Goal: Task Accomplishment & Management: Complete application form

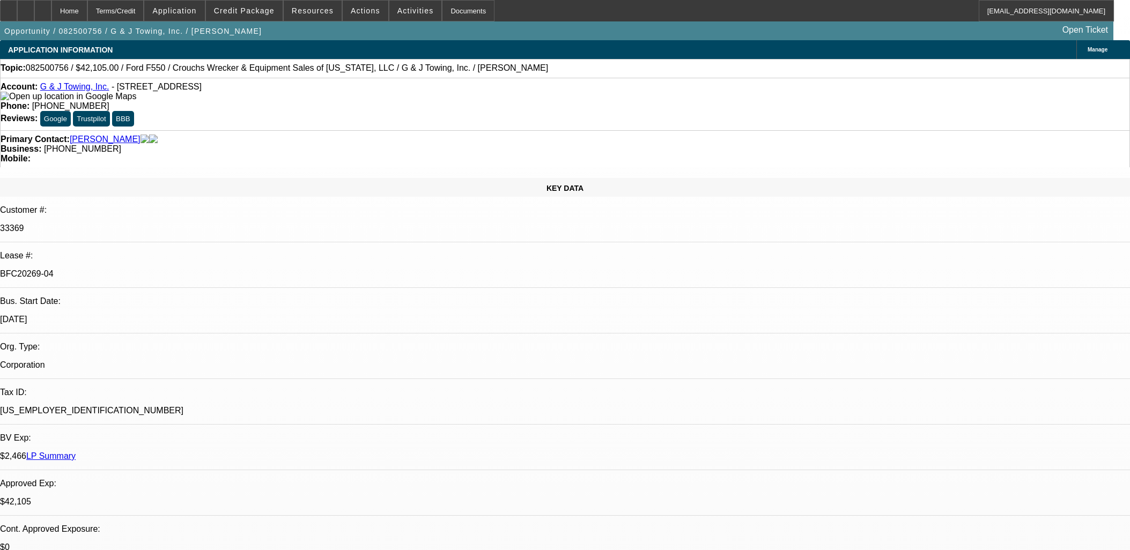
select select "0"
select select "3"
select select "0"
select select "6"
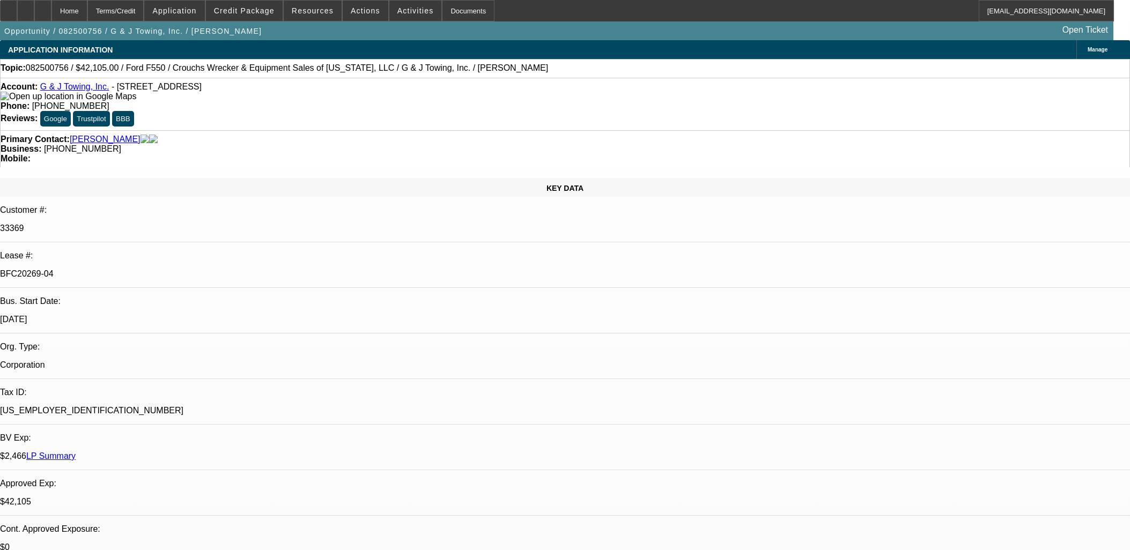
select select "0"
select select "3"
select select "0"
select select "6"
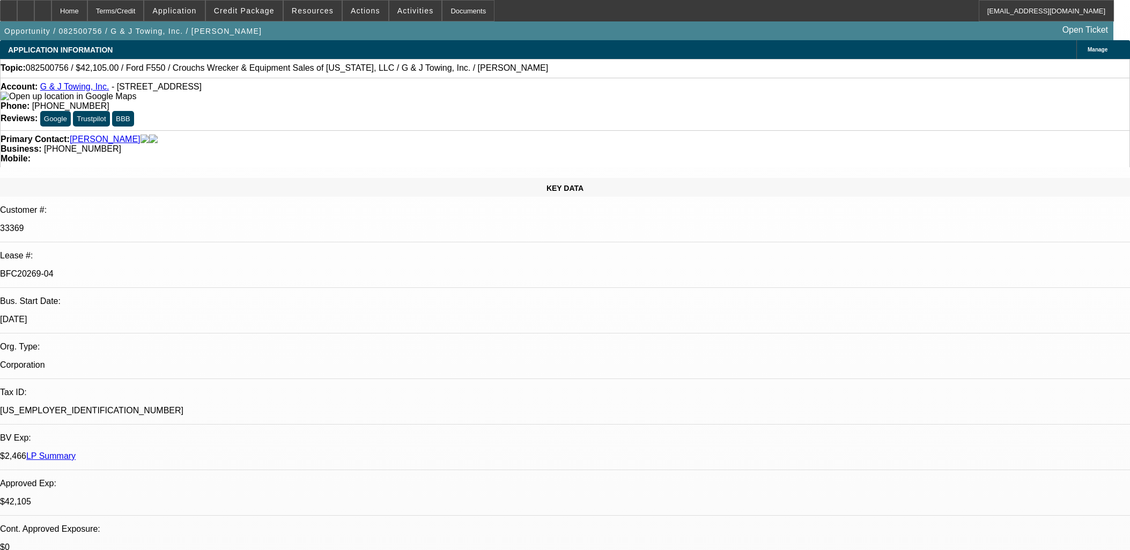
select select "0"
select select "6"
select select "0"
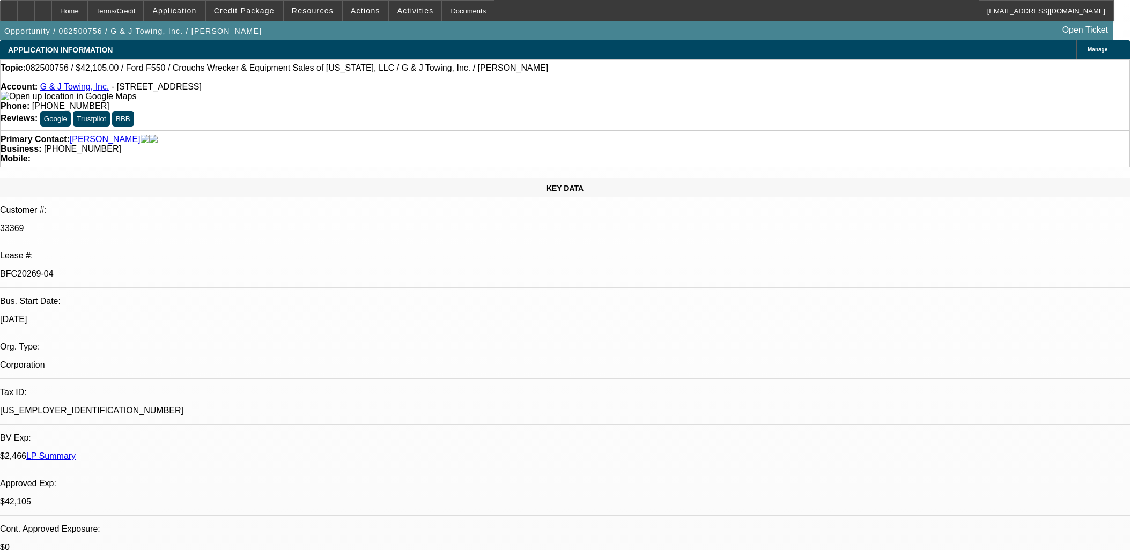
select select "0"
select select "6"
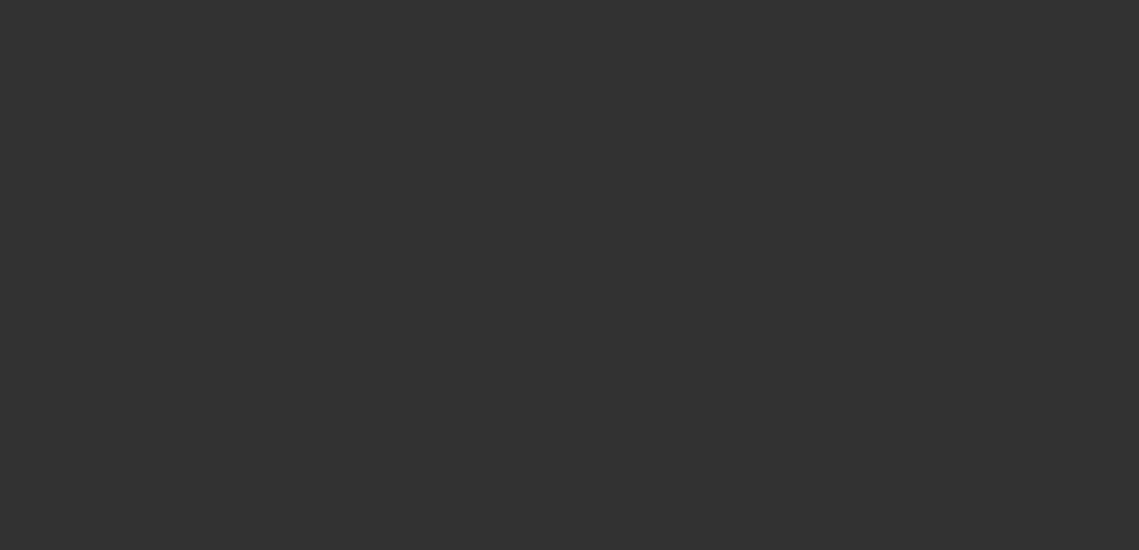
select select "0"
select select "2"
select select "0"
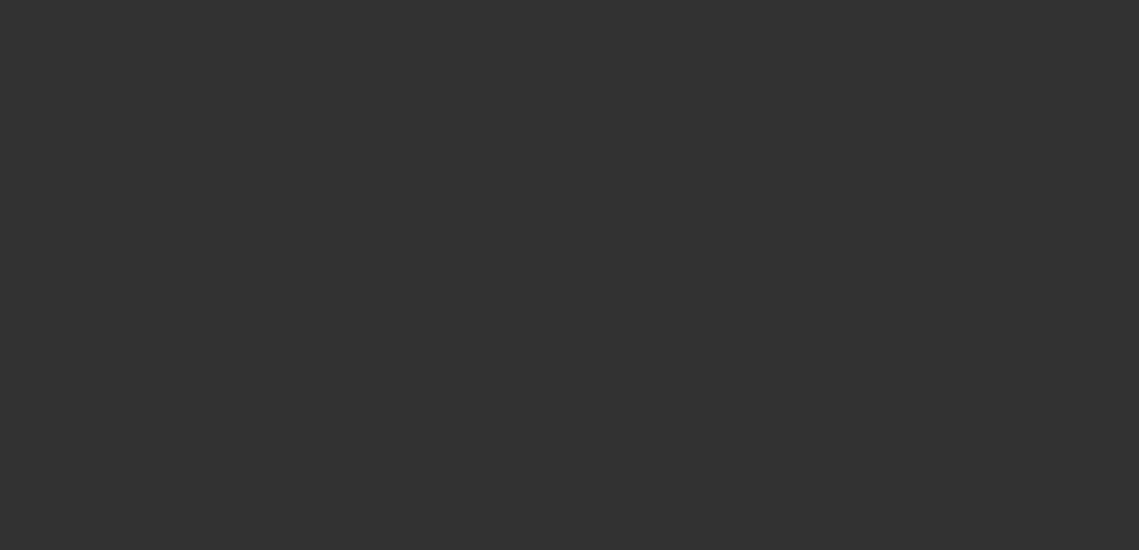
select select "2"
select select "0"
select select "2"
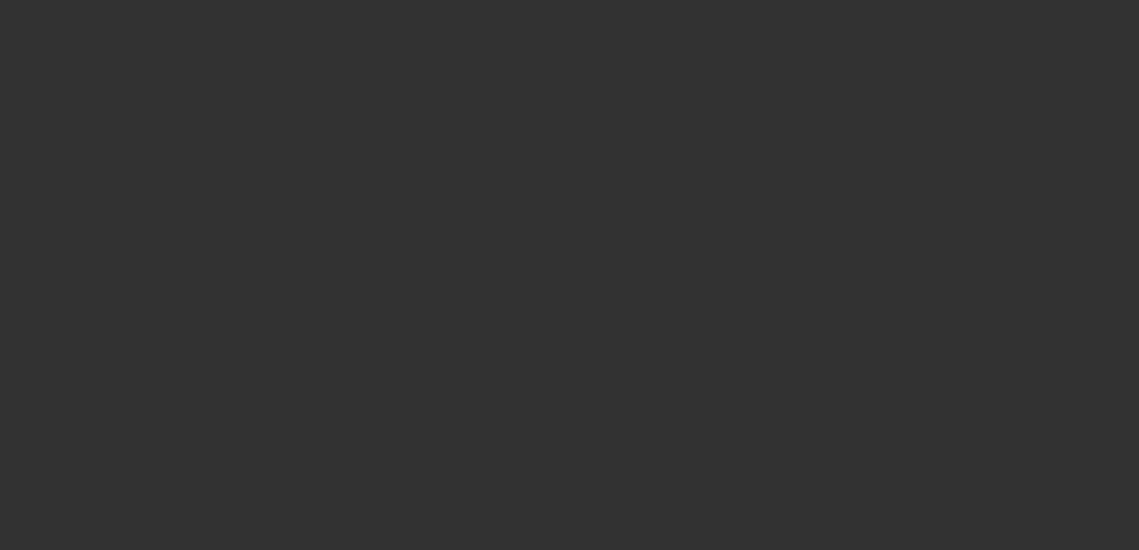
select select "2"
select select "0"
select select "2"
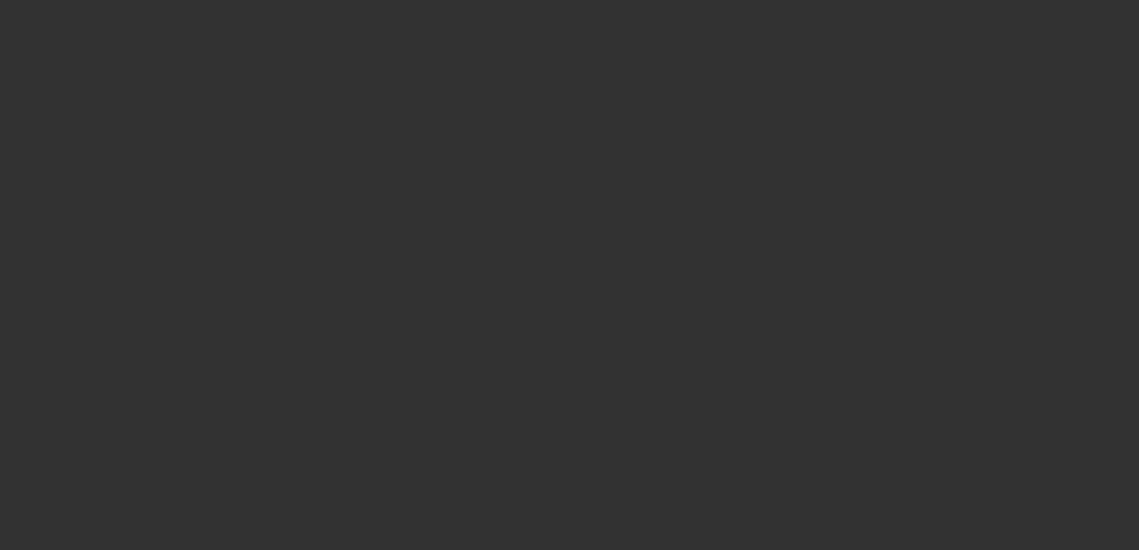
select select "0"
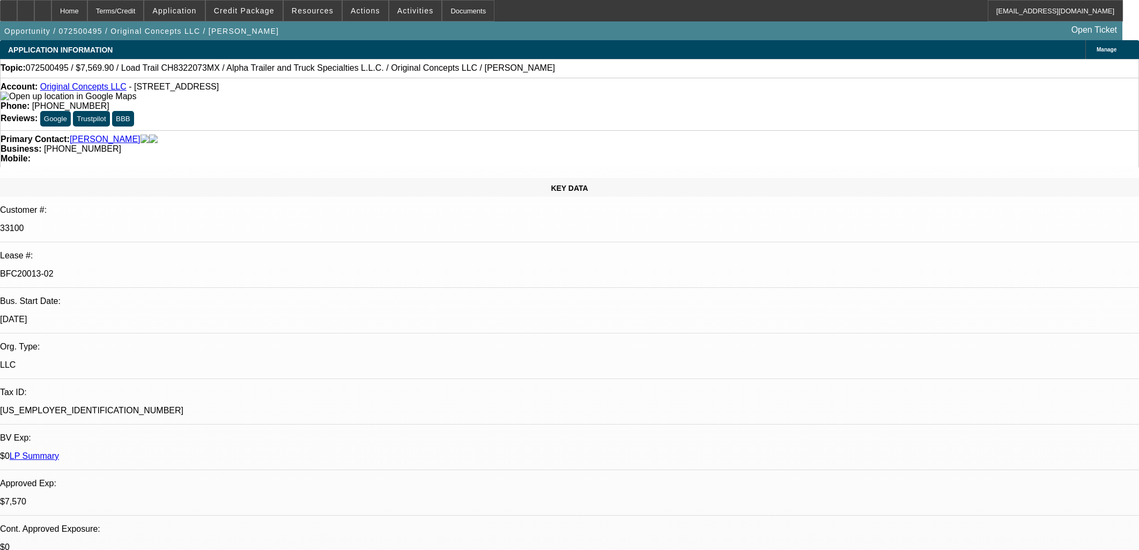
select select "6"
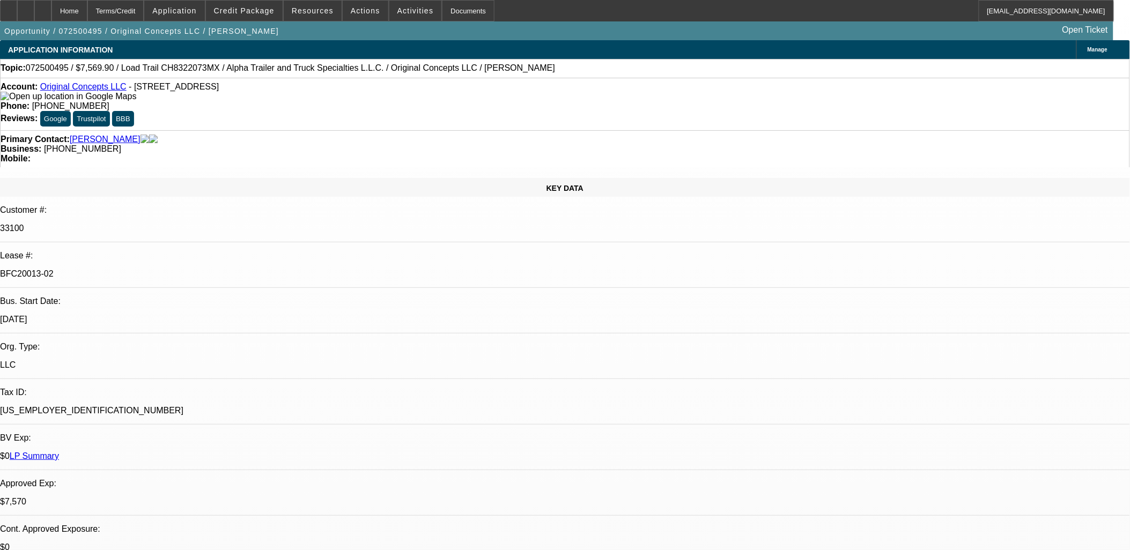
scroll to position [715, 0]
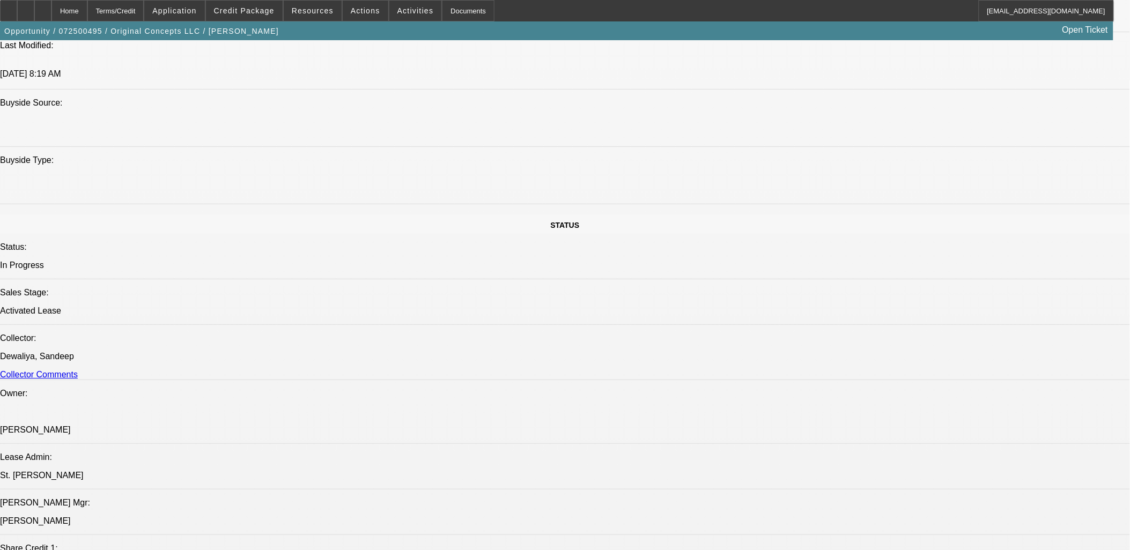
scroll to position [1192, 0]
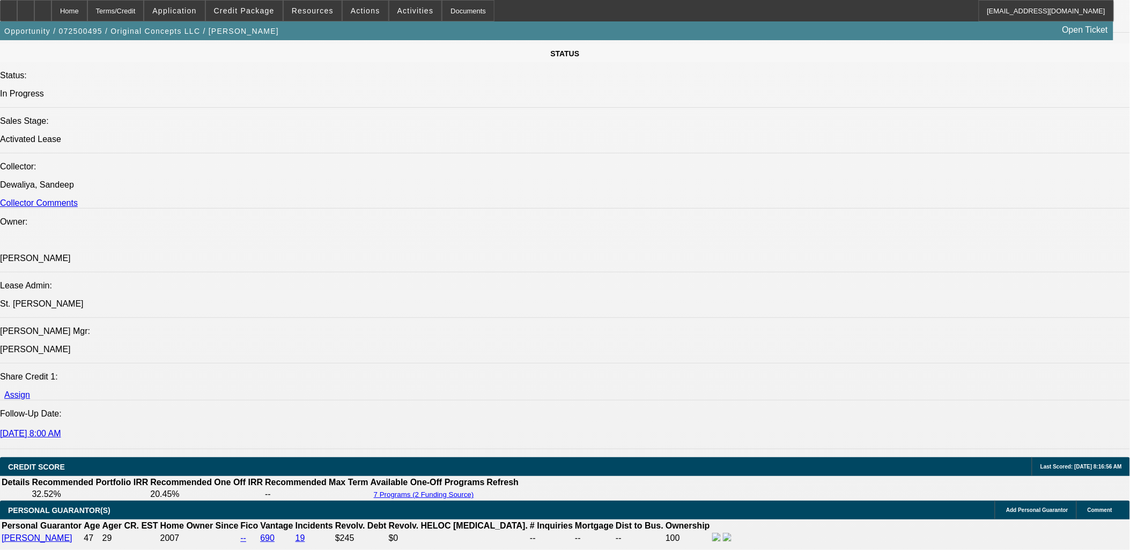
drag, startPoint x: 472, startPoint y: 154, endPoint x: 483, endPoint y: 163, distance: 14.2
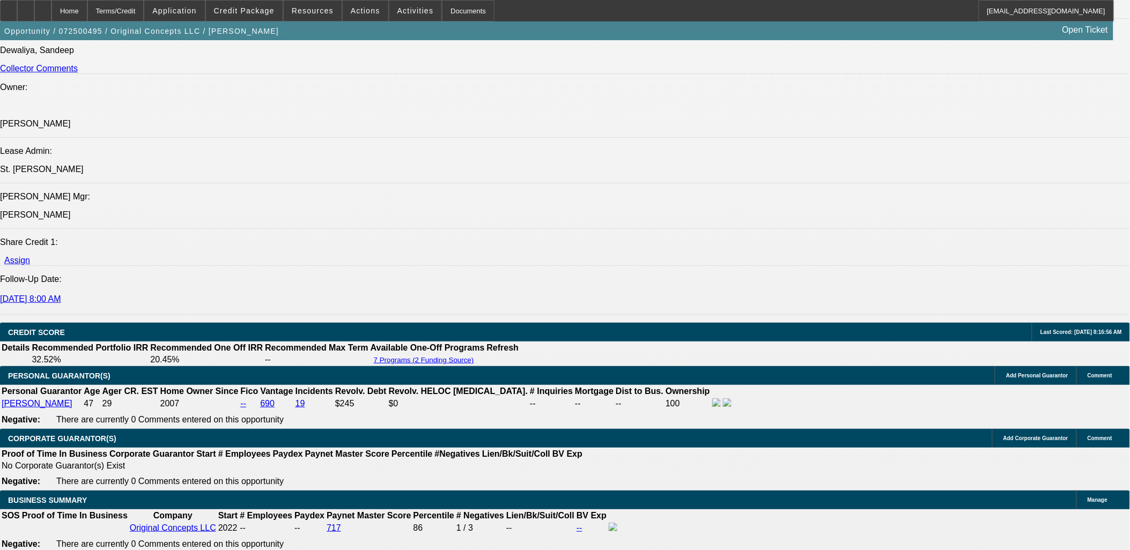
scroll to position [1489, 0]
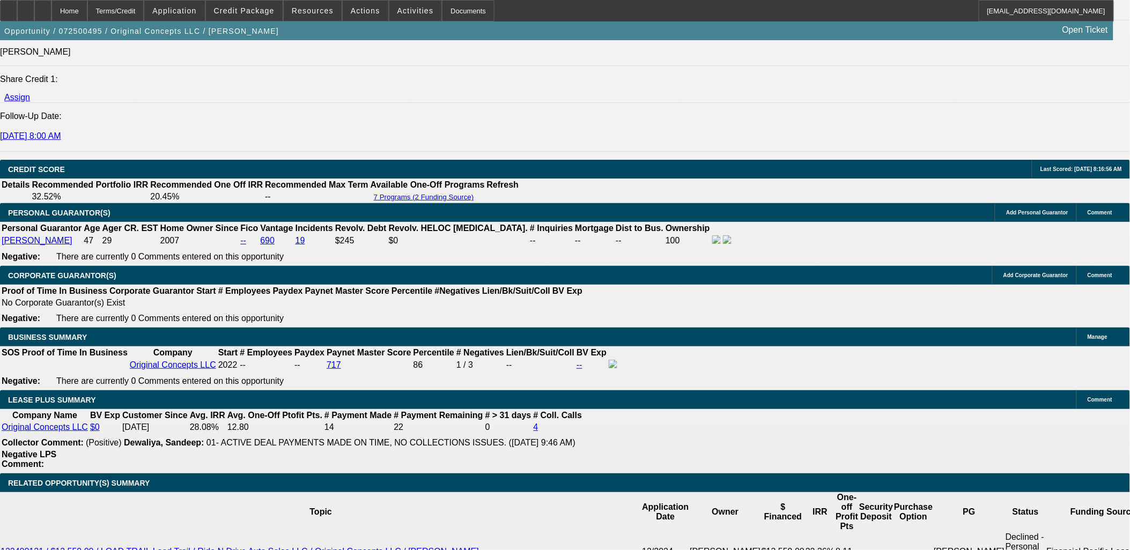
drag, startPoint x: 1028, startPoint y: 410, endPoint x: 765, endPoint y: 330, distance: 275.3
drag, startPoint x: 765, startPoint y: 330, endPoint x: 1036, endPoint y: 438, distance: 291.7
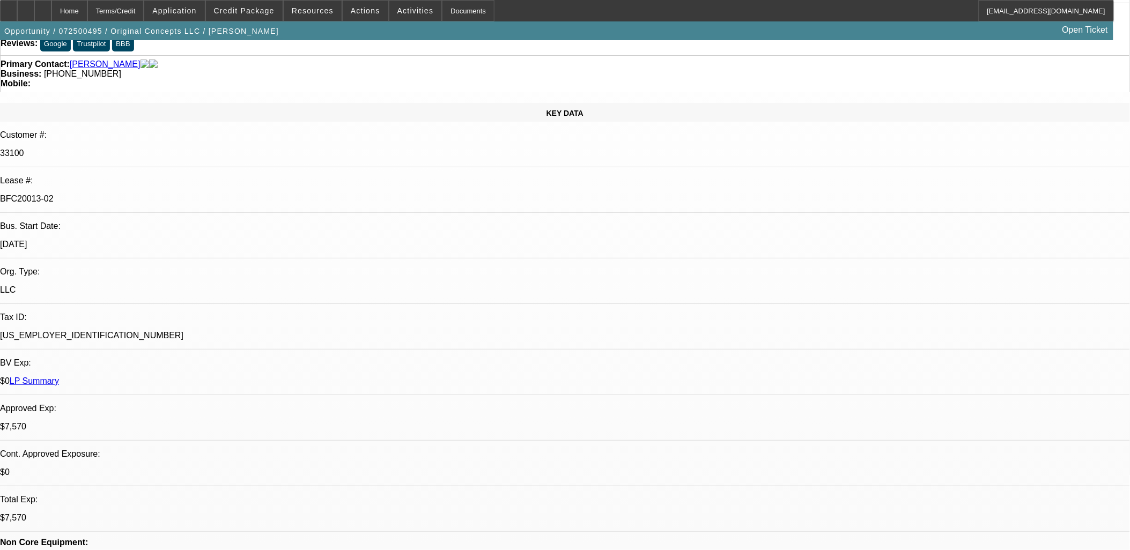
scroll to position [0, 0]
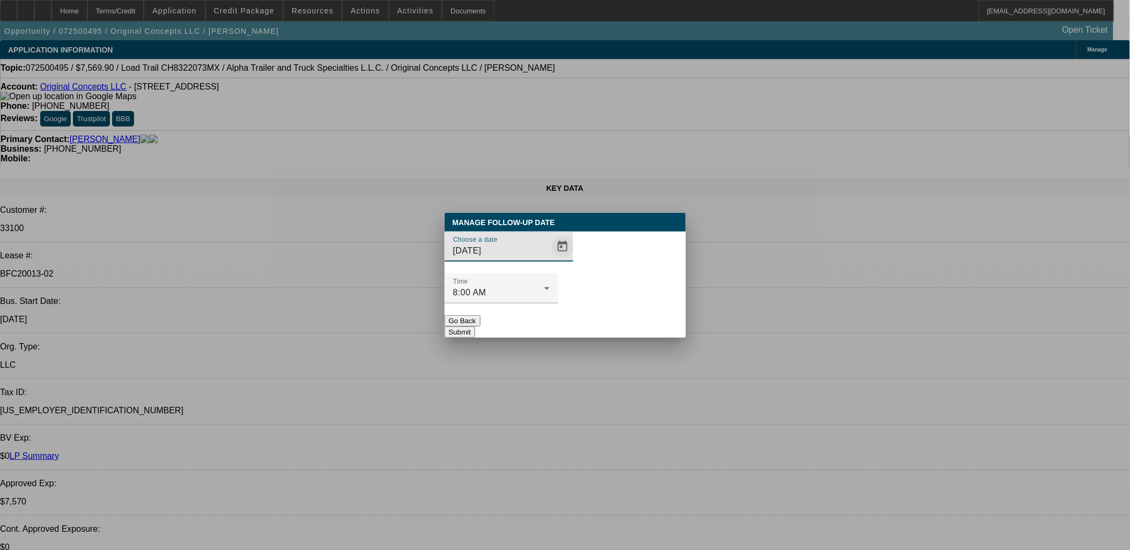
click at [550, 260] on span "Open calendar" at bounding box center [563, 247] width 26 height 26
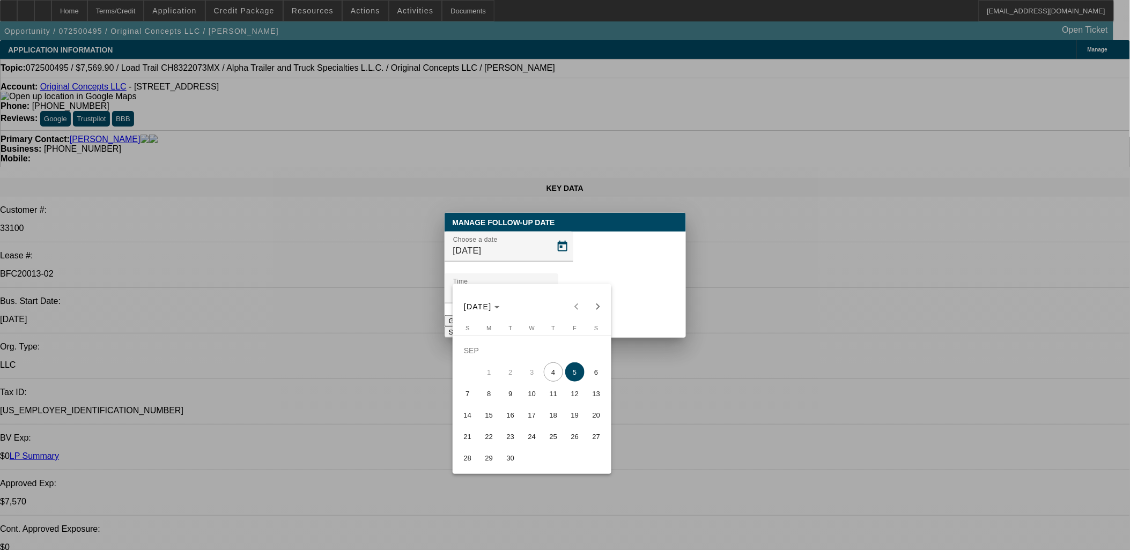
click at [548, 390] on span "11" at bounding box center [553, 393] width 19 height 19
type input "9/11/2025"
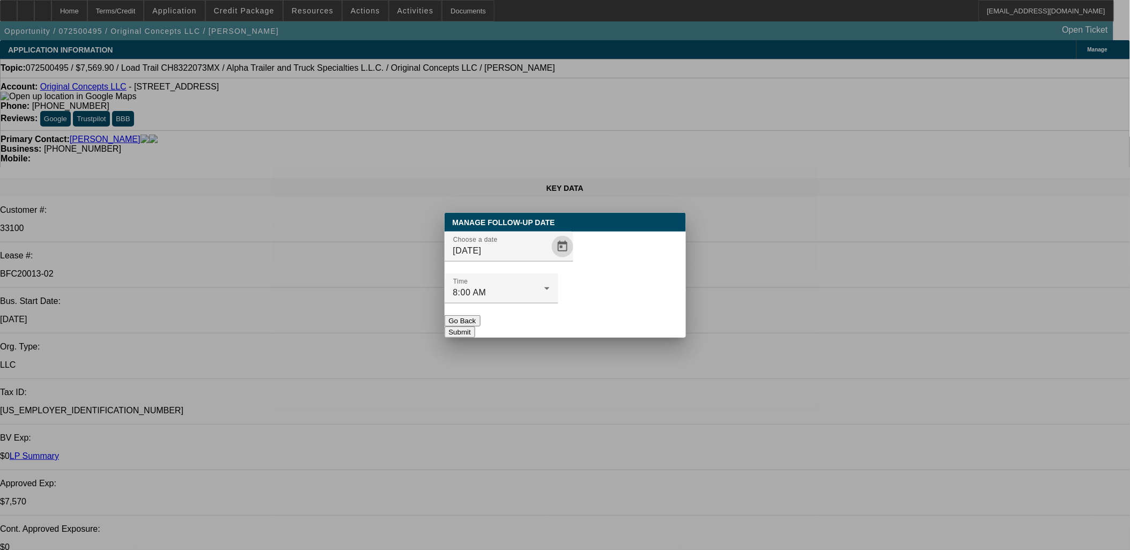
click at [580, 322] on div "Manage Follow-Up Date Choose a date 9/11/2025 Time 8:00 AM Go Back Submit" at bounding box center [565, 275] width 241 height 125
click at [552, 260] on span "Open calendar" at bounding box center [563, 247] width 26 height 26
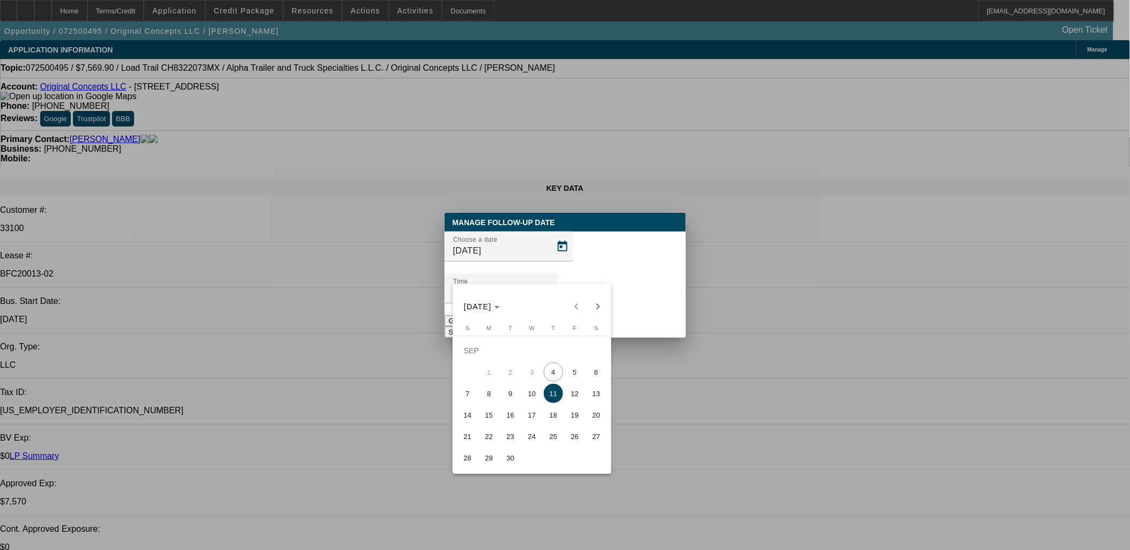
drag, startPoint x: 617, startPoint y: 316, endPoint x: 620, endPoint y: 309, distance: 8.4
click at [617, 316] on div at bounding box center [565, 275] width 1130 height 550
click at [475, 327] on button "Submit" at bounding box center [460, 332] width 31 height 11
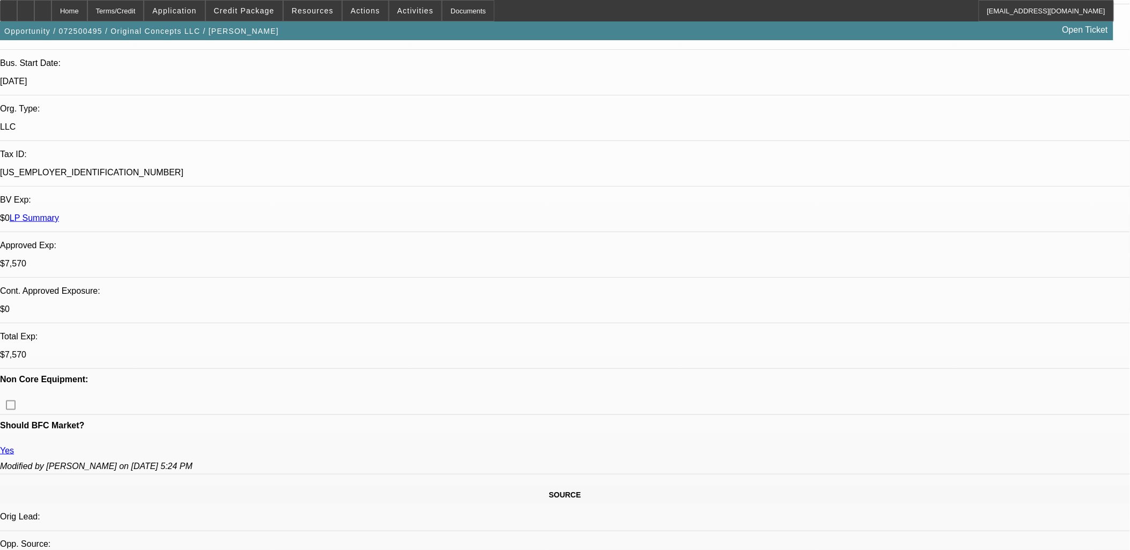
scroll to position [1505, 0]
drag, startPoint x: 924, startPoint y: 191, endPoint x: 916, endPoint y: 191, distance: 8.1
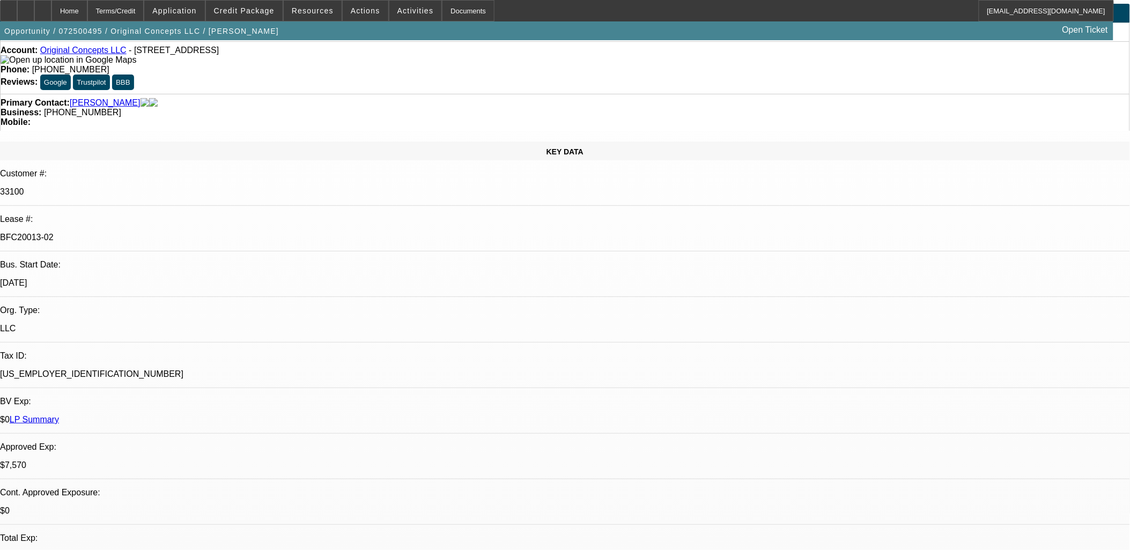
scroll to position [0, 0]
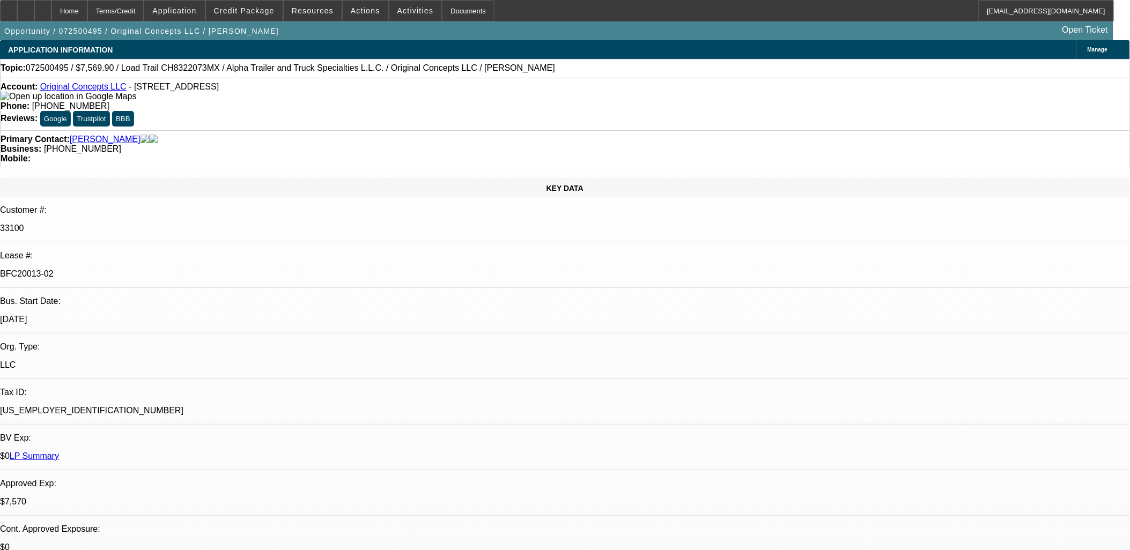
click at [94, 94] on div "Account: Original Concepts LLC - 192 Woodlands Ln, Flora, MS 39071" at bounding box center [565, 91] width 1129 height 19
click at [84, 87] on link "Original Concepts LLC" at bounding box center [83, 86] width 86 height 9
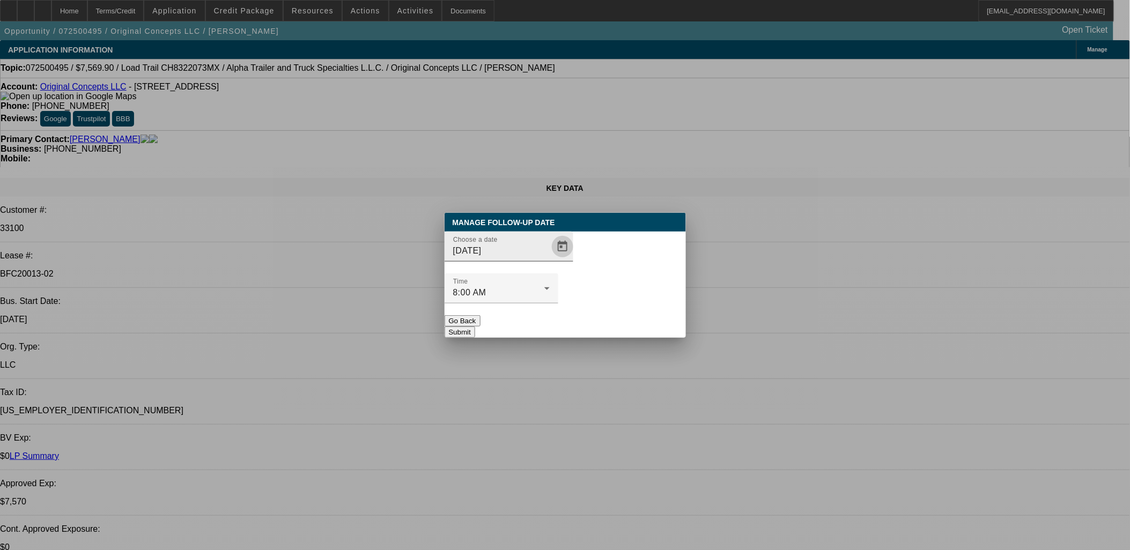
click at [553, 260] on span "Open calendar" at bounding box center [563, 247] width 26 height 26
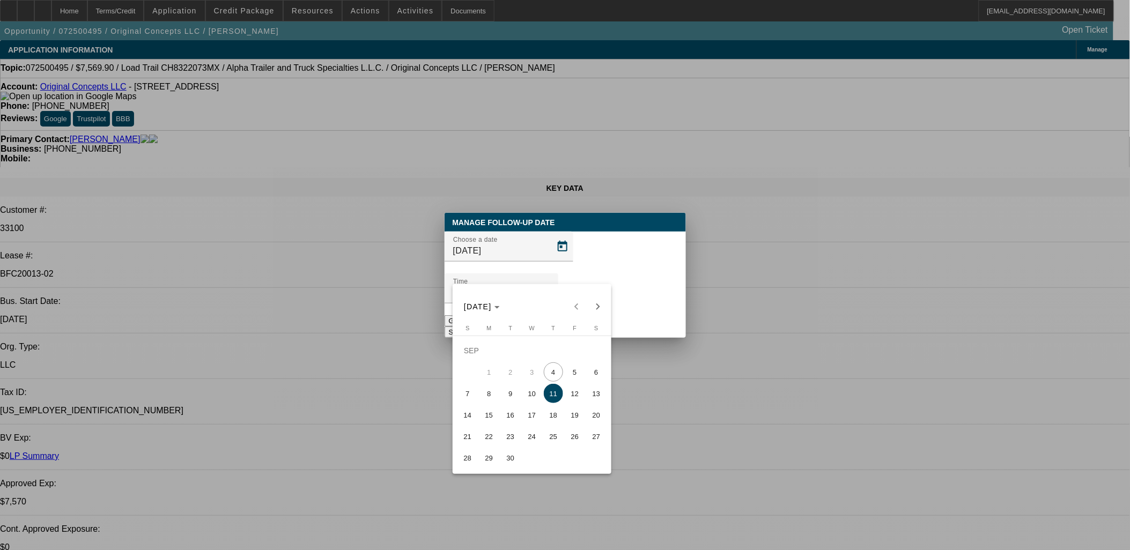
click at [558, 425] on span "18" at bounding box center [553, 414] width 19 height 19
type input "9/18/2025"
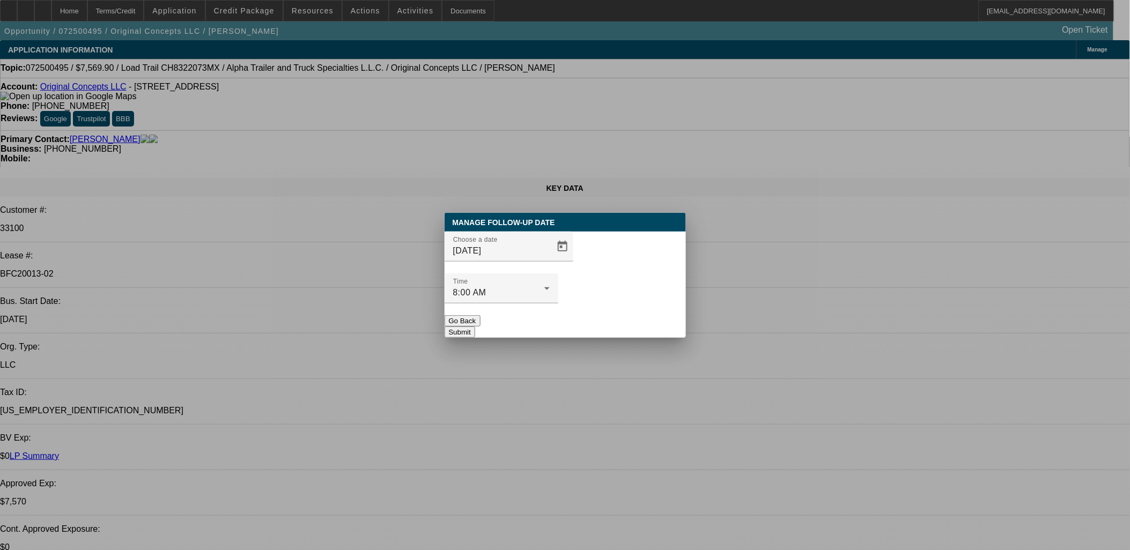
click at [475, 327] on button "Submit" at bounding box center [460, 332] width 31 height 11
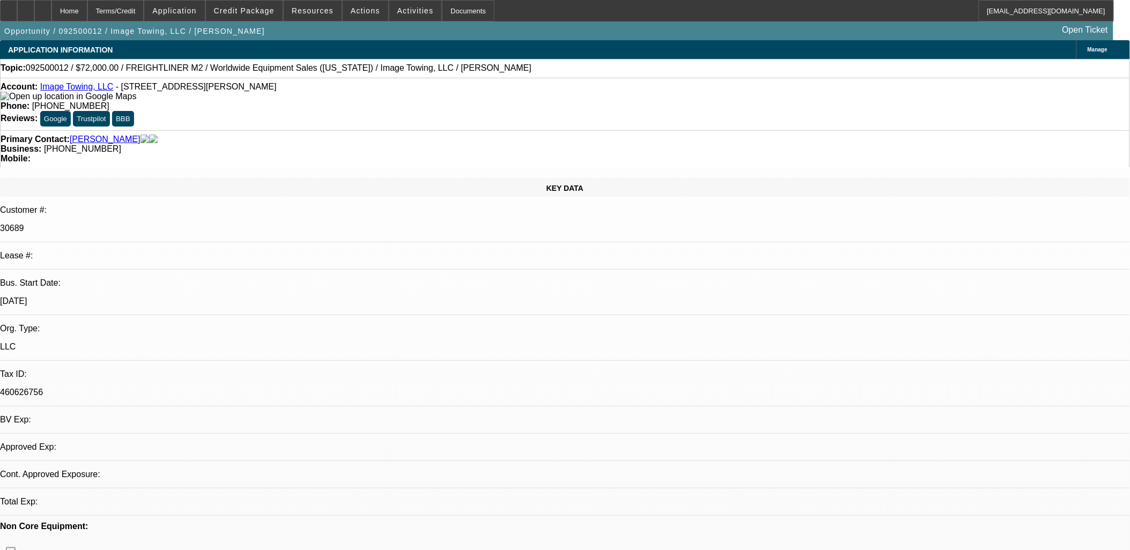
select select "0"
select select "1"
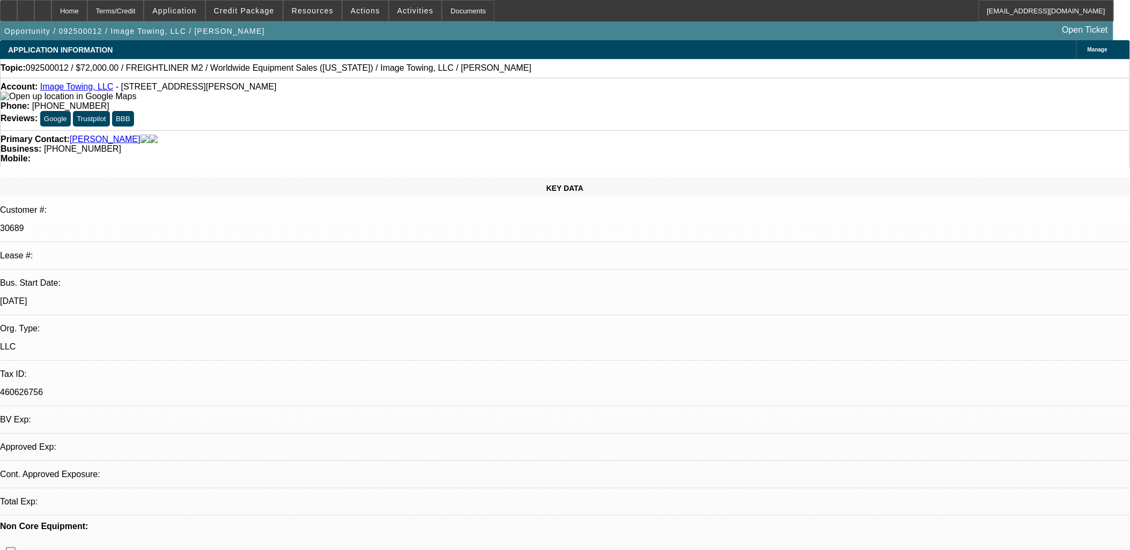
select select "6"
click at [34, 12] on div at bounding box center [25, 10] width 17 height 21
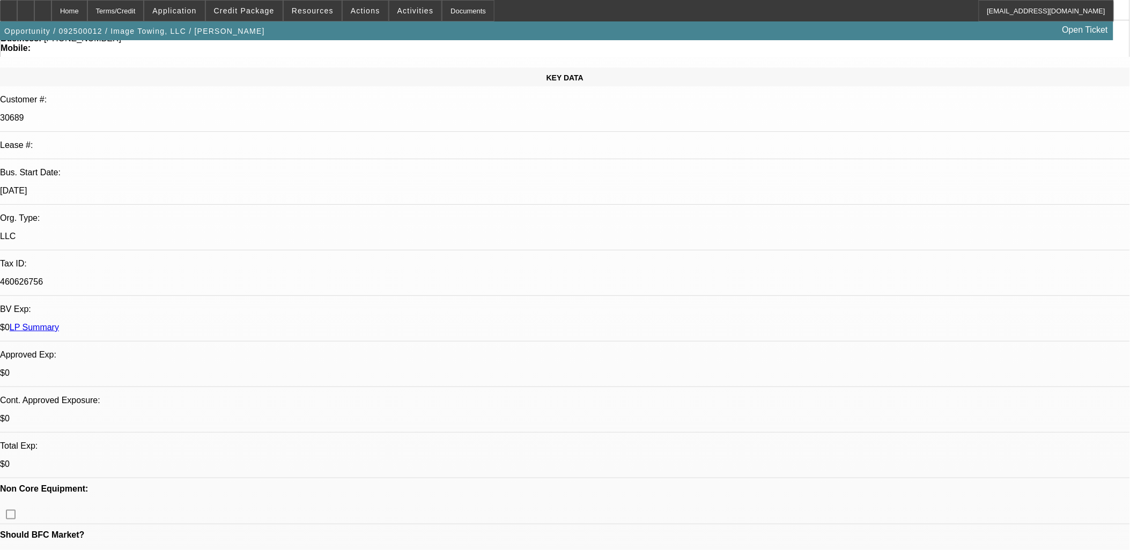
scroll to position [0, 0]
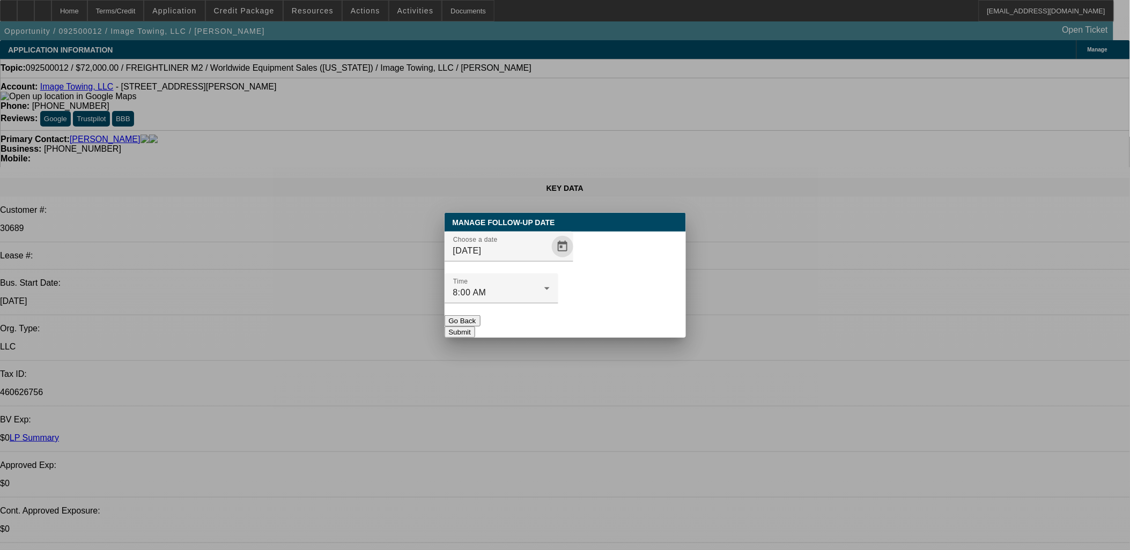
click at [571, 267] on div "Choose a date 9/4/2025 Time 8:00 AM" at bounding box center [565, 274] width 241 height 84
click at [550, 260] on span "Open calendar" at bounding box center [563, 247] width 26 height 26
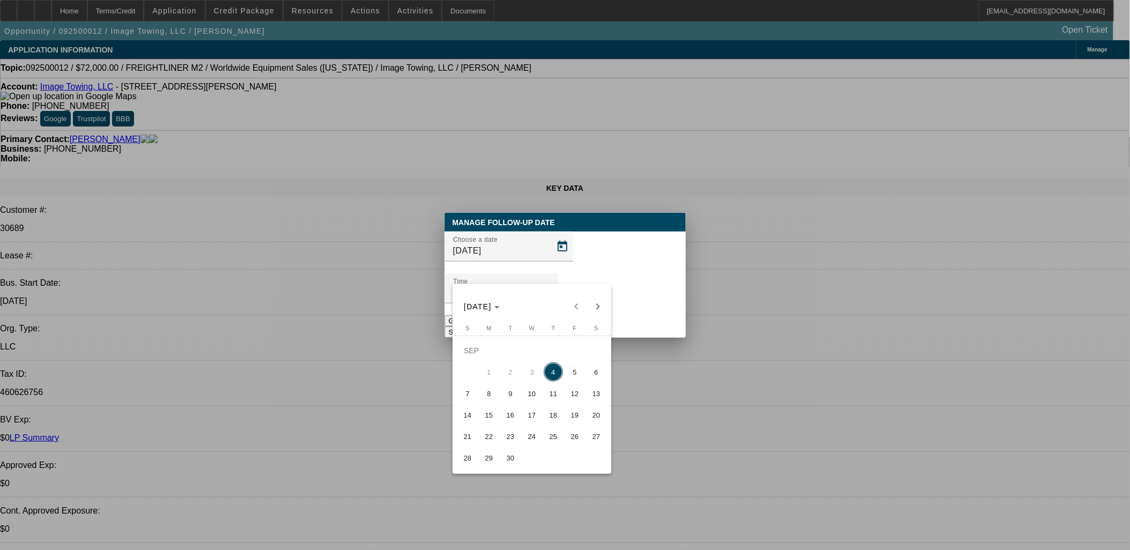
click at [575, 369] on span "5" at bounding box center [574, 372] width 19 height 19
type input "9/5/2025"
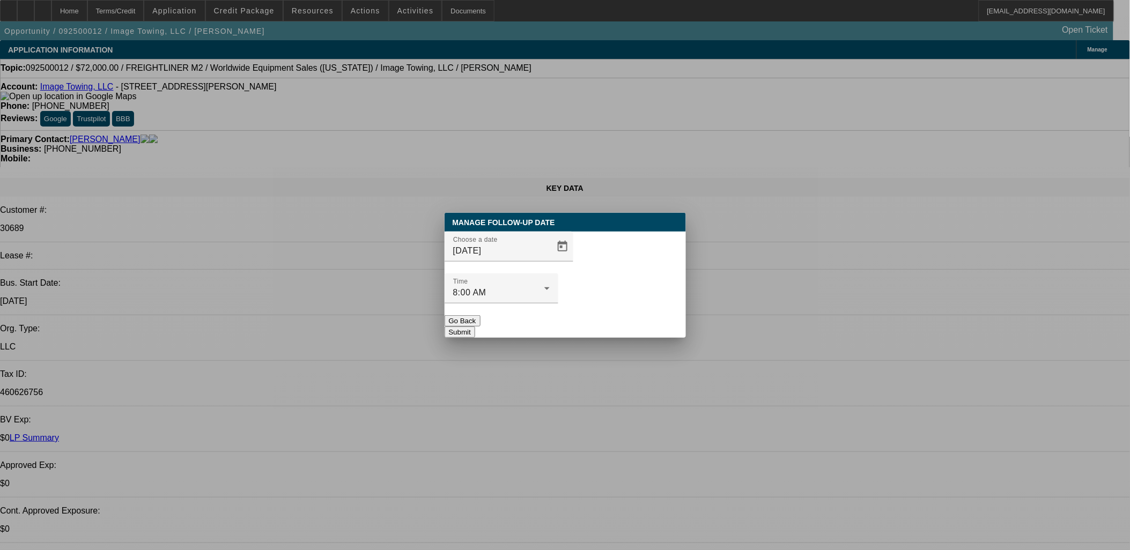
click at [558, 304] on div at bounding box center [502, 310] width 114 height 12
click at [475, 327] on button "Submit" at bounding box center [460, 332] width 31 height 11
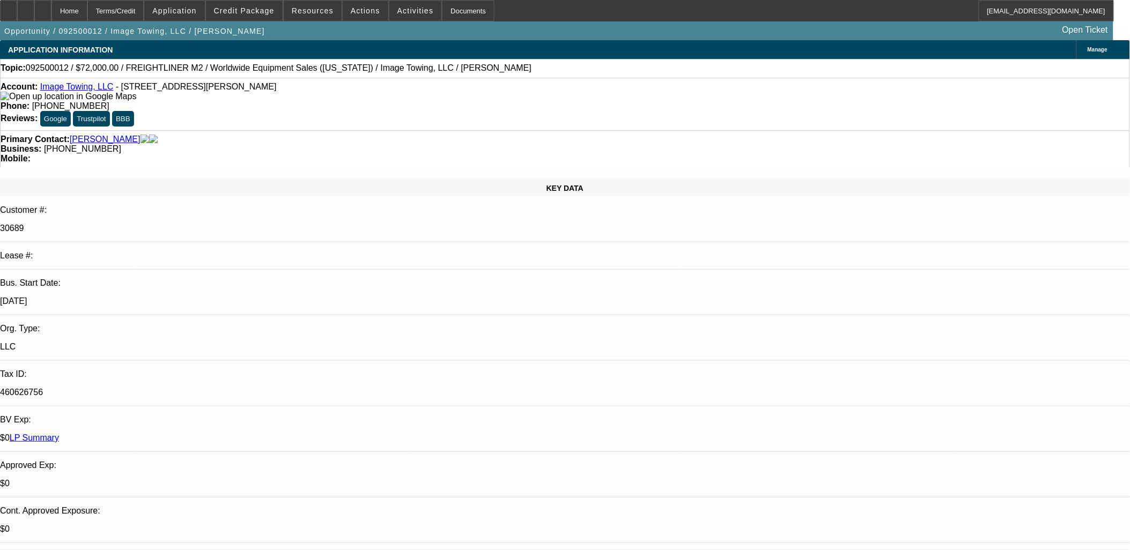
drag, startPoint x: 554, startPoint y: 308, endPoint x: 550, endPoint y: 302, distance: 7.0
drag, startPoint x: 550, startPoint y: 302, endPoint x: 567, endPoint y: 293, distance: 19.2
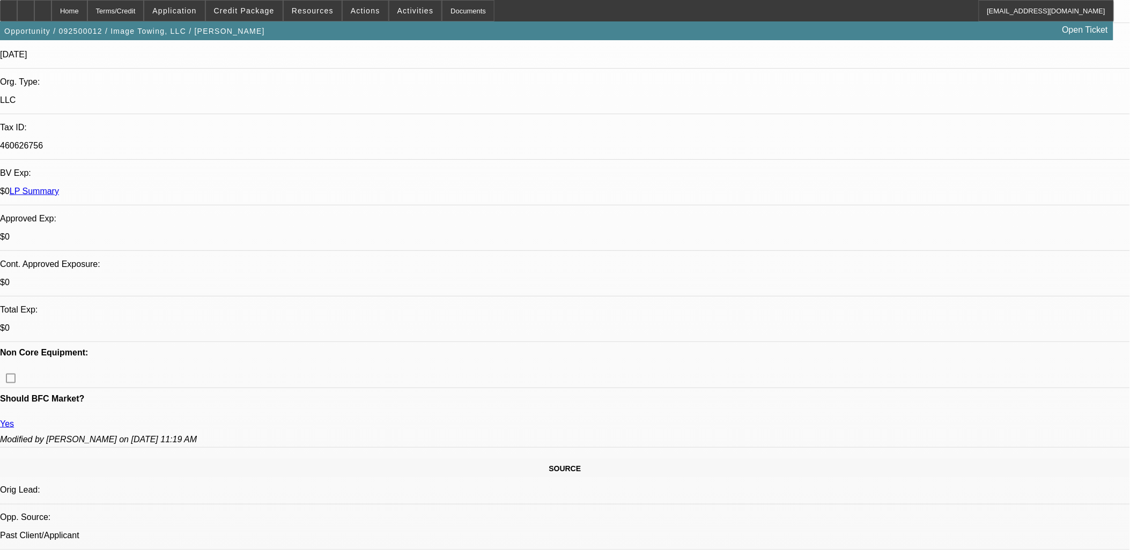
scroll to position [70, 0]
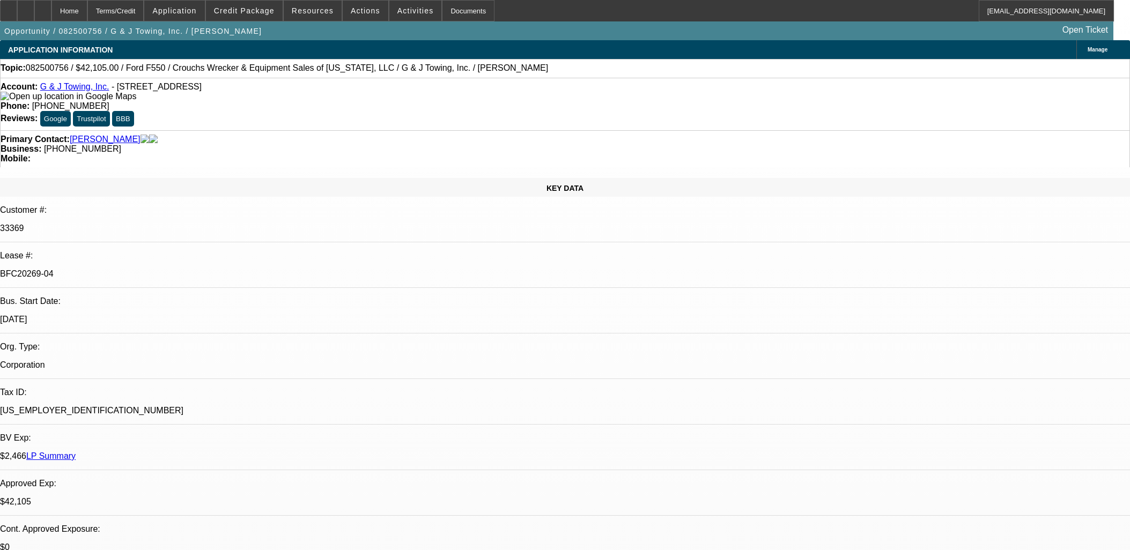
select select "0"
select select "3"
select select "0"
select select "6"
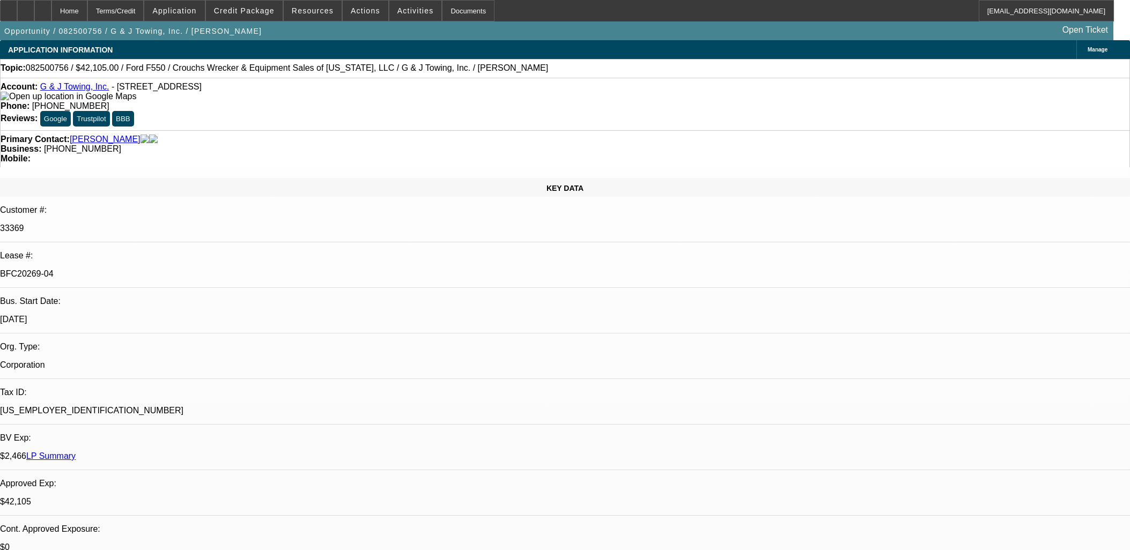
select select "0"
select select "3"
select select "0"
select select "6"
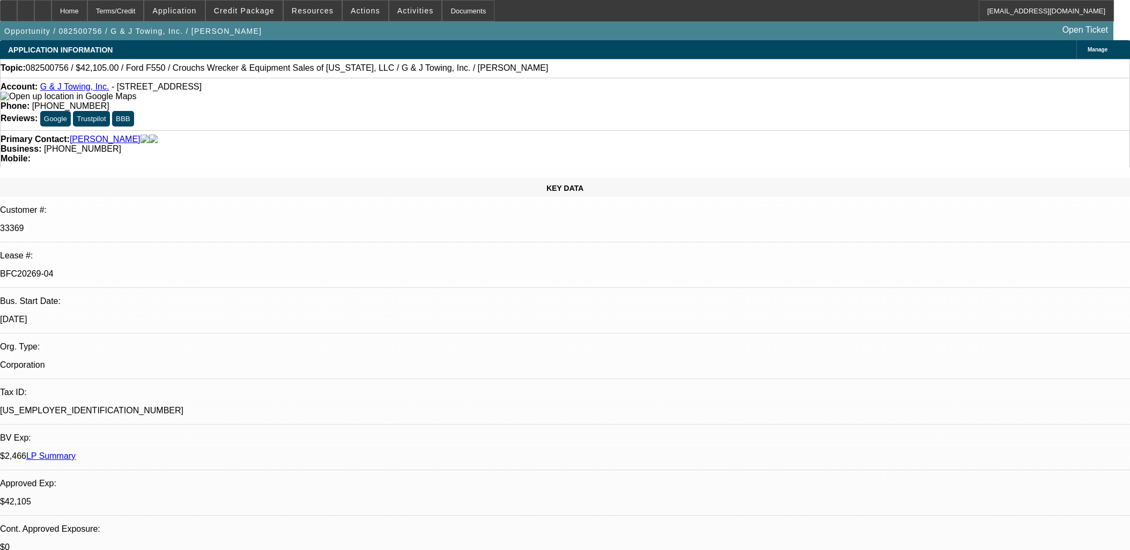
select select "0"
select select "6"
select select "0"
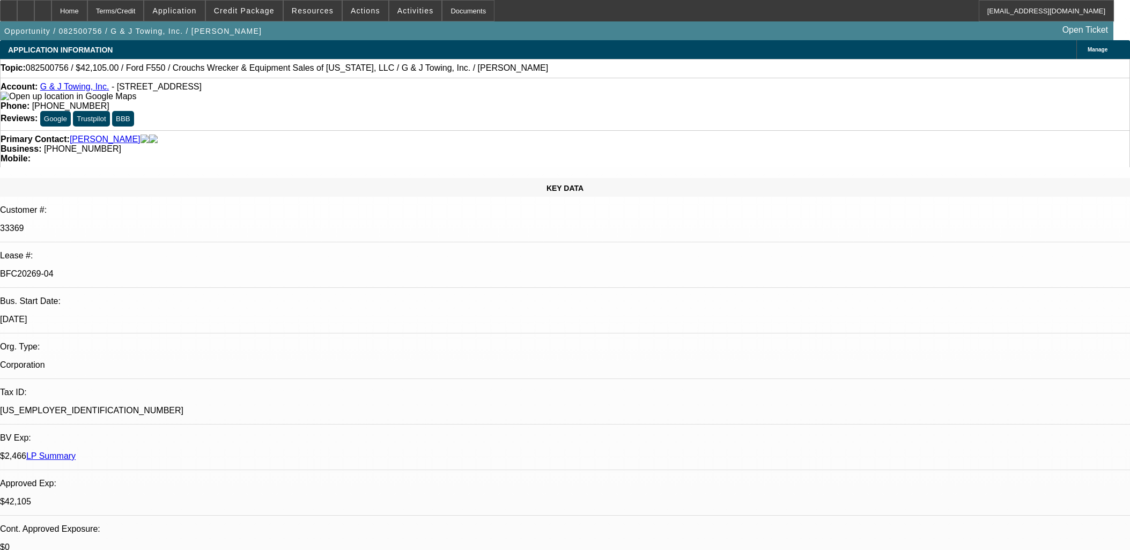
select select "0"
select select "6"
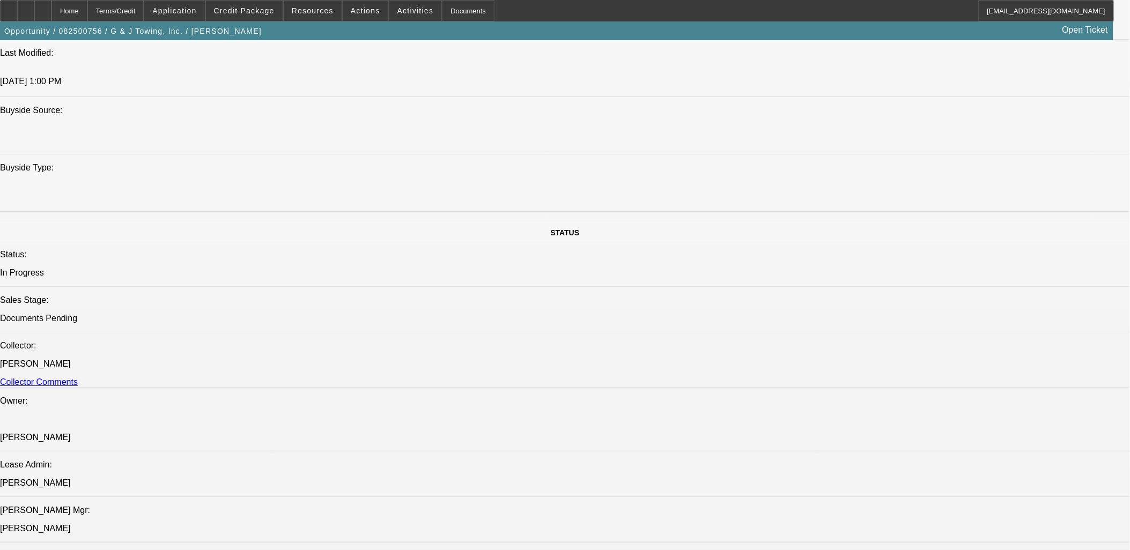
scroll to position [1370, 0]
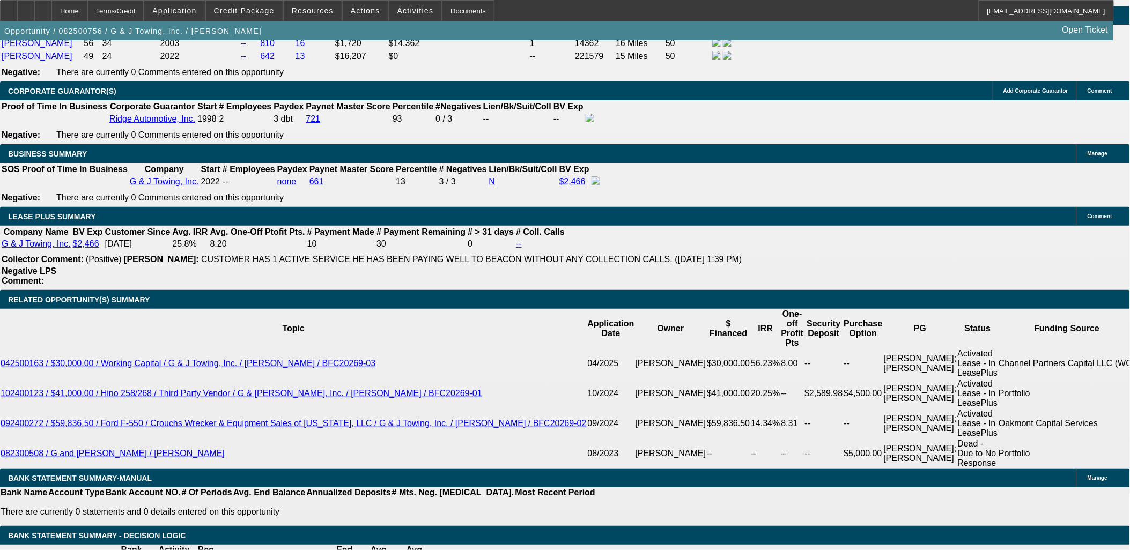
scroll to position [1728, 0]
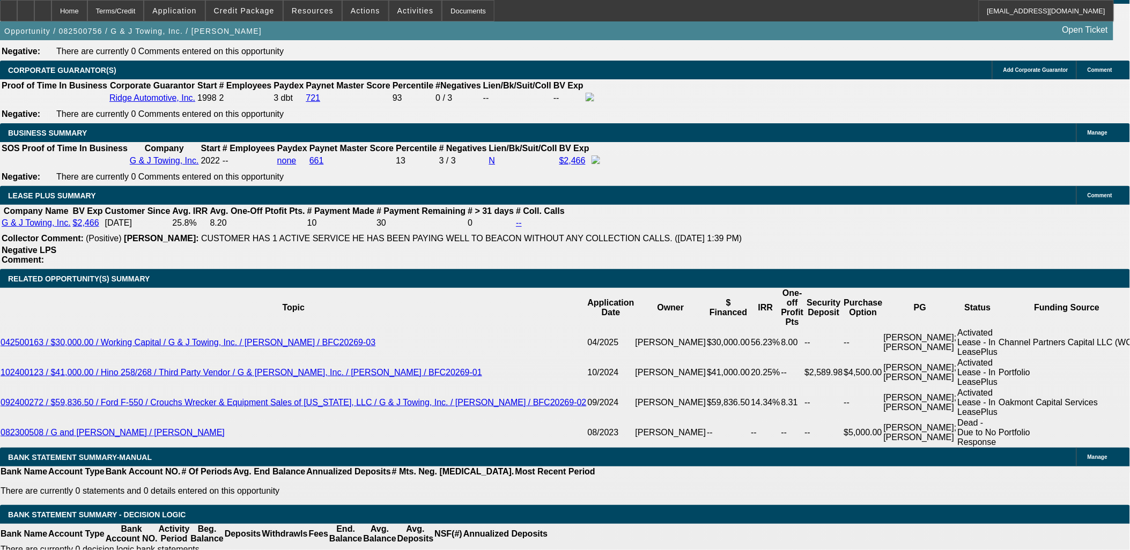
drag, startPoint x: 237, startPoint y: 397, endPoint x: 248, endPoint y: 405, distance: 13.8
click at [281, 9] on span at bounding box center [244, 11] width 77 height 26
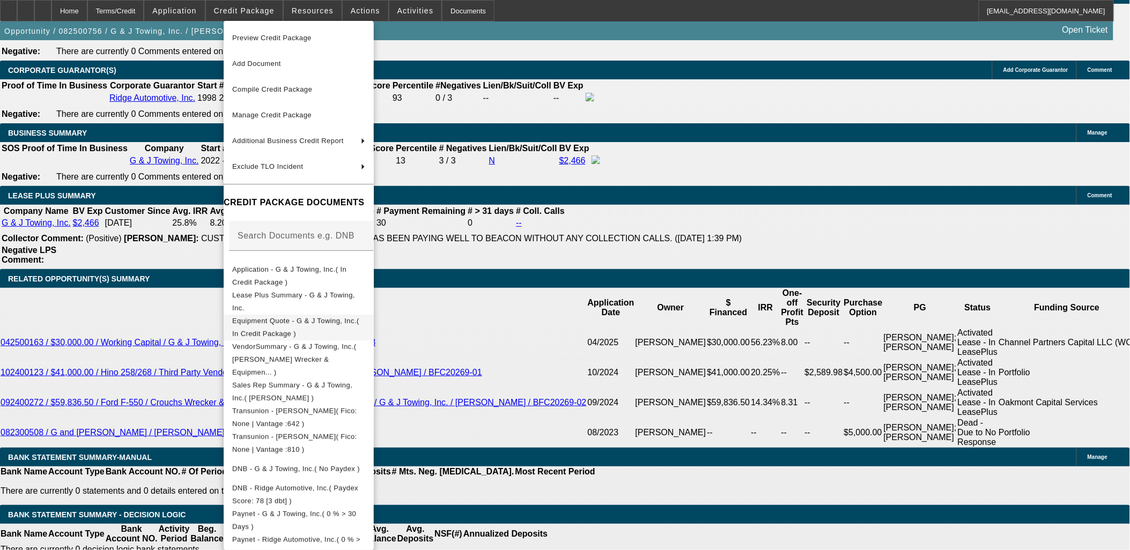
click at [357, 320] on span "Equipment Quote - G & J Towing, Inc.( In Credit Package )" at bounding box center [295, 326] width 127 height 21
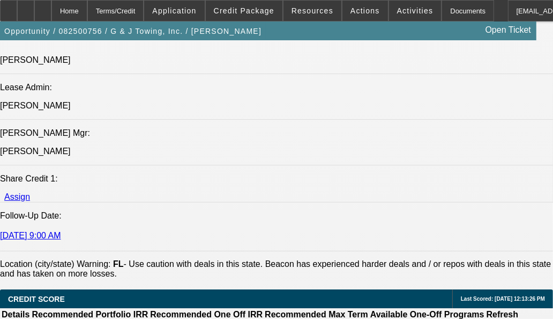
scroll to position [1549, 0]
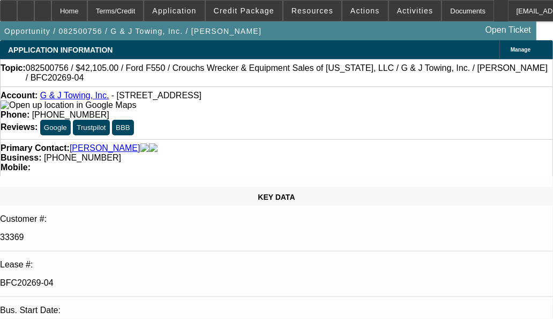
select select "0"
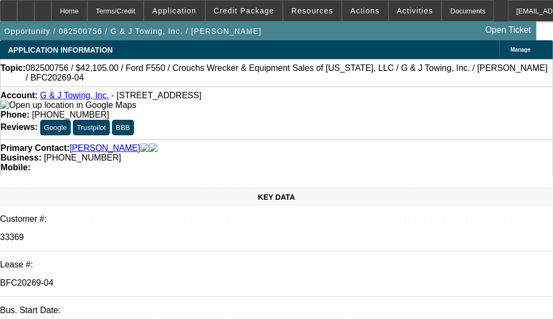
select select "0"
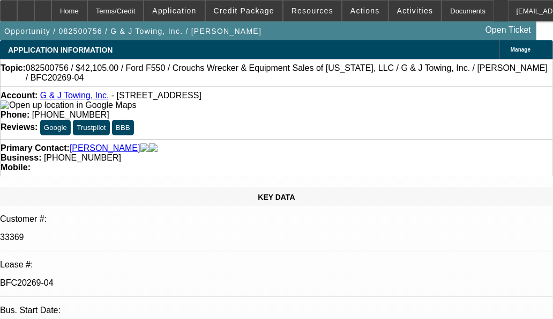
select select "0"
select select "1"
select select "3"
select select "6"
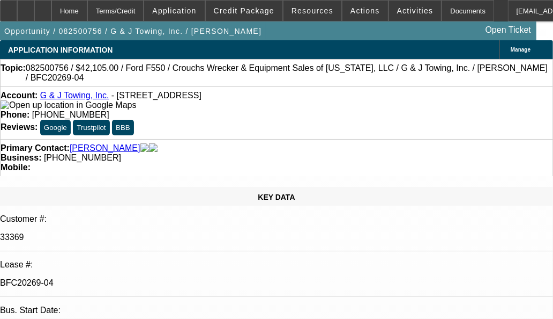
select select "1"
select select "3"
select select "6"
select select "1"
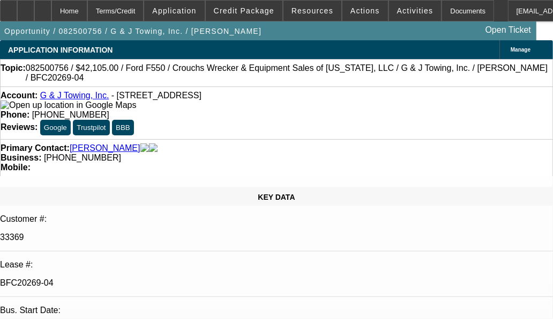
select select "6"
select select "1"
select select "6"
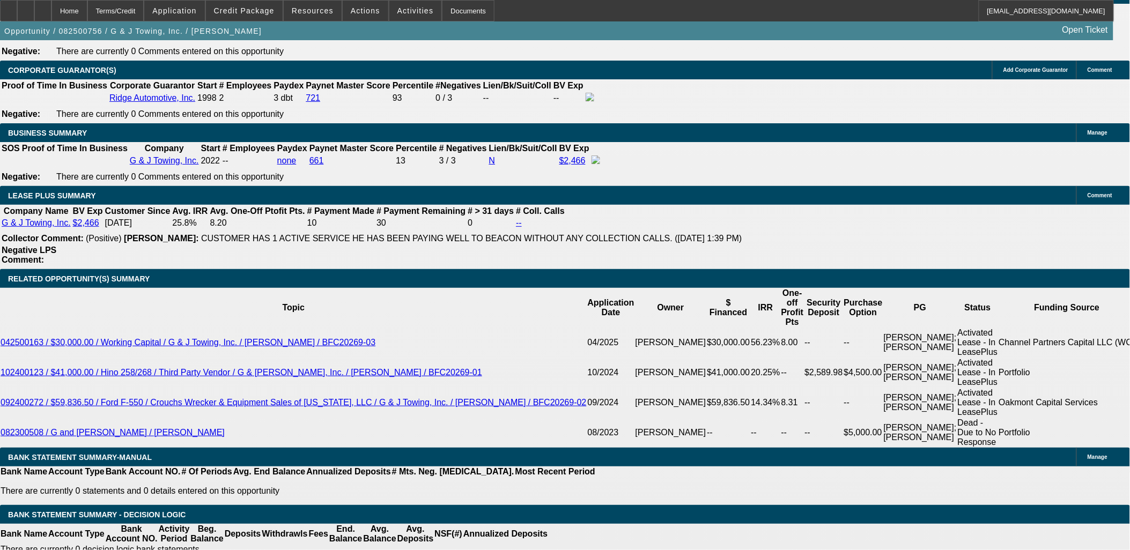
scroll to position [1668, 0]
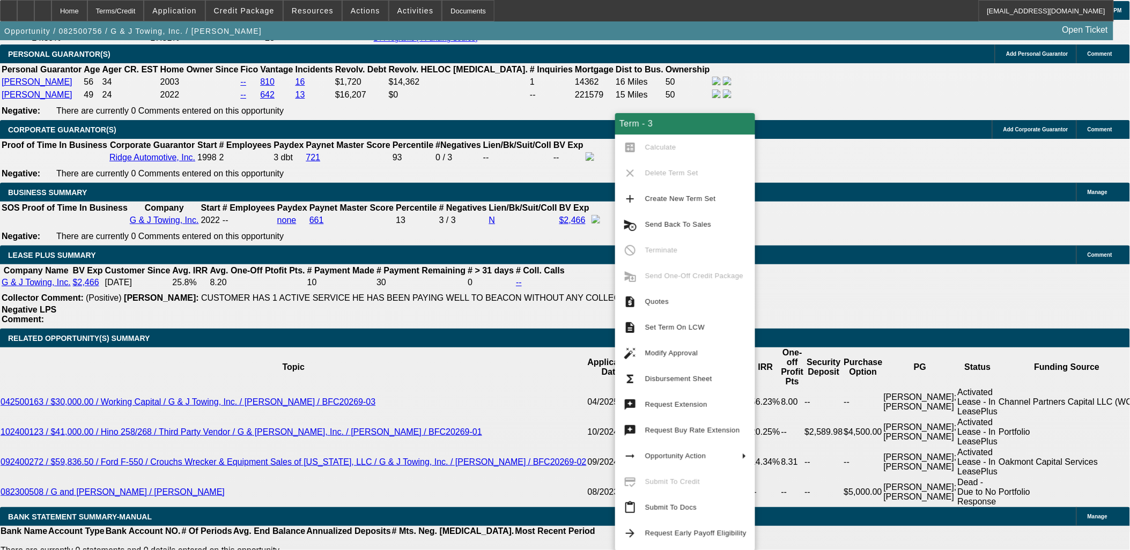
click at [561, 197] on span "Create New Term Set" at bounding box center [681, 199] width 71 height 8
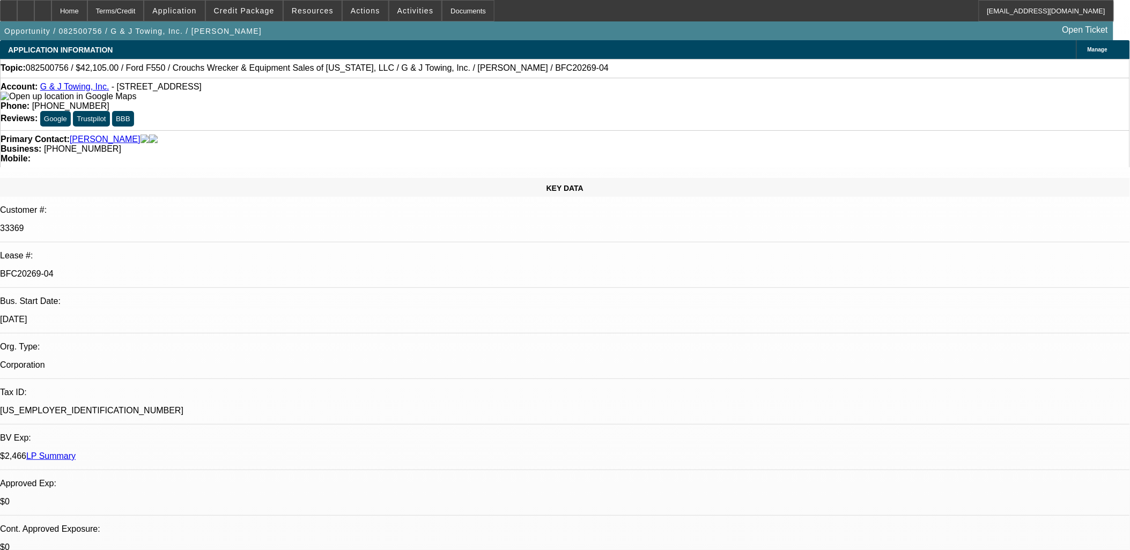
select select "0"
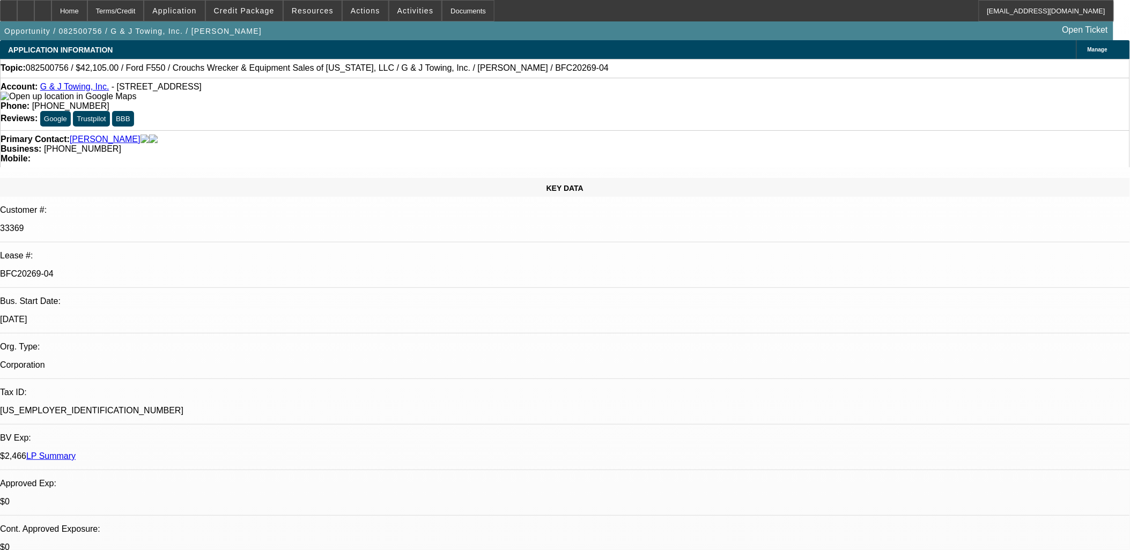
select select "0"
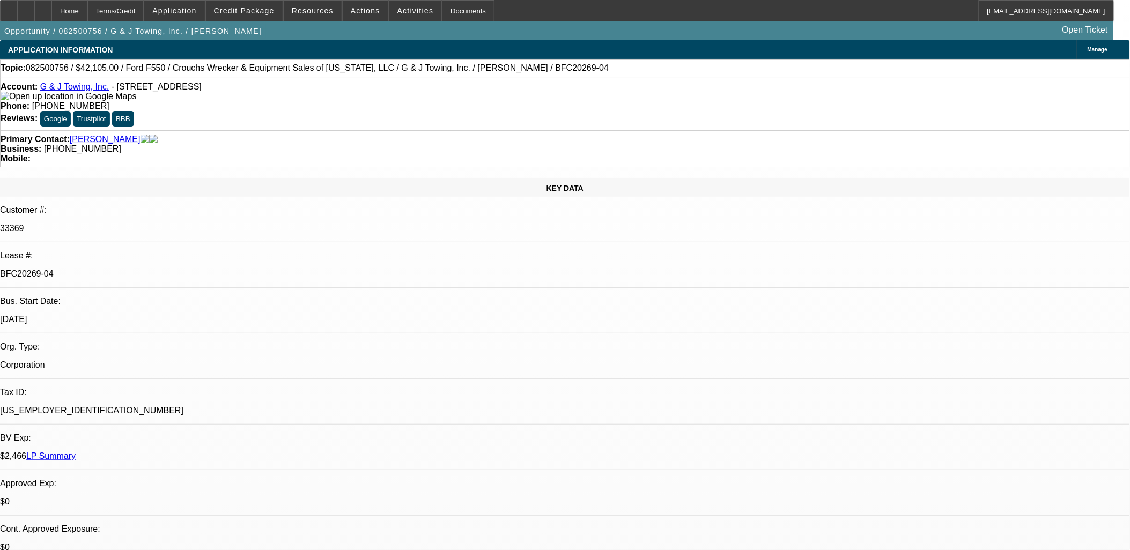
select select "0"
select select "1"
select select "6"
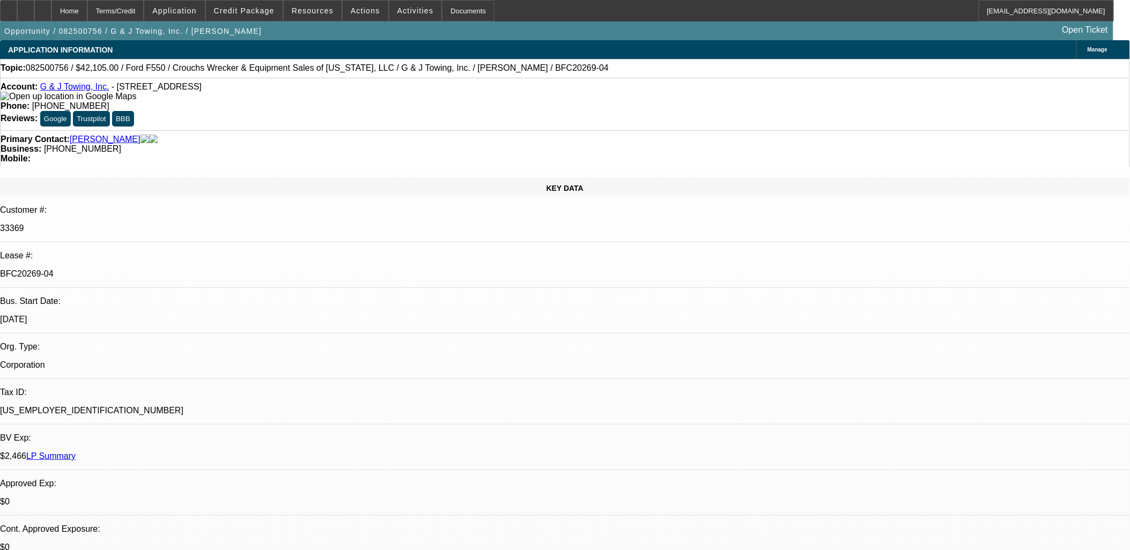
select select "1"
select select "3"
select select "6"
select select "1"
select select "3"
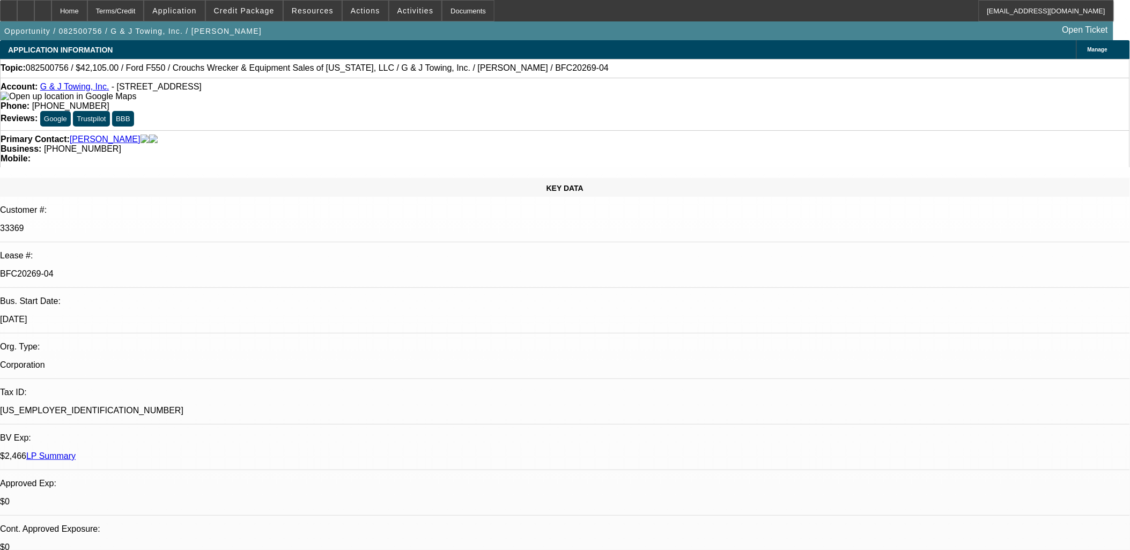
select select "6"
select select "1"
select select "6"
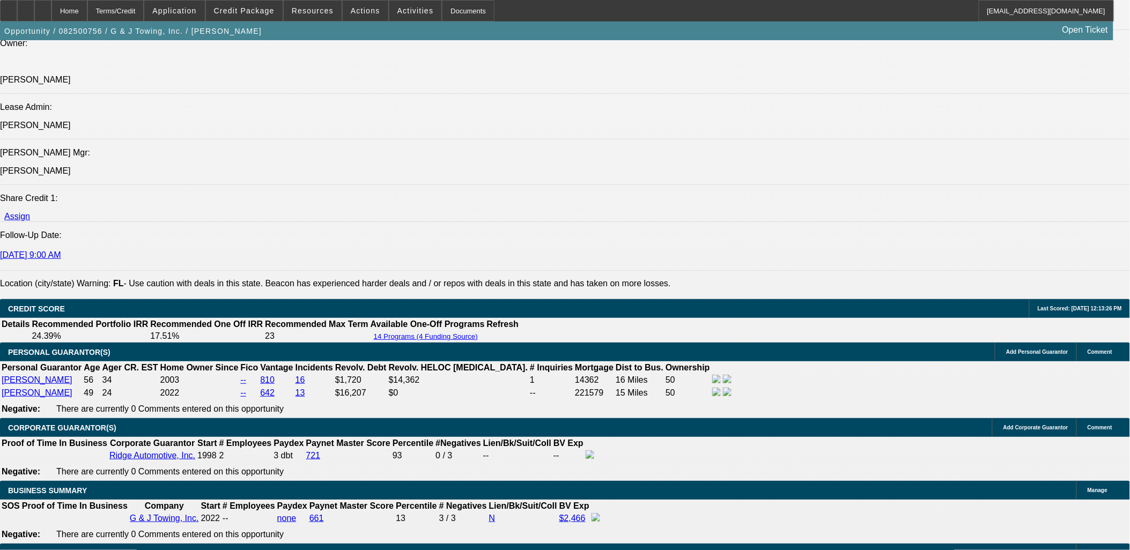
scroll to position [1549, 0]
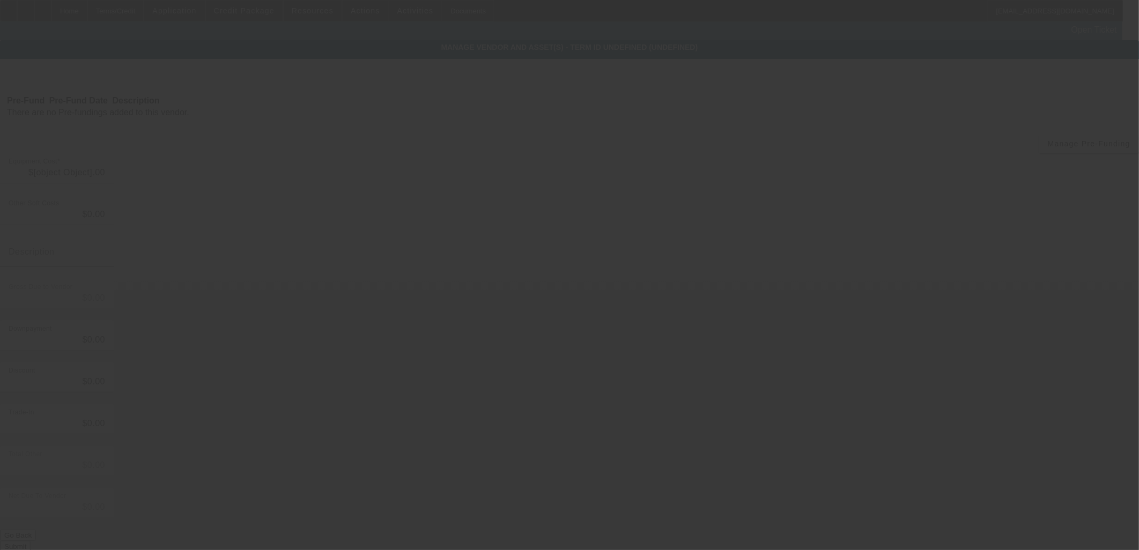
type input "$39,000.00"
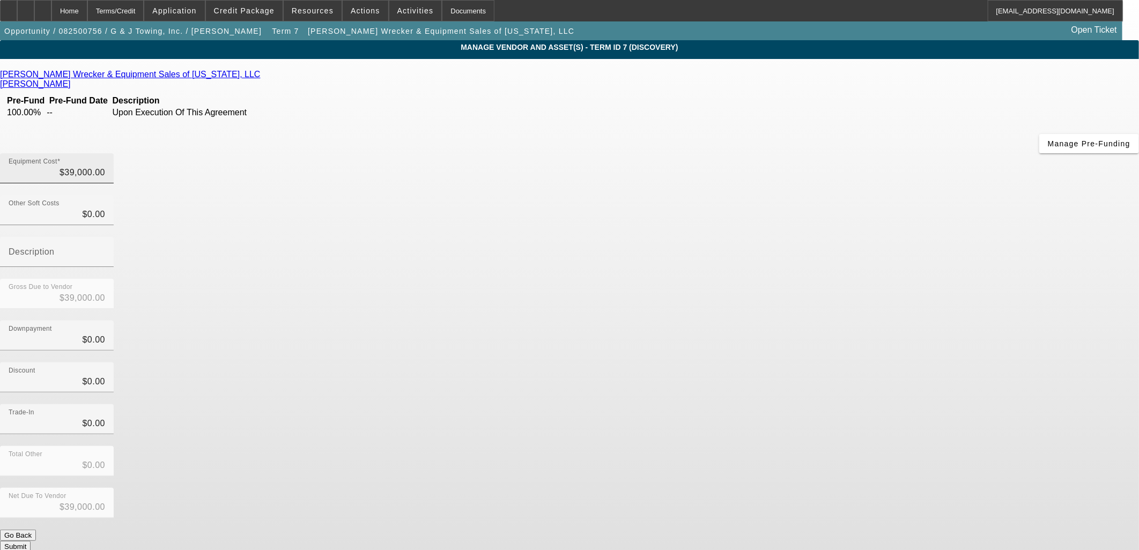
drag, startPoint x: 726, startPoint y: 64, endPoint x: 701, endPoint y: 78, distance: 28.3
click at [719, 68] on div "[PERSON_NAME] Wrecker & Equipment Sales of [US_STATE], LLC [PERSON_NAME] Pre-Fu…" at bounding box center [569, 337] width 1139 height 557
click at [105, 153] on div "Equipment Cost $39,000.00" at bounding box center [57, 168] width 97 height 30
click at [105, 166] on input "39000" at bounding box center [57, 172] width 97 height 13
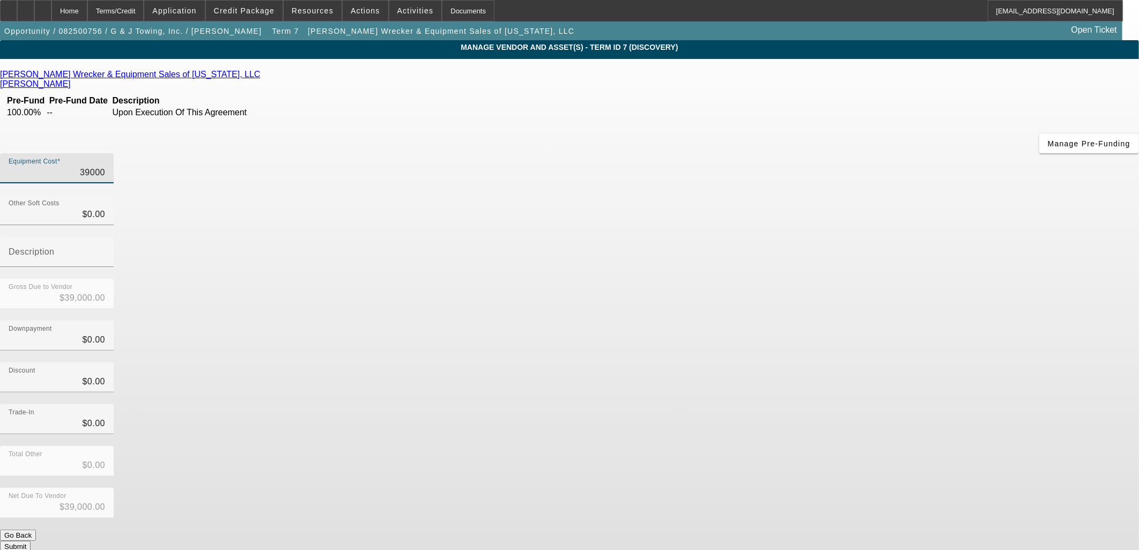
type input "4"
type input "$4.00"
type input "43"
type input "$43.00"
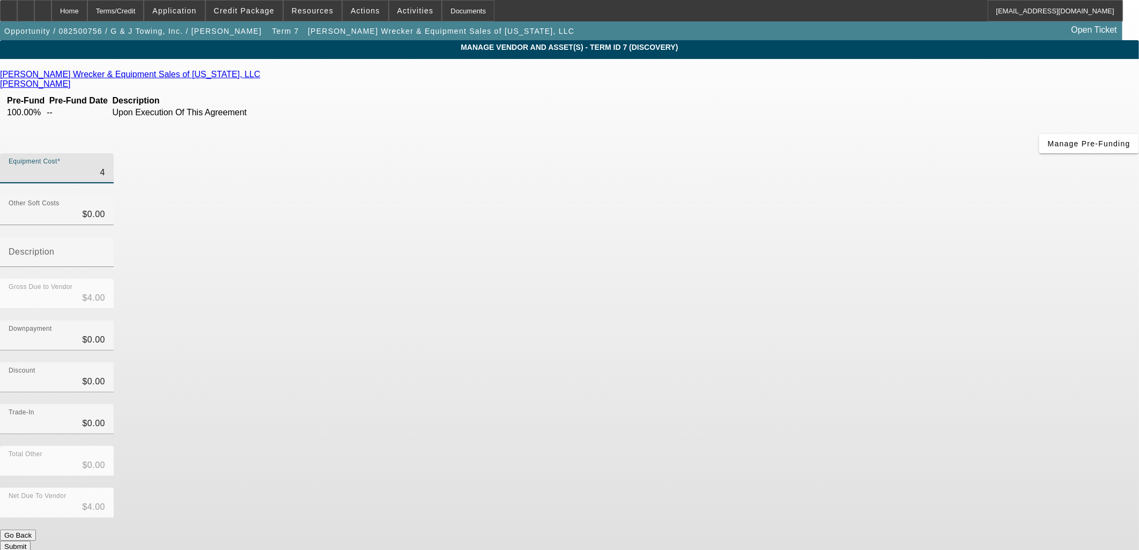
type input "$43.00"
type input "430"
type input "$430.00"
type input "4305"
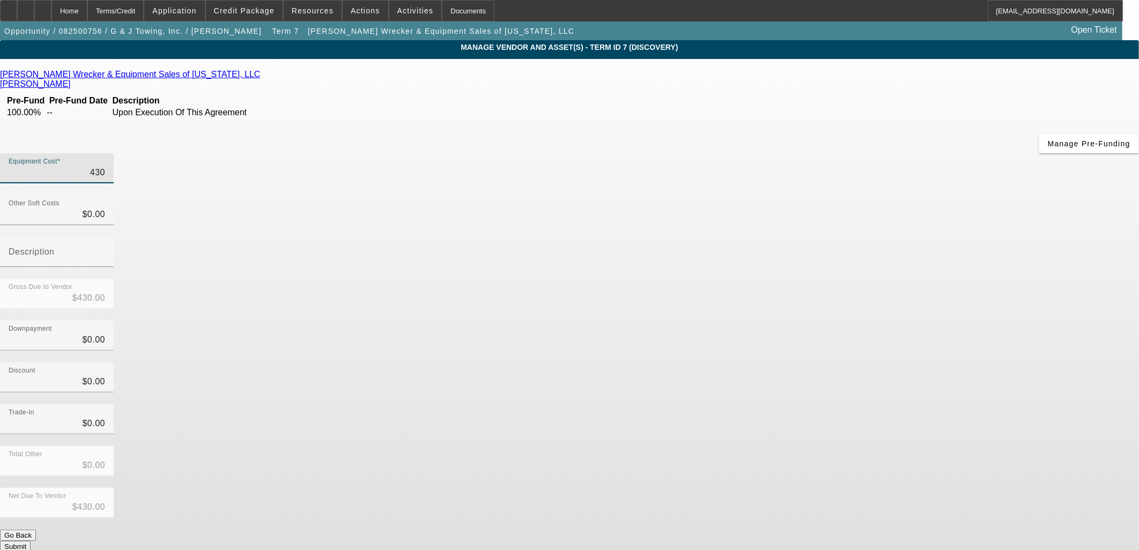
type input "$4,305.00"
type input "43059"
type input "$43,059.00"
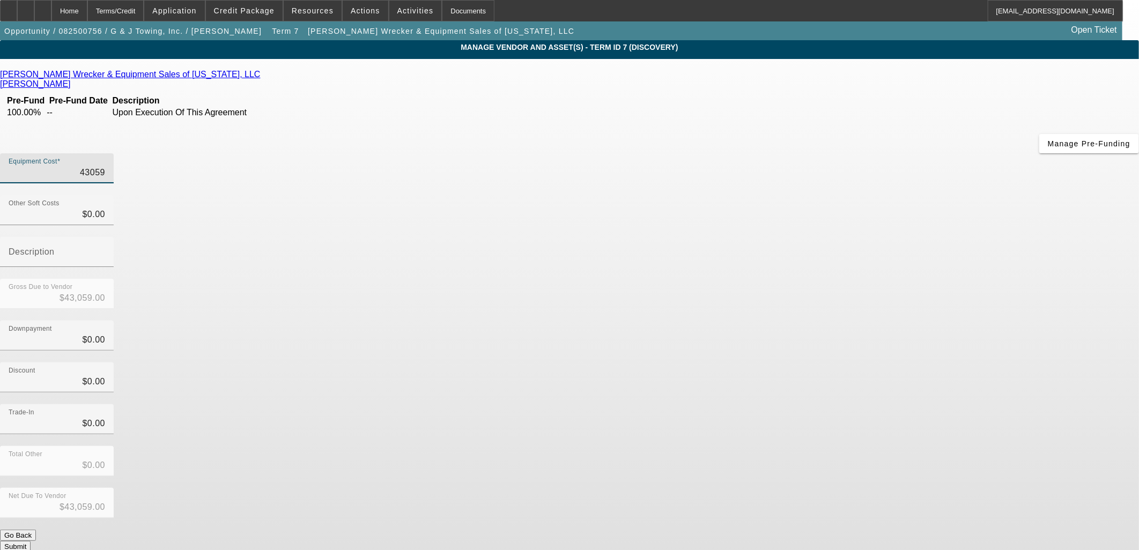
type input "$43,059.00"
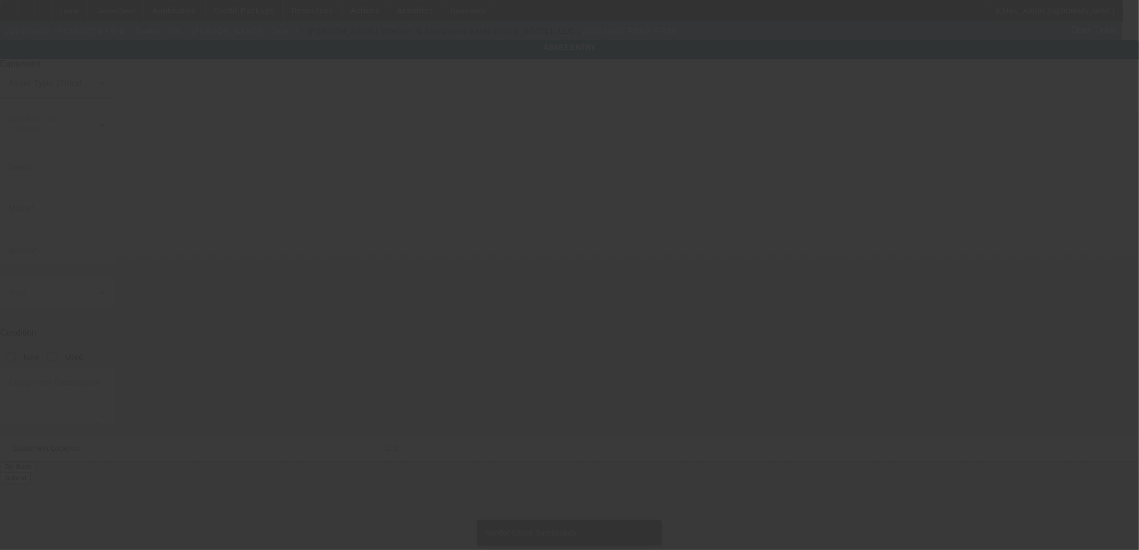
type input "1FDUF5GY1GEB08256"
type input "Ford"
type input "F-550"
radio input "true"
type input "[STREET_ADDRESS]"
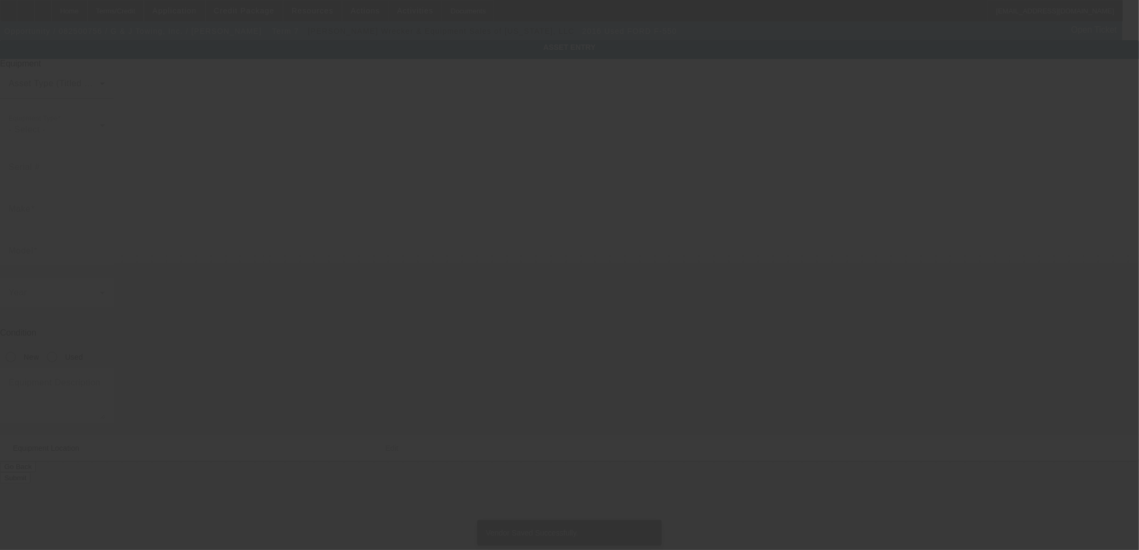
type input "[GEOGRAPHIC_DATA]"
type input "32935"
type input "Brevard"
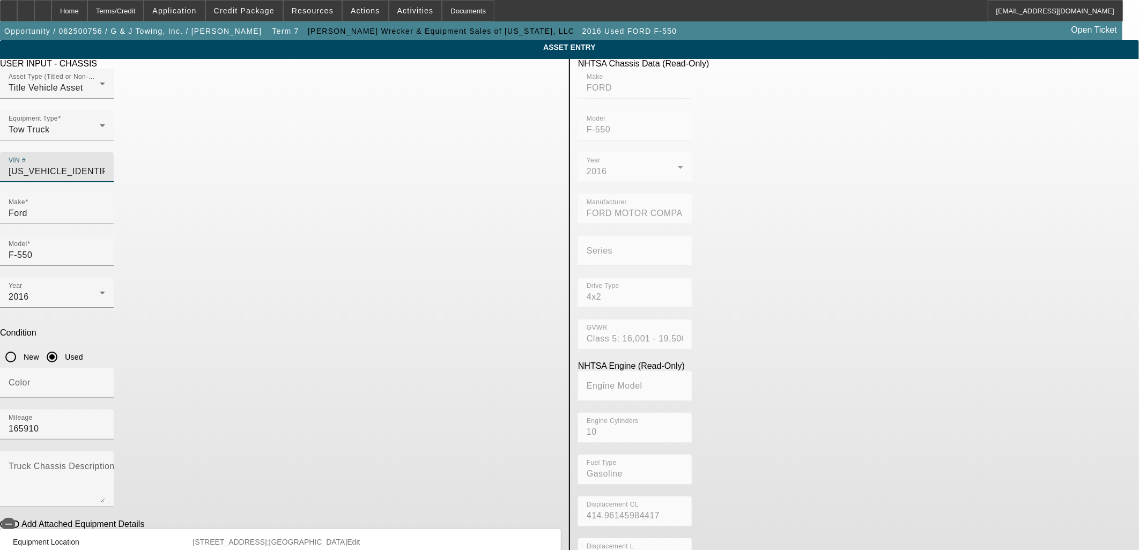
click at [105, 165] on input "1FDUF5GY1GEB08256" at bounding box center [57, 171] width 97 height 13
paste input "[US_VEHICLE_IDENTIFICATION_NUMBER]"
type input "[US_VEHICLE_IDENTIFICATION_NUMBER]"
type input "HINO"
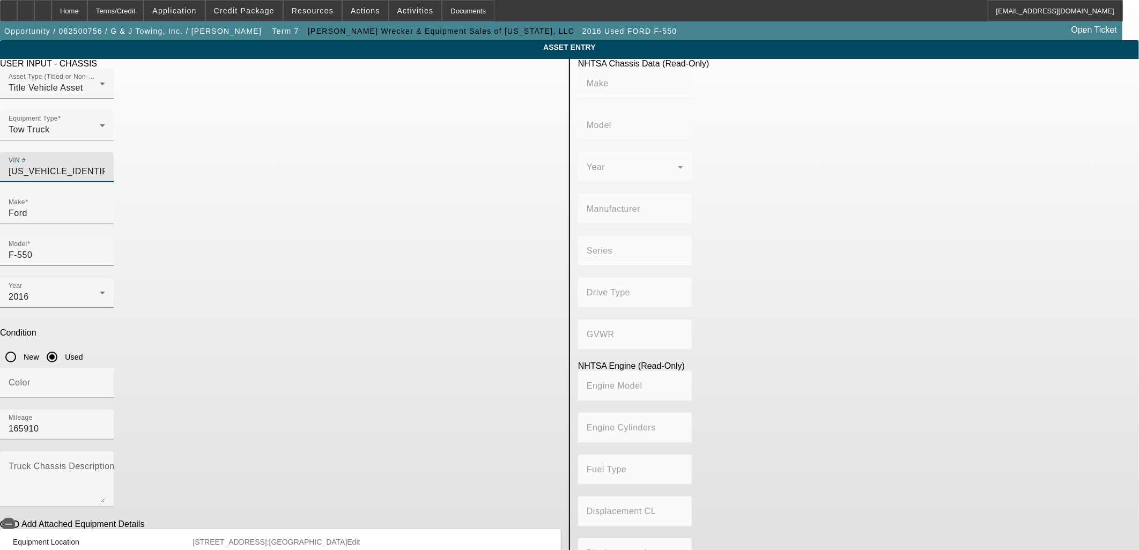
type input "Conventional Type Truck"
type input "HINO MOTORS MANUFACTURING U.S.A."
type input "Class 6: 19,501 - 26,000 lb (8,845 - 11,794 kg)"
type input "J08E-VB/ J08E-WU"
type input "Diesel"
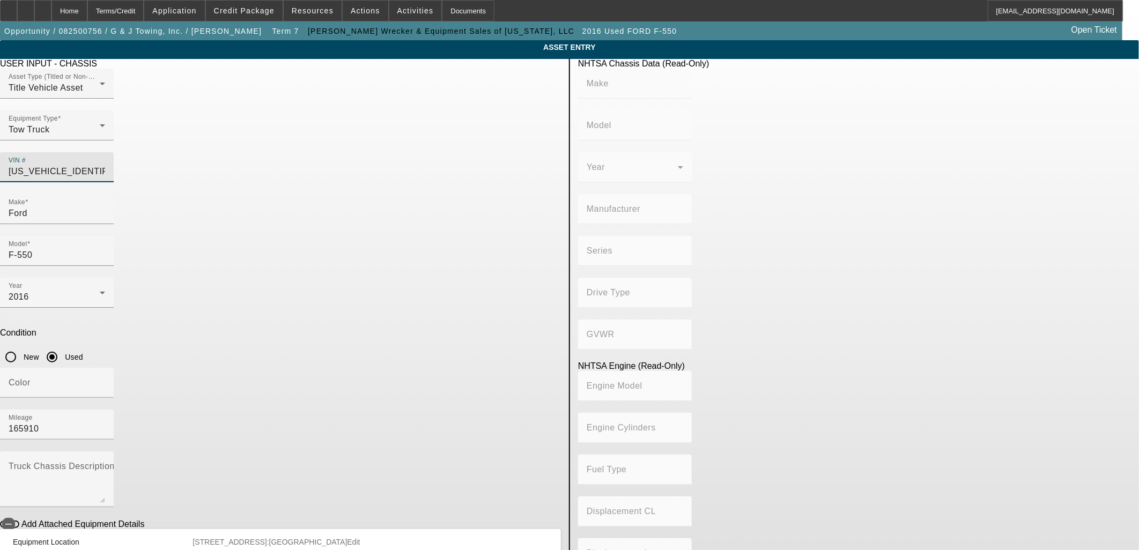
type input "463.78045511996"
type input "7.6"
type input "5PVNJ8JN2H4S52848"
drag, startPoint x: 338, startPoint y: 192, endPoint x: 136, endPoint y: 152, distance: 206.1
click at [140, 158] on app-asset-collateral-manage "ASSET ENTRY Delete asset USER INPUT - CHASSIS Asset Type (Titled or Non-Titled)…" at bounding box center [569, 337] width 1139 height 595
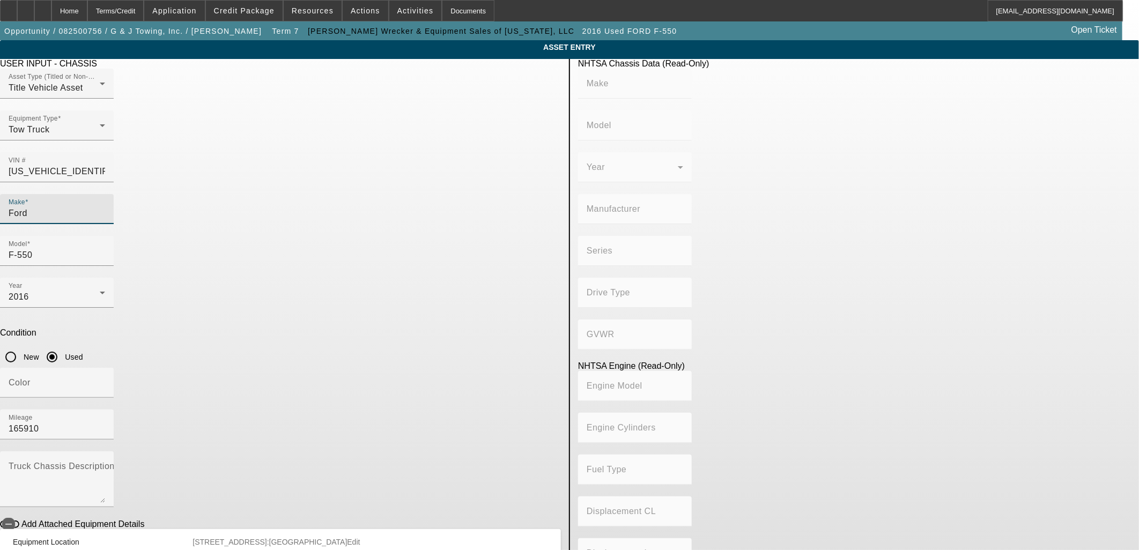
type input "HINO"
type input "Conventional Type Truck"
type input "HINO MOTORS MANUFACTURING U.S.A."
type input "Class 6: 19,501 - 26,000 lb (8,845 - 11,794 kg)"
type input "J08E-VB/ J08E-WU"
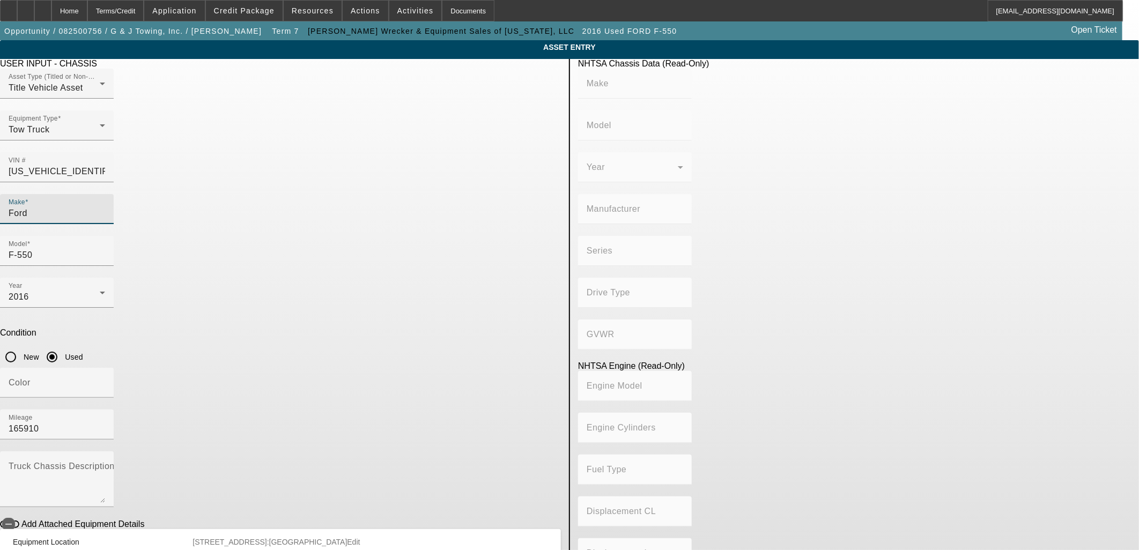
type input "Diesel"
type input "463.78045511996"
type input "7.6"
type input "HINO"
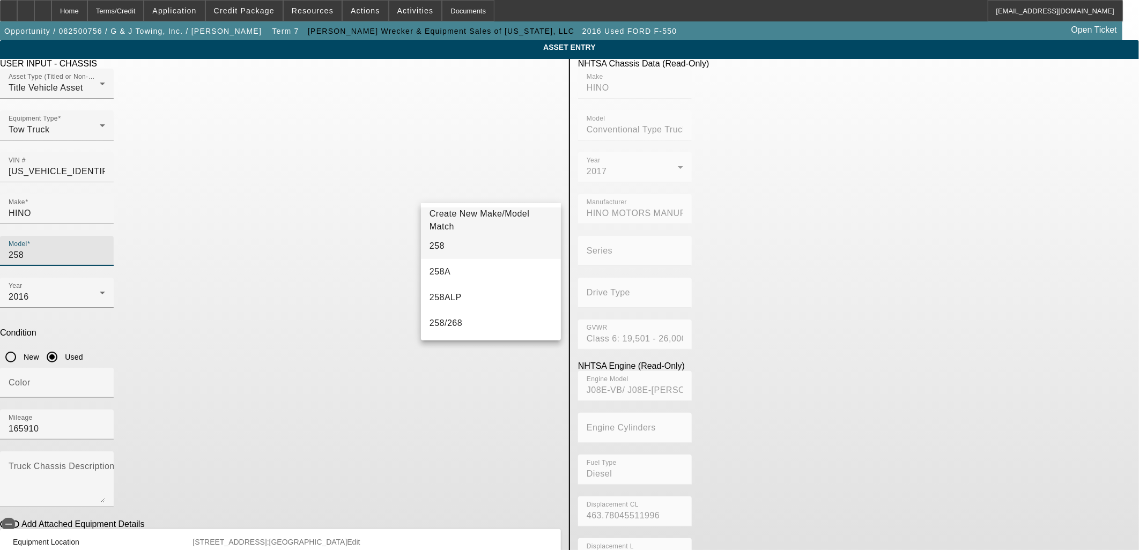
type input "258"
click at [487, 250] on mat-option "258" at bounding box center [491, 246] width 140 height 26
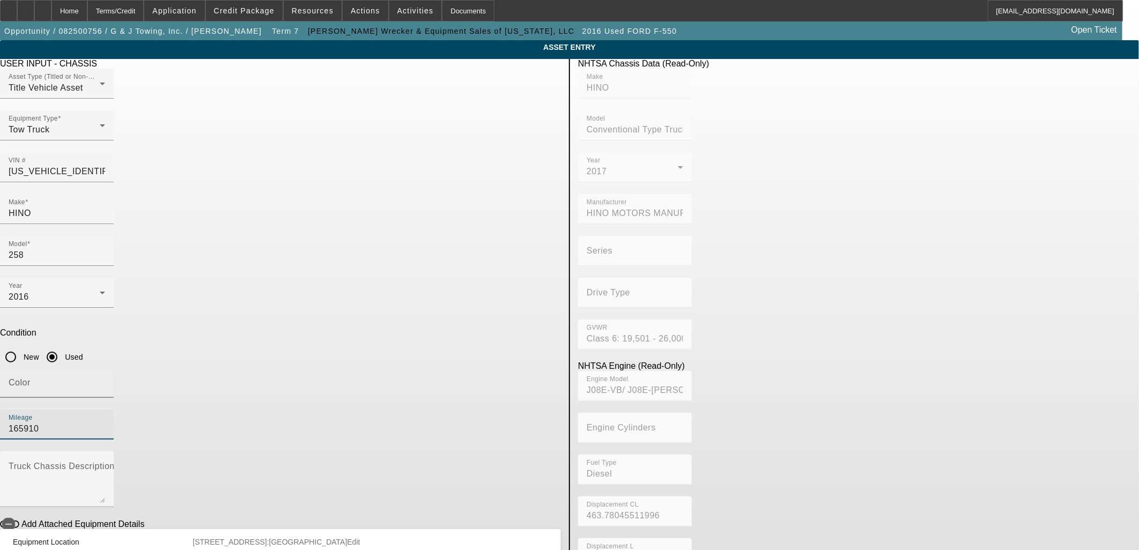
drag, startPoint x: 465, startPoint y: 277, endPoint x: 350, endPoint y: 265, distance: 115.8
click at [350, 368] on div "Color Mileage 165910" at bounding box center [280, 410] width 561 height 84
type input "338863"
click at [19, 514] on span "button" at bounding box center [8, 524] width 21 height 21
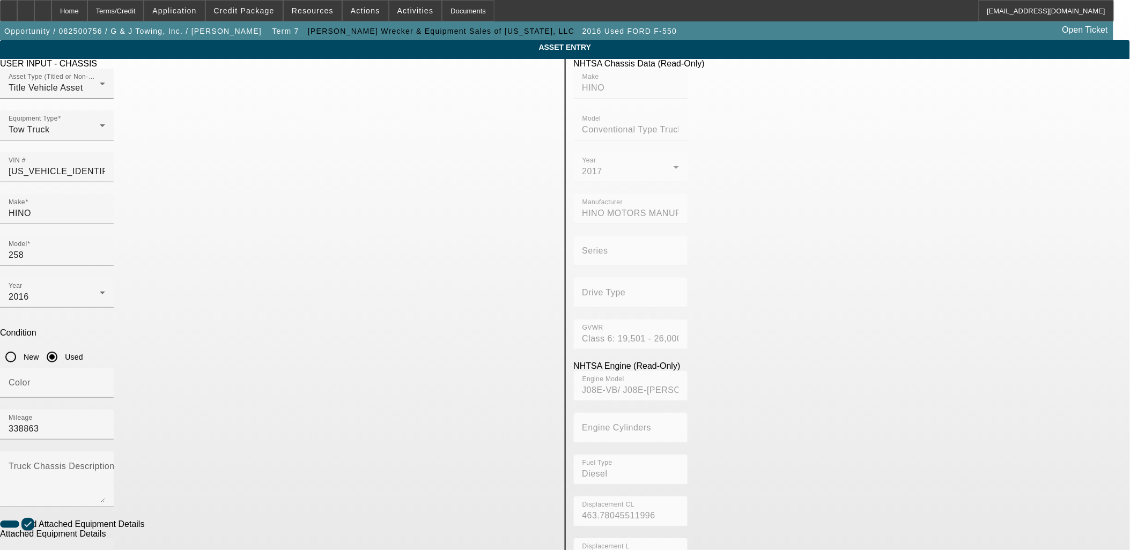
click at [105, 539] on div "Make" at bounding box center [57, 554] width 97 height 30
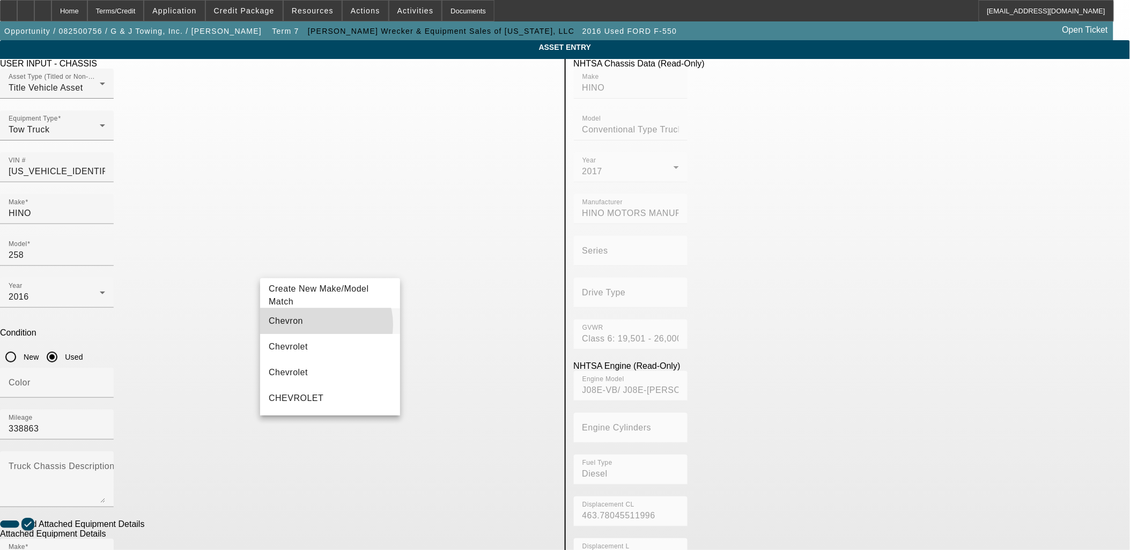
click at [320, 325] on mat-option "Chevron" at bounding box center [330, 321] width 140 height 26
type input "Chevron"
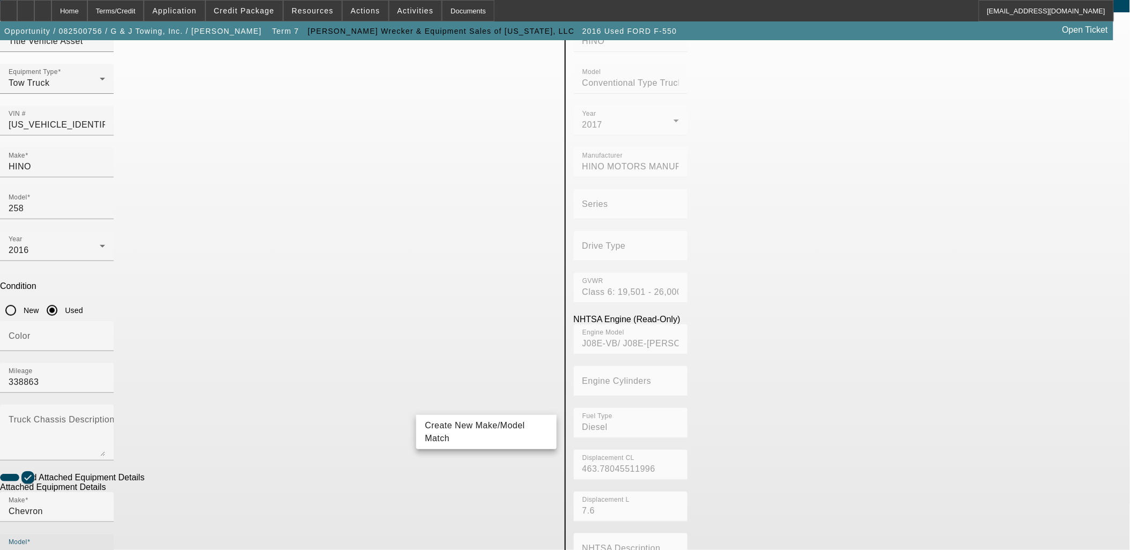
scroll to position [139, 0]
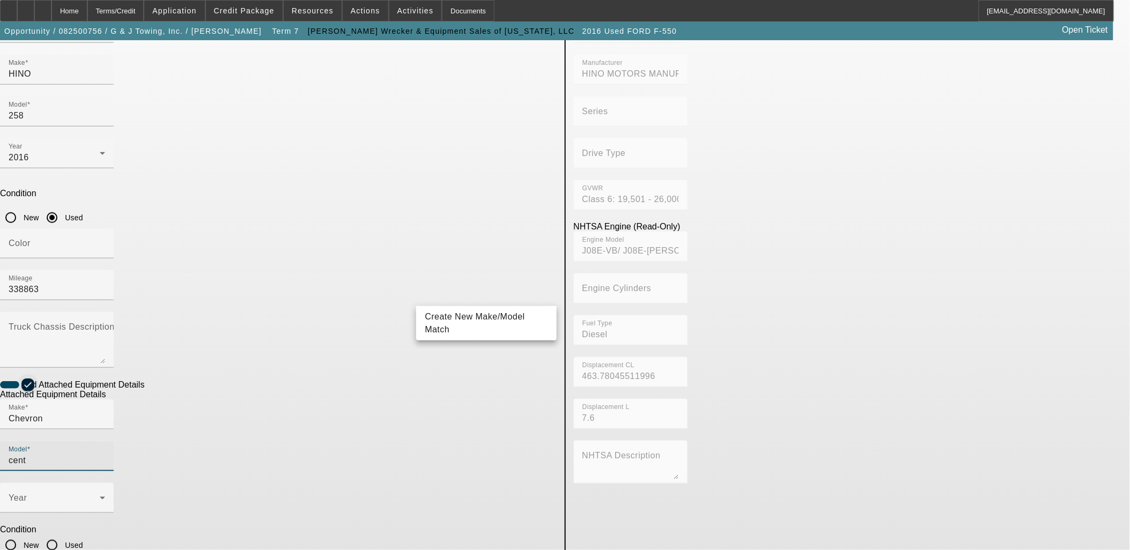
type input "cent"
click at [34, 379] on span "button" at bounding box center [27, 385] width 13 height 13
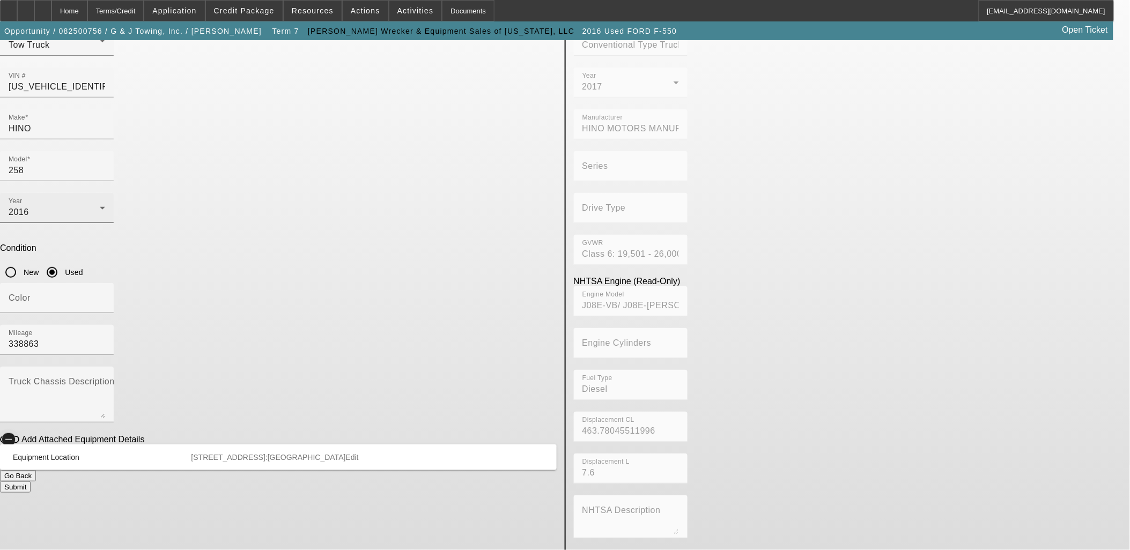
scroll to position [0, 0]
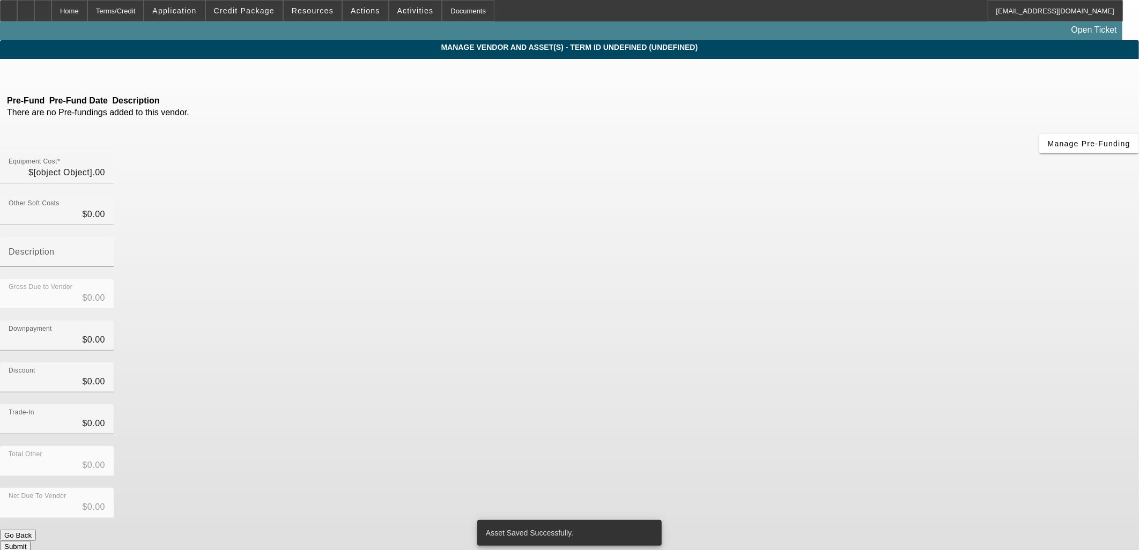
type input "$43,059.00"
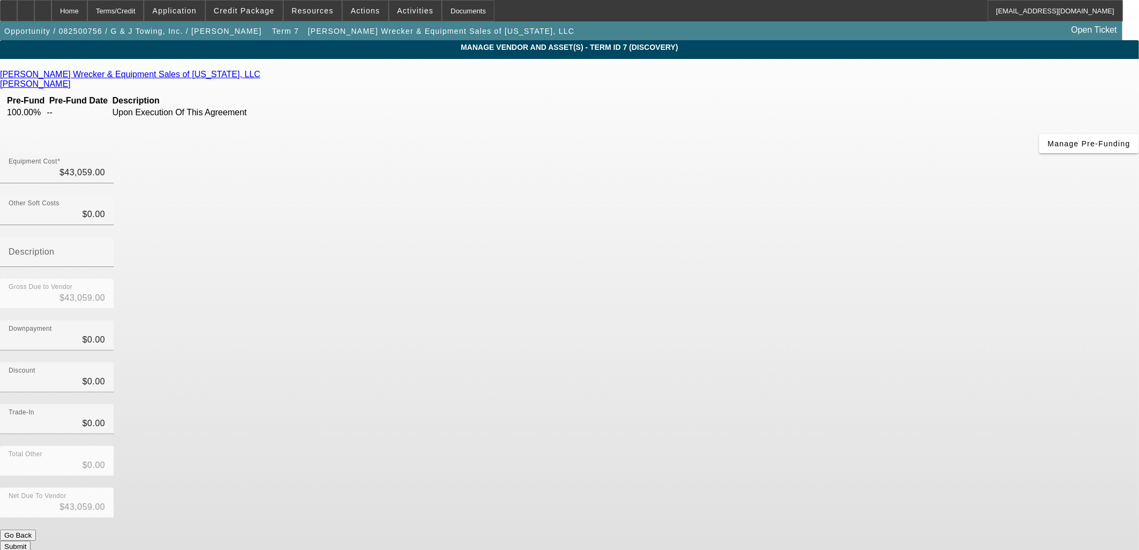
click at [31, 541] on button "Submit" at bounding box center [15, 546] width 31 height 11
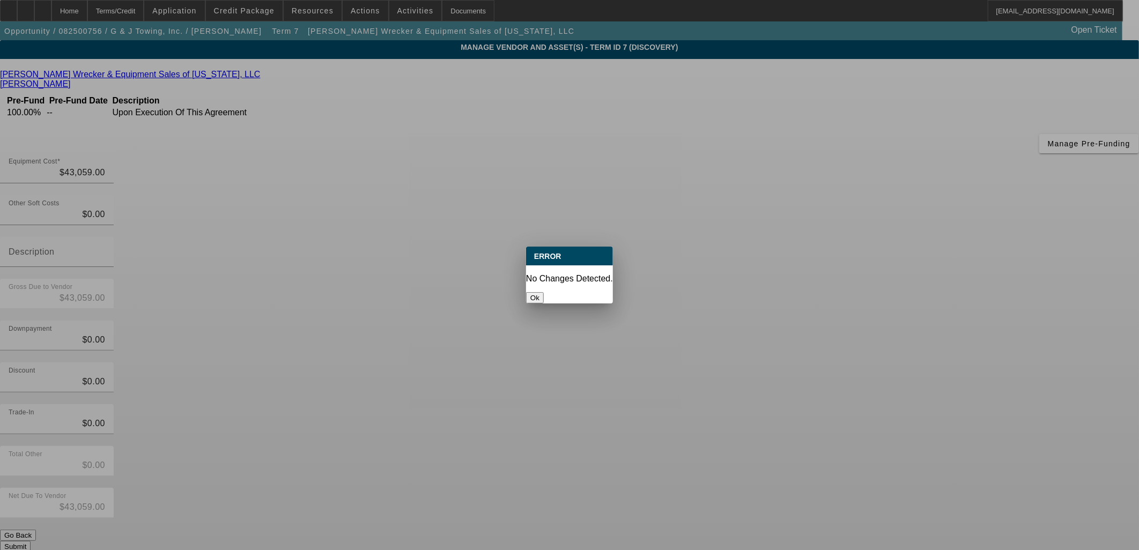
drag, startPoint x: 757, startPoint y: 418, endPoint x: 299, endPoint y: 158, distance: 526.9
click at [755, 415] on div at bounding box center [569, 275] width 1139 height 550
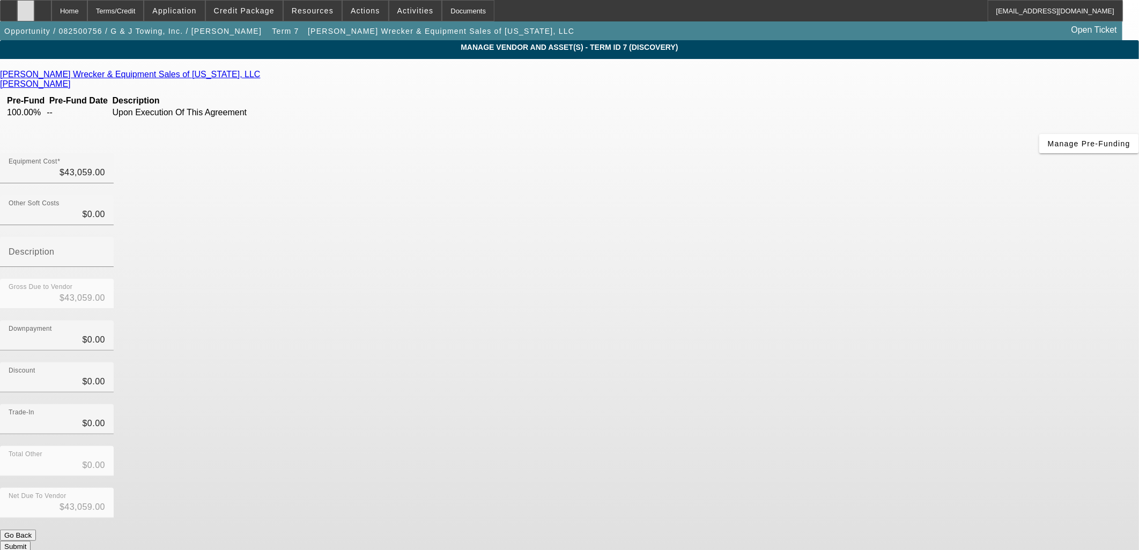
click at [34, 14] on div at bounding box center [25, 10] width 17 height 21
click at [153, 42] on span "button" at bounding box center [133, 31] width 266 height 26
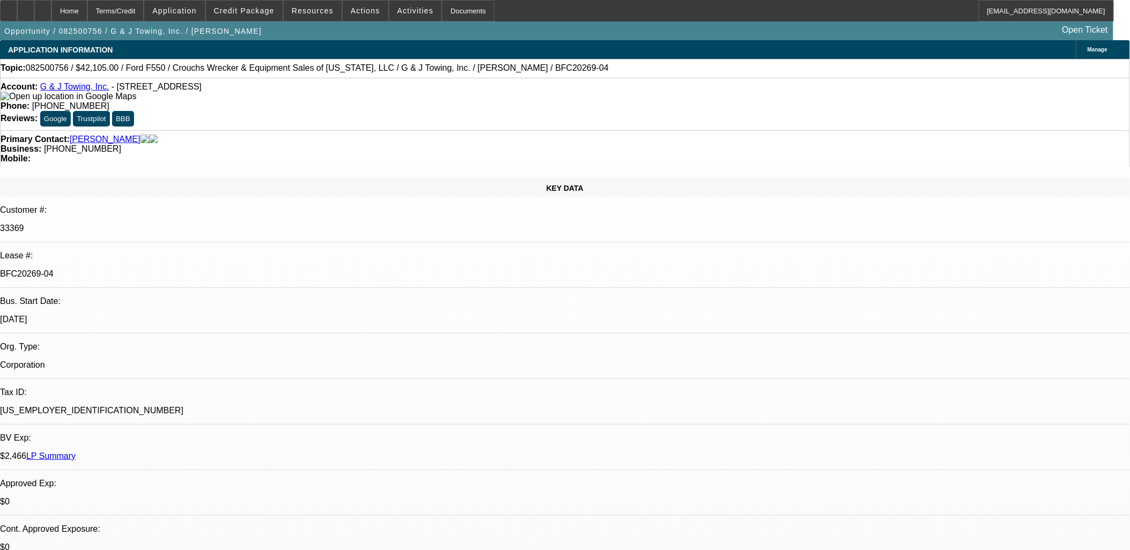
select select "0"
select select "6"
select select "0"
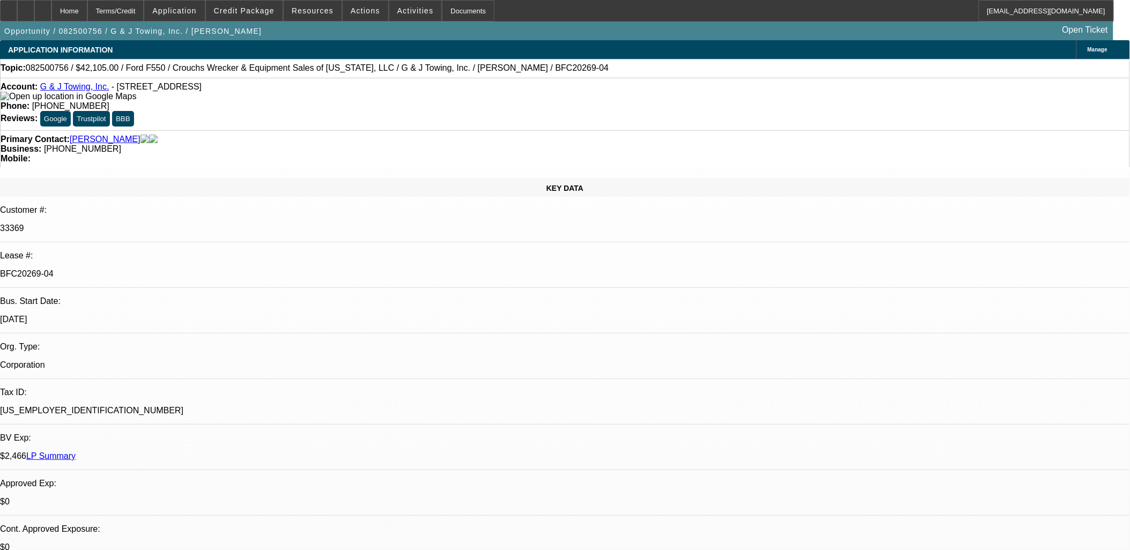
select select "0"
select select "3"
select select "0"
select select "6"
select select "0"
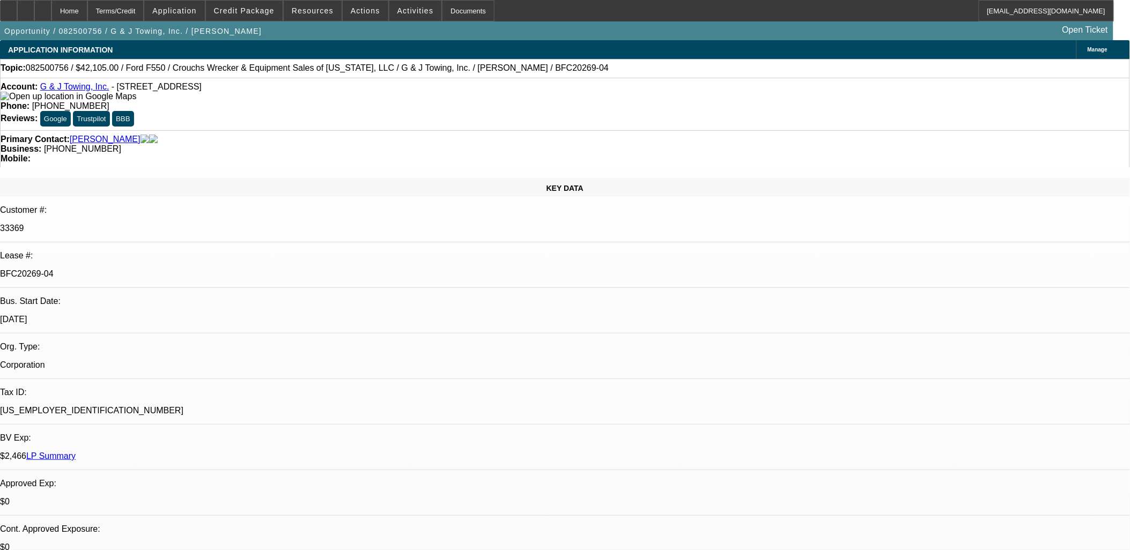
select select "0"
select select "3"
select select "0"
select select "6"
select select "0"
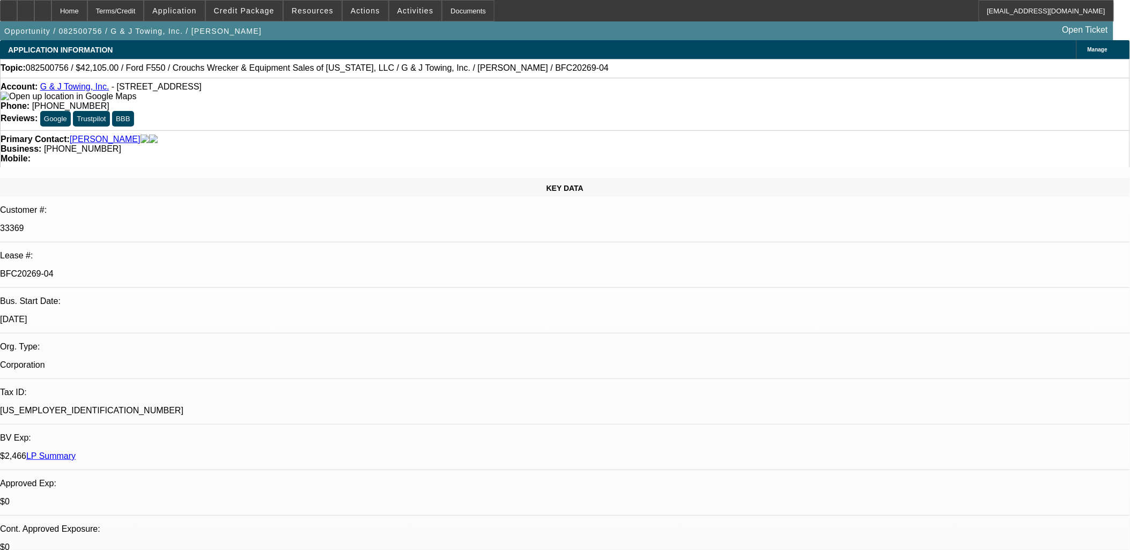
select select "0"
select select "6"
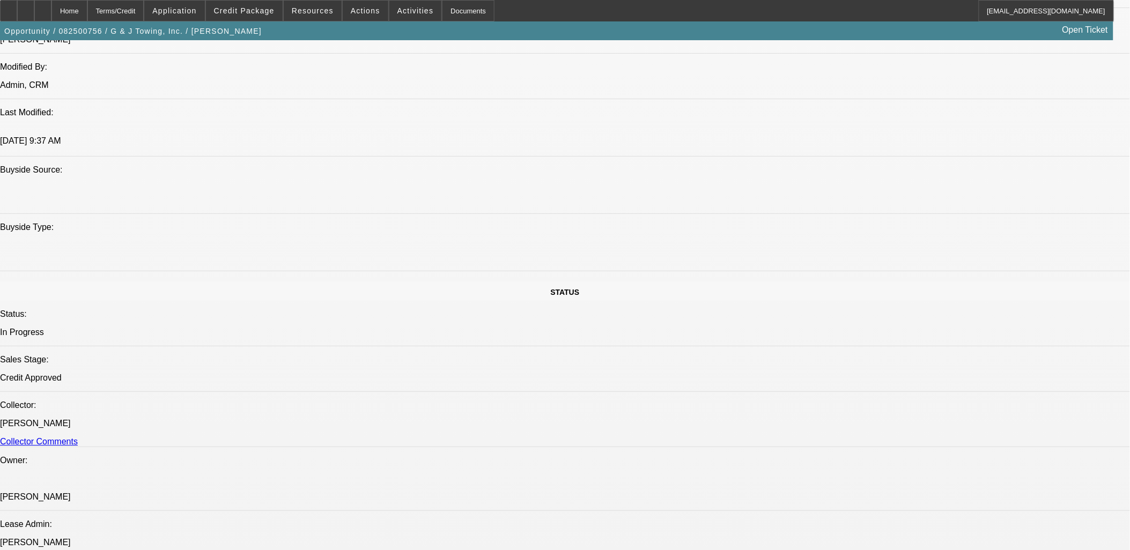
scroll to position [1549, 0]
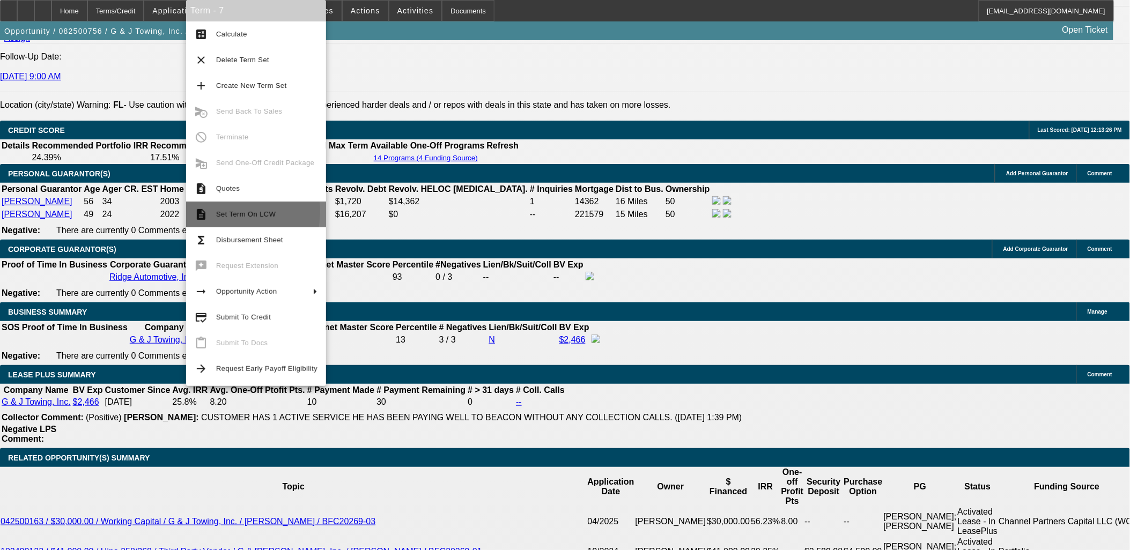
click at [216, 211] on span "Set Term On LCW" at bounding box center [246, 214] width 60 height 8
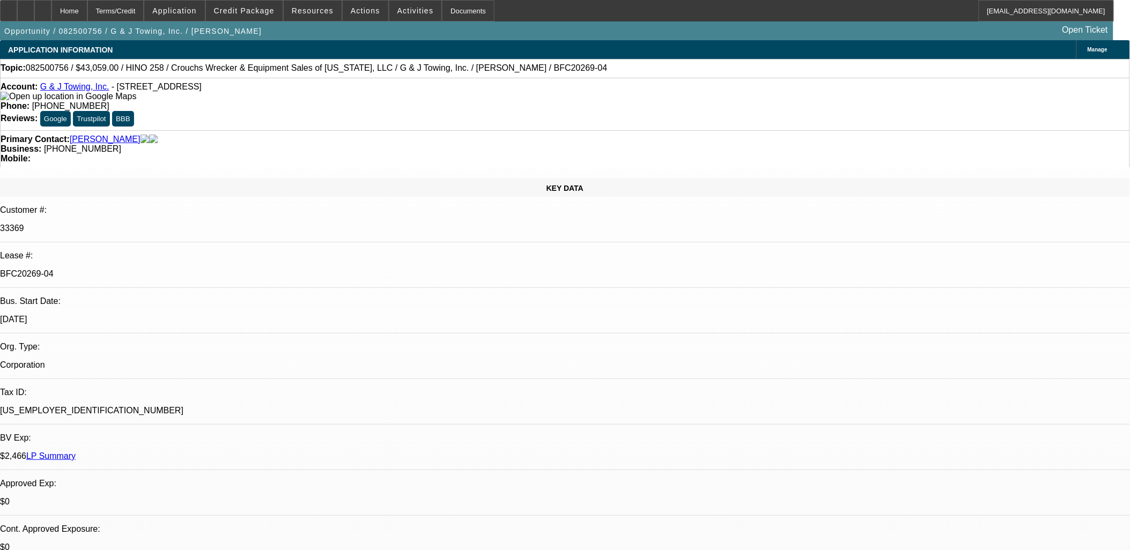
select select "0"
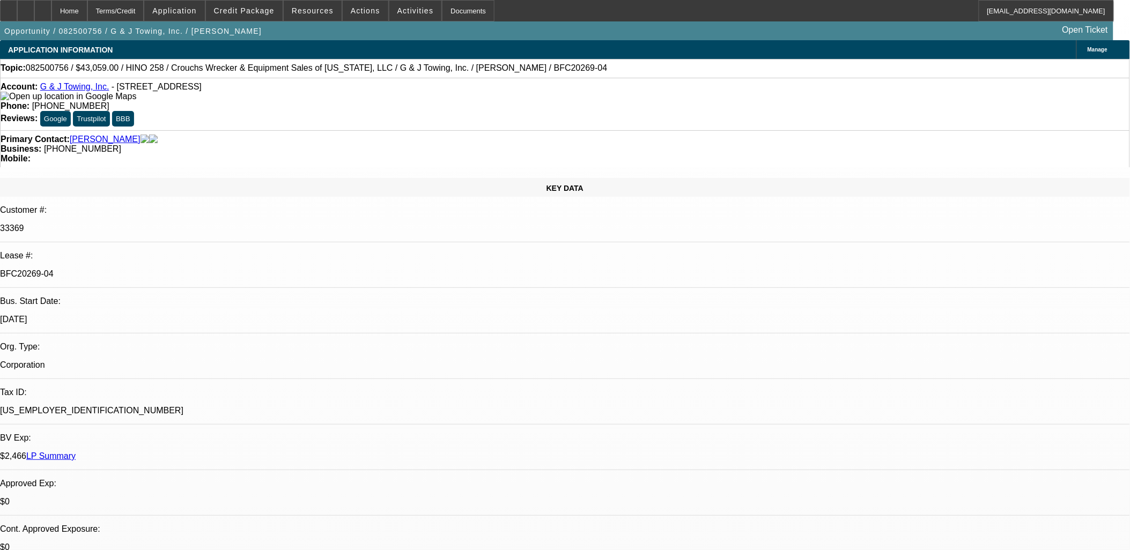
select select "0"
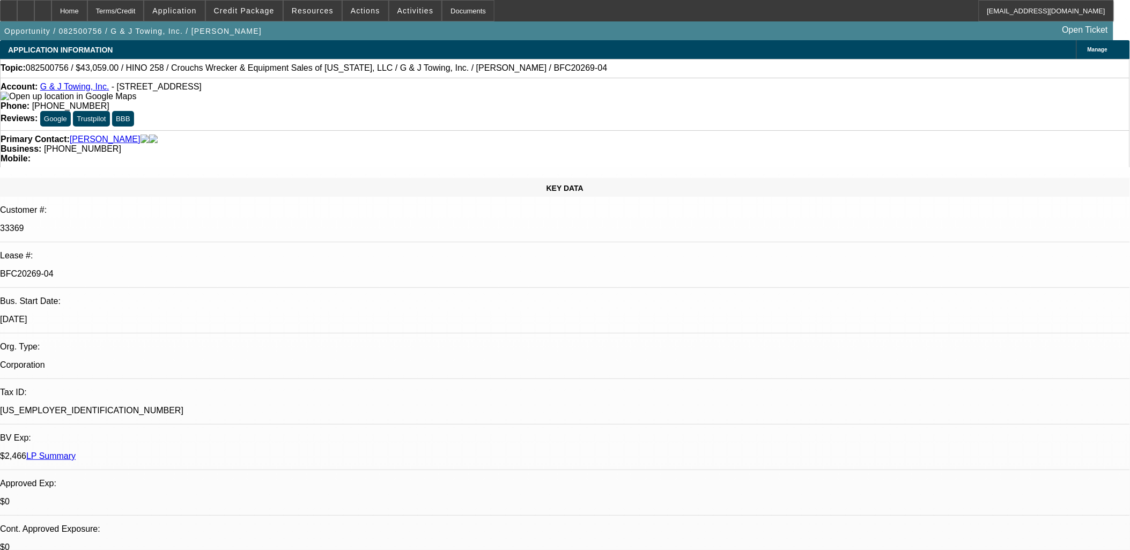
select select "0"
select select "1"
select select "6"
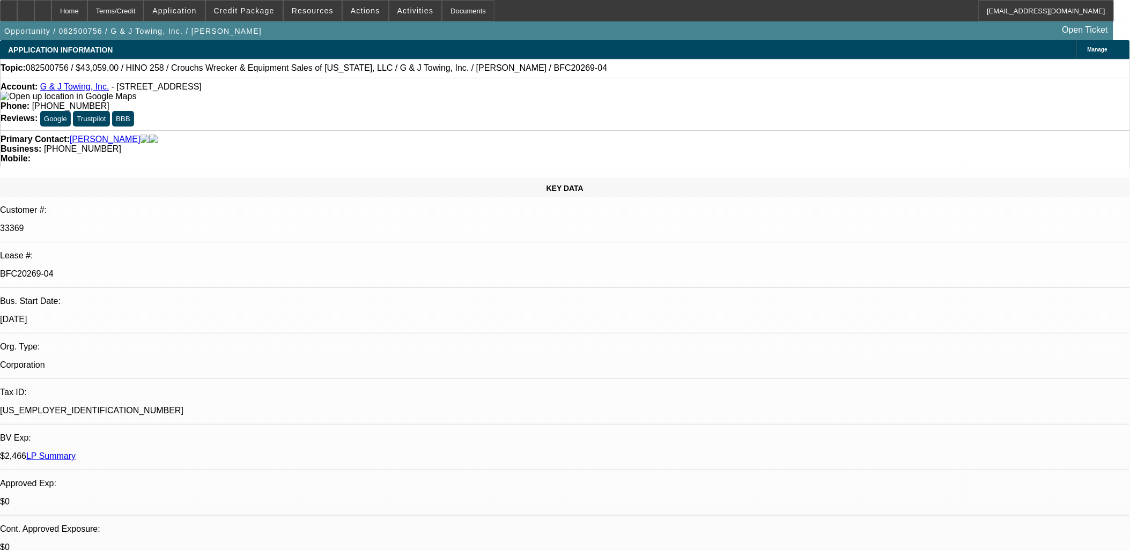
select select "1"
select select "3"
select select "6"
select select "1"
select select "3"
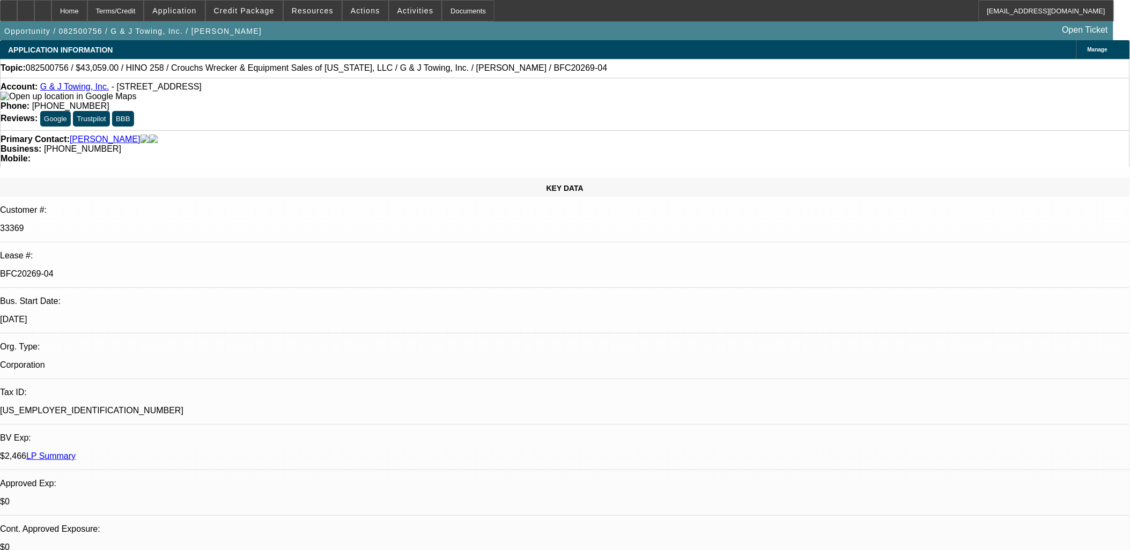
select select "6"
select select "1"
select select "6"
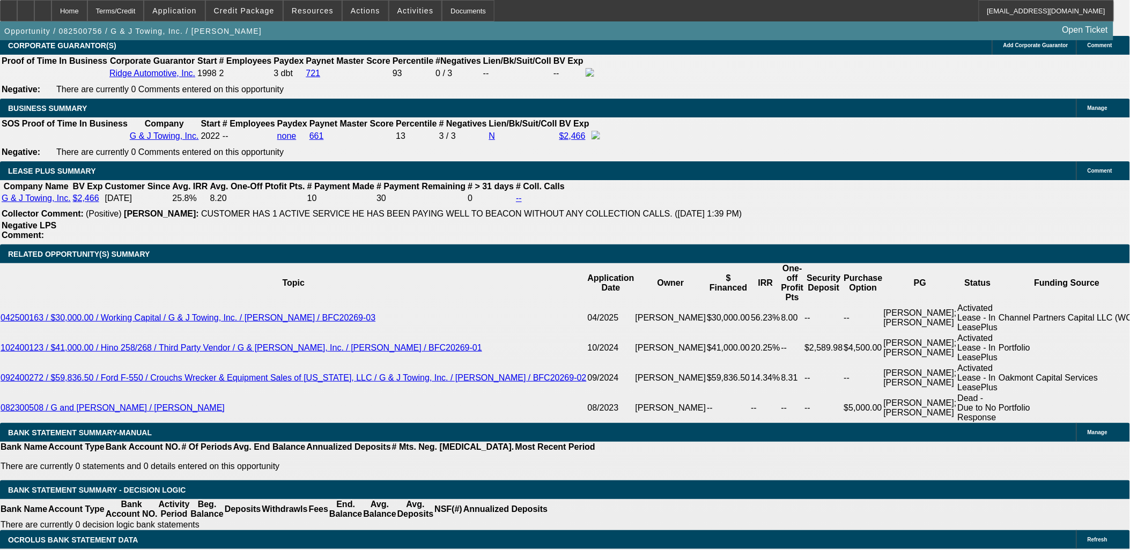
scroll to position [1787, 0]
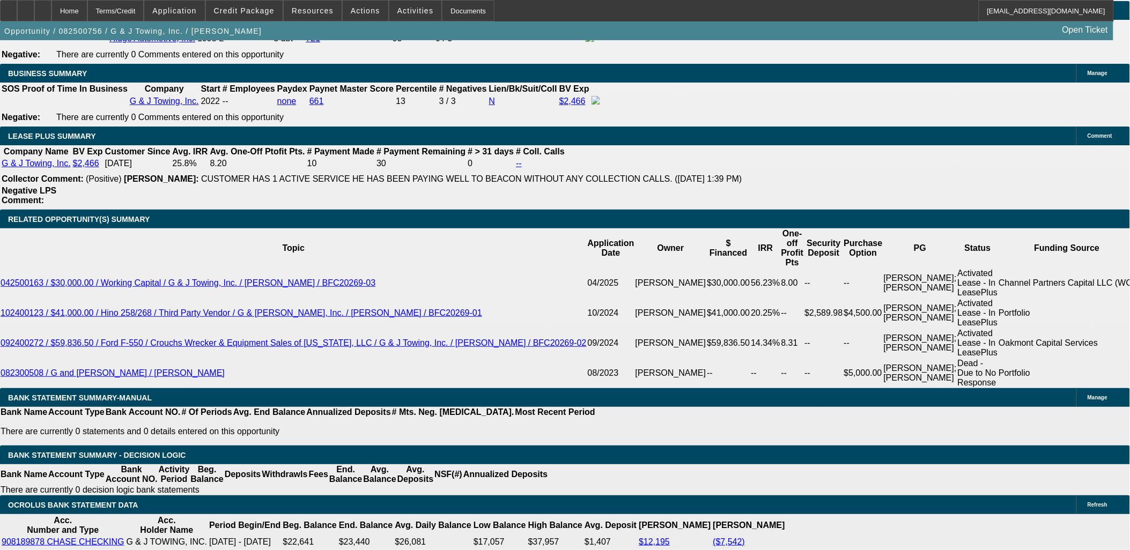
type input "$0.00"
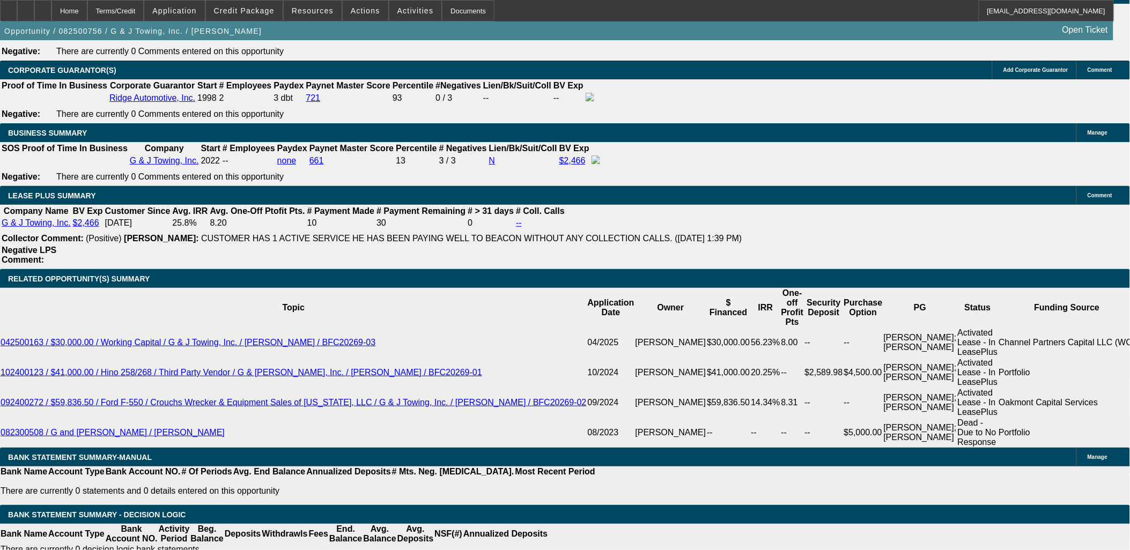
scroll to position [1668, 0]
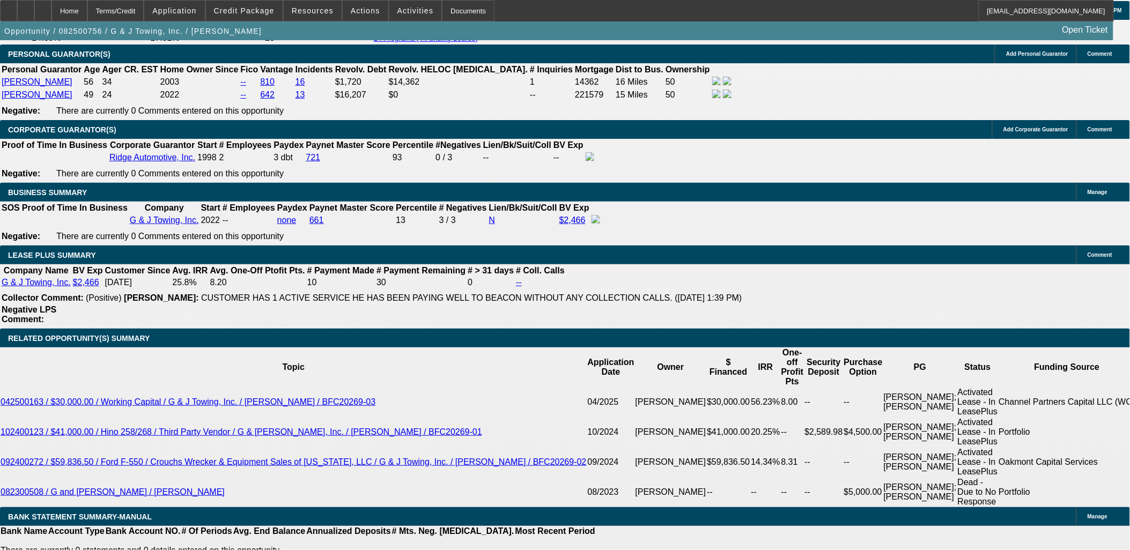
drag, startPoint x: 206, startPoint y: 236, endPoint x: 184, endPoint y: 190, distance: 50.4
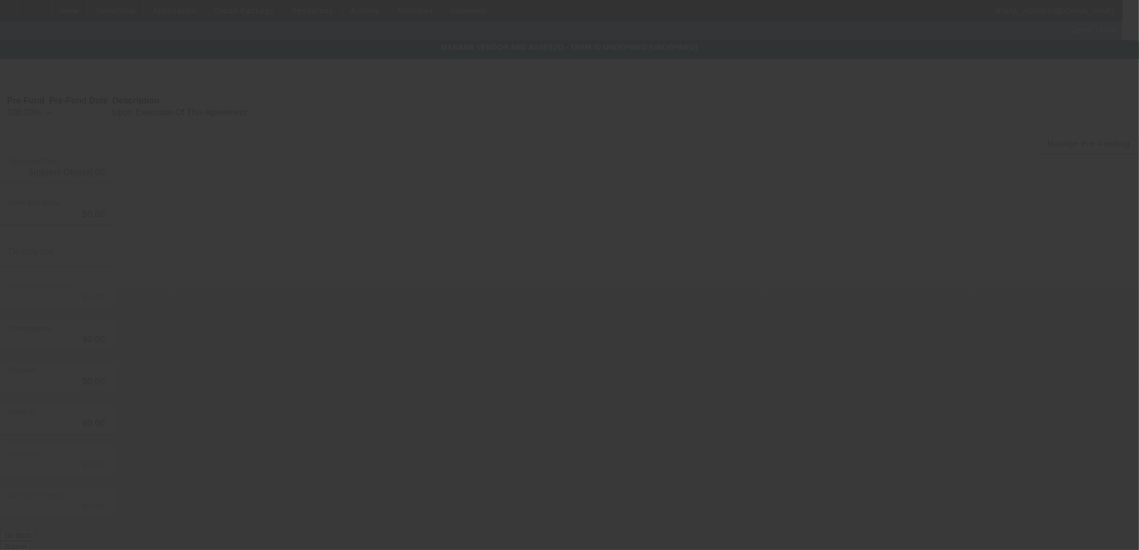
type input "$43,059.00"
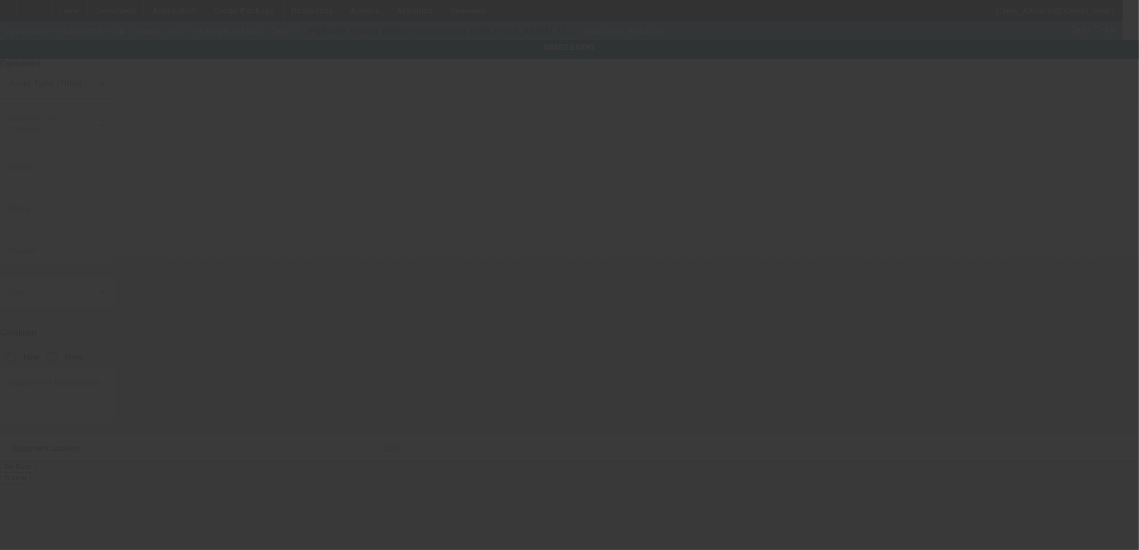
type input "5PVNJ8JN2H4S52848"
type input "Hino"
type input "258"
radio input "true"
type input "2125 Avocado Ave"
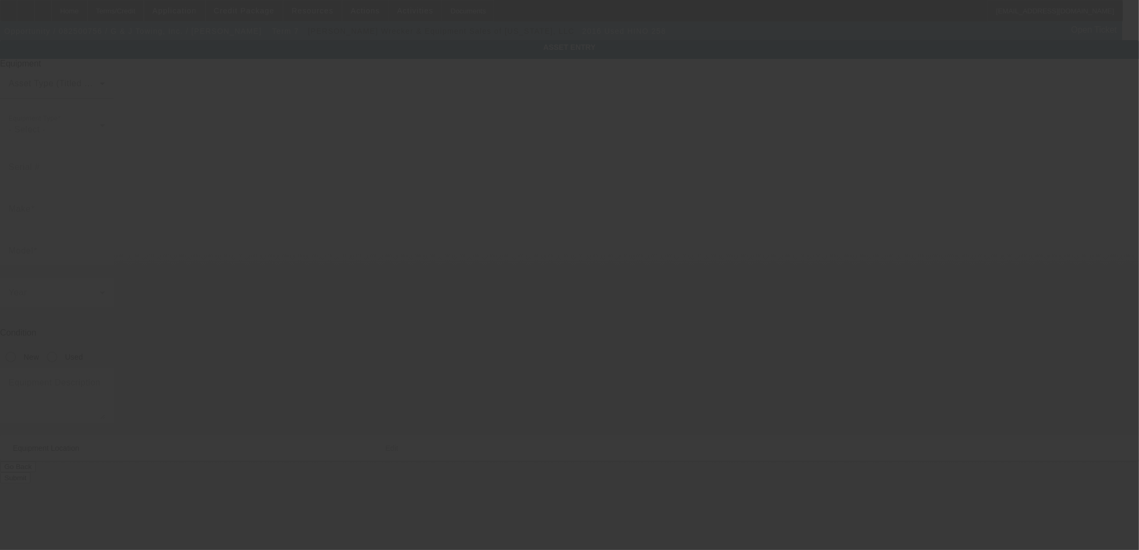
type input "Melbourne"
type input "32935"
type input "Brevard"
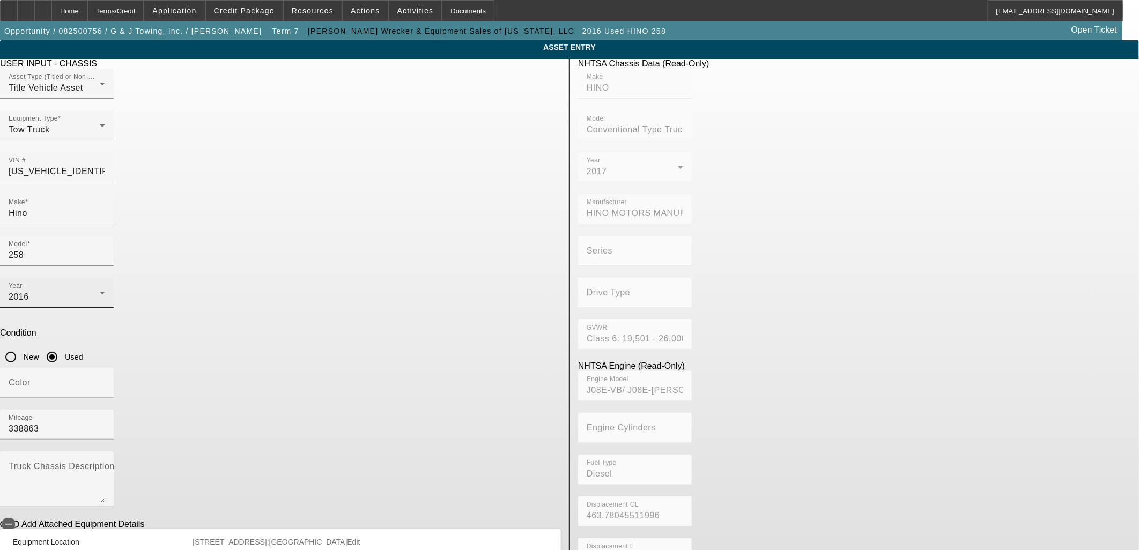
click at [100, 291] on div "2016" at bounding box center [54, 297] width 91 height 13
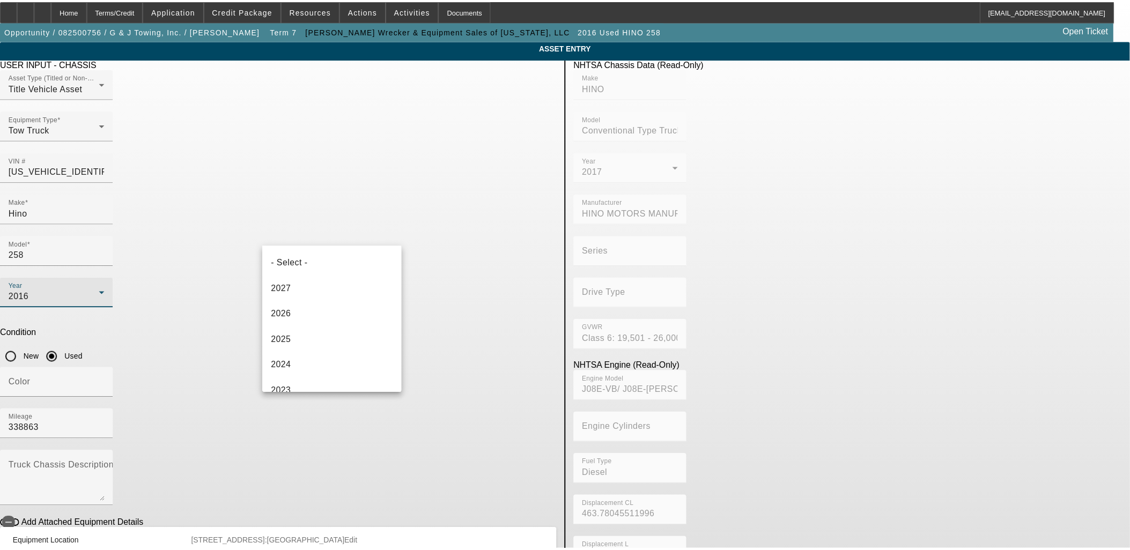
scroll to position [191, 0]
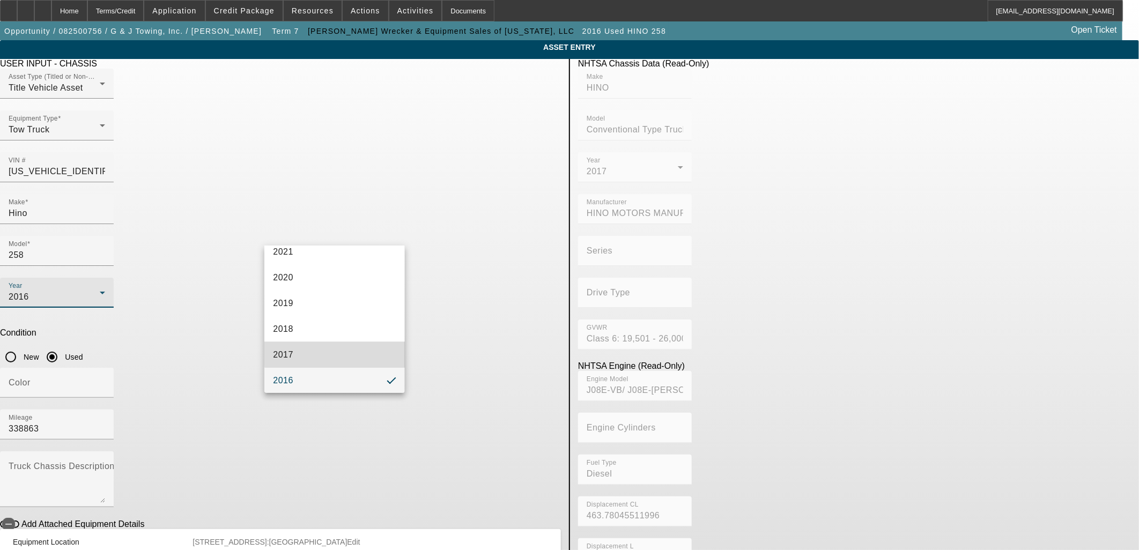
click at [335, 351] on mat-option "2017" at bounding box center [334, 355] width 140 height 26
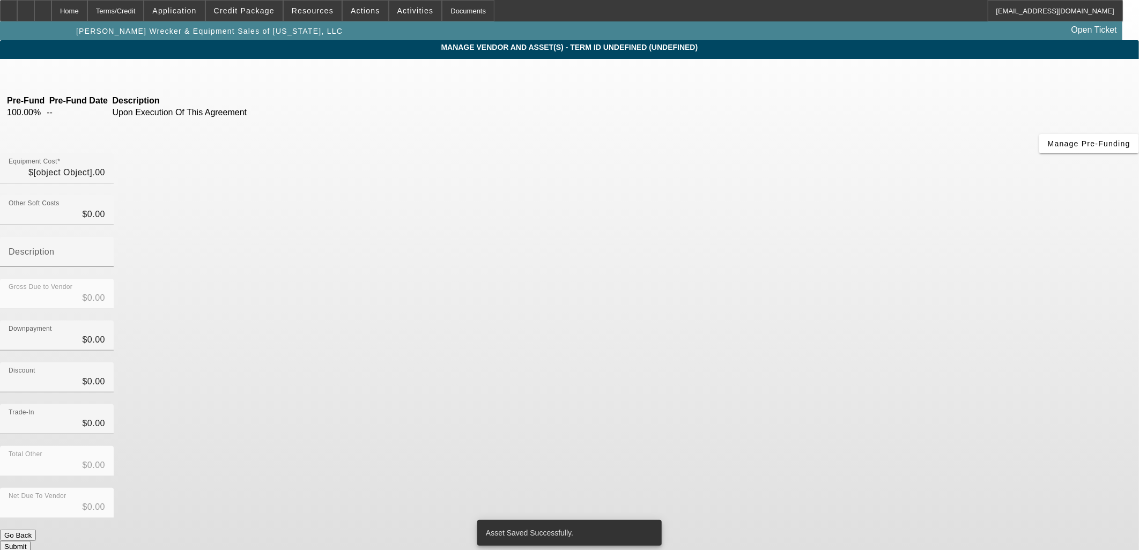
type input "$43,059.00"
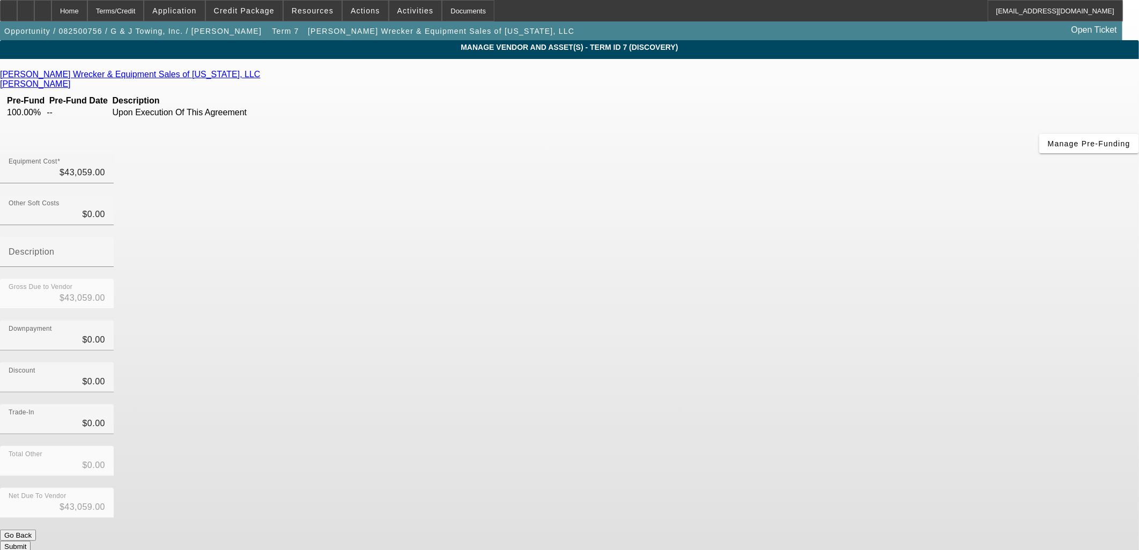
click at [31, 541] on button "Submit" at bounding box center [15, 546] width 31 height 11
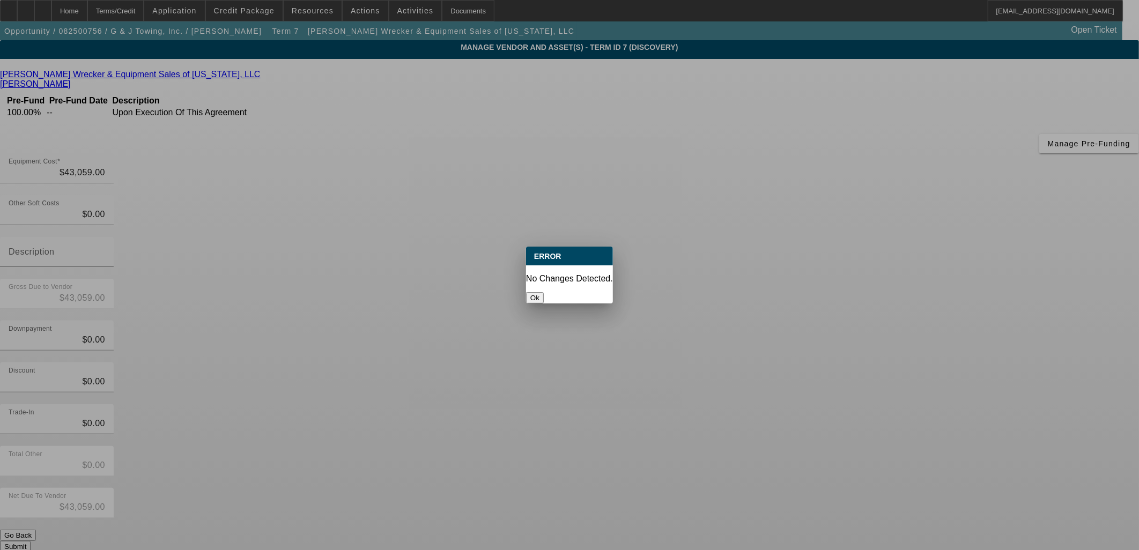
click at [789, 413] on div at bounding box center [569, 275] width 1139 height 550
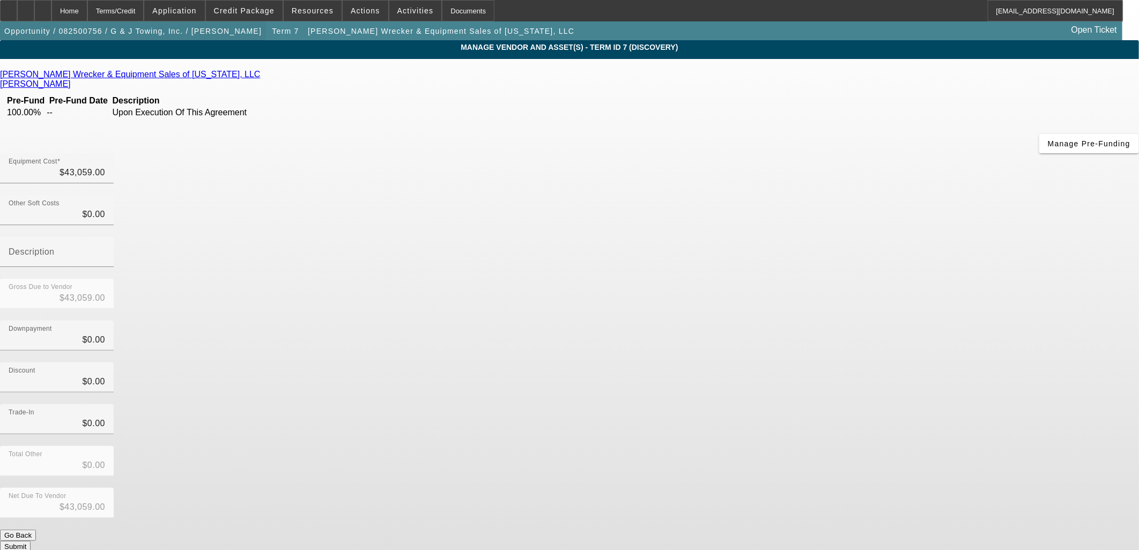
click at [174, 36] on span "button" at bounding box center [133, 31] width 266 height 26
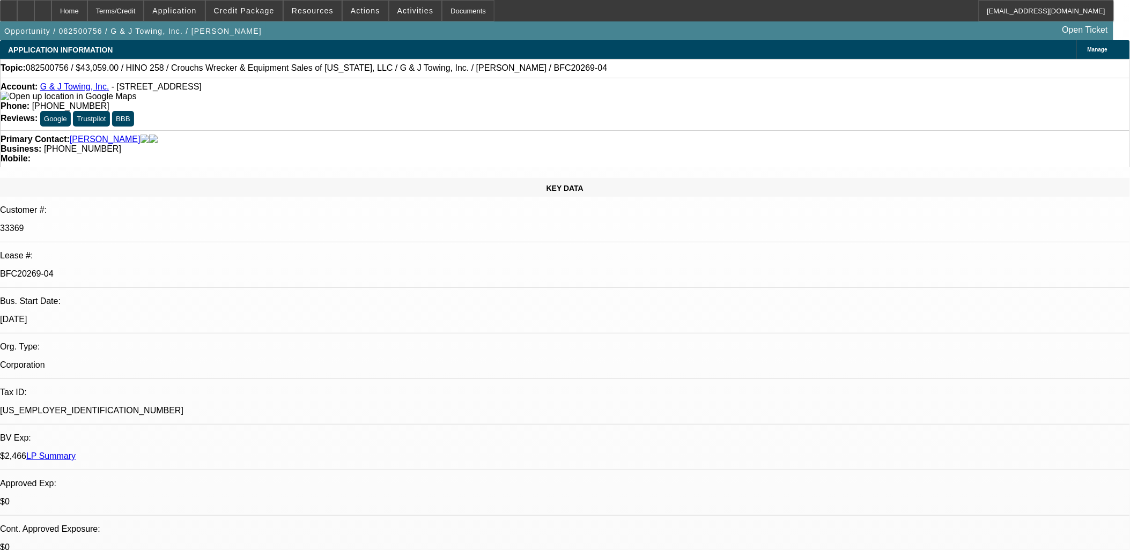
select select "0"
select select "6"
select select "0"
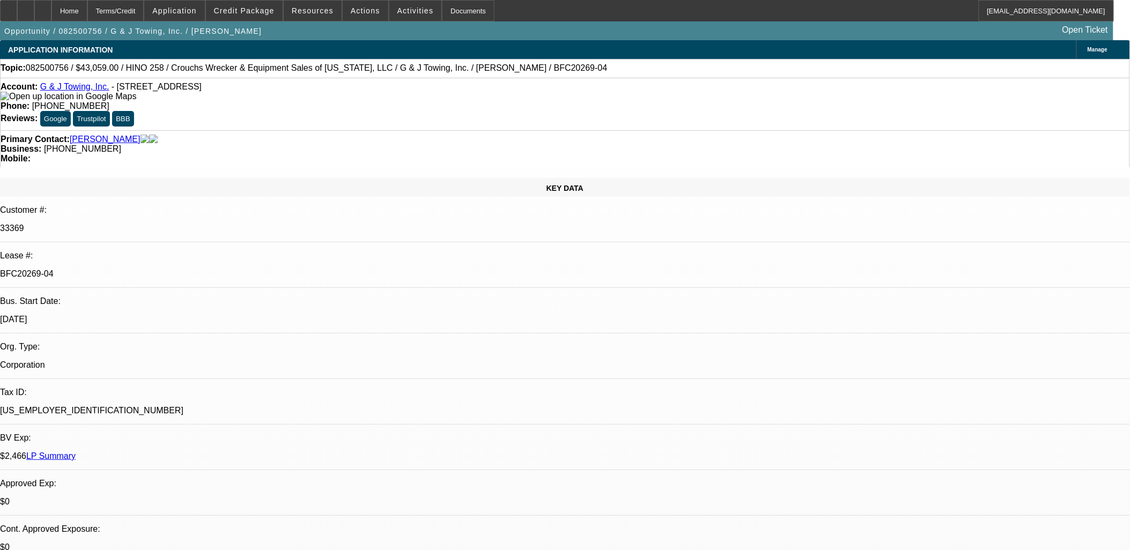
select select "0"
select select "3"
select select "0"
select select "6"
select select "0"
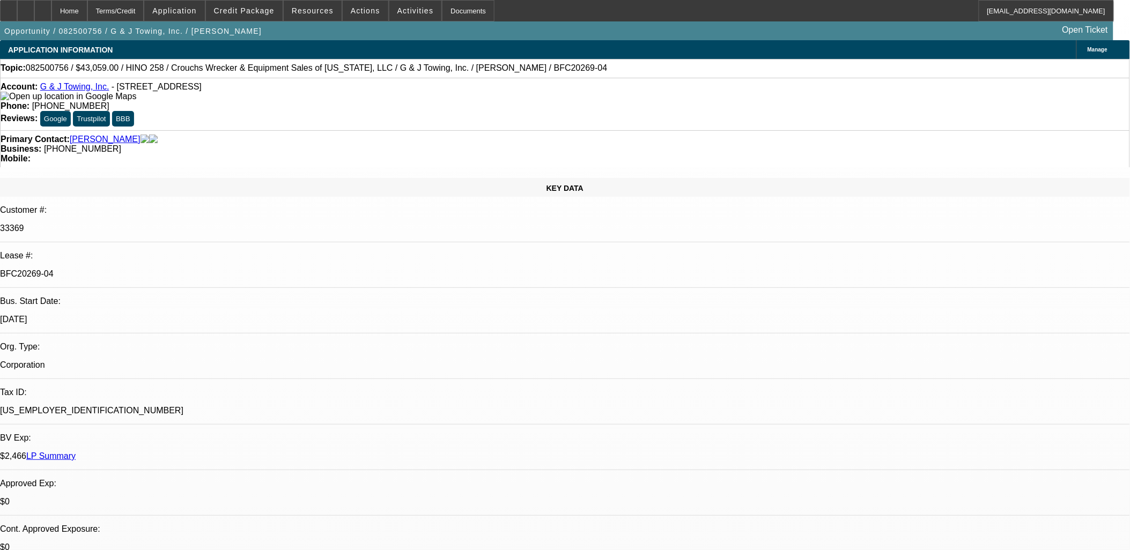
select select "0"
select select "3"
select select "0"
select select "6"
select select "0"
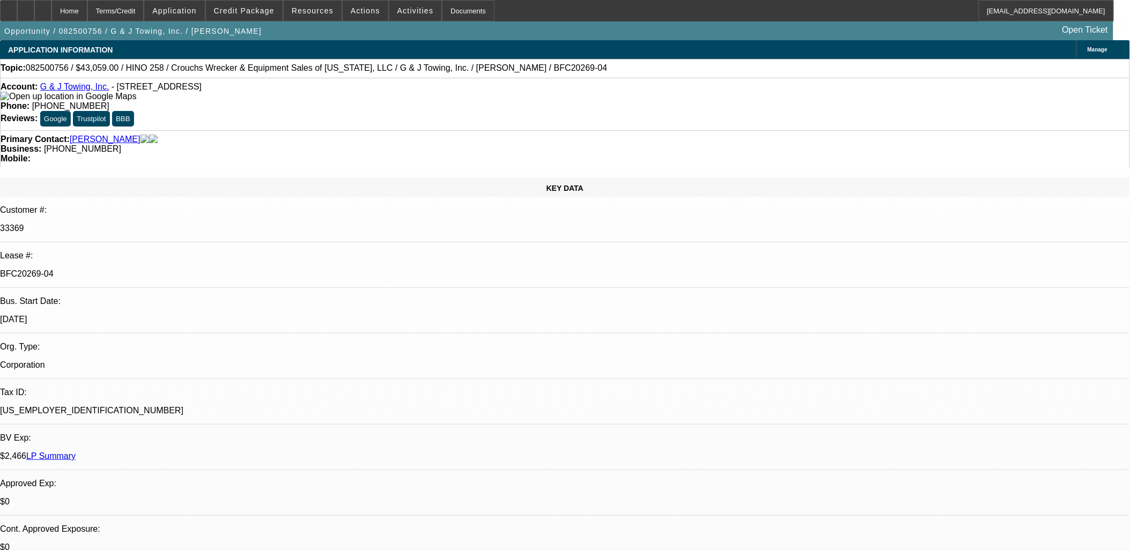
select select "0"
select select "6"
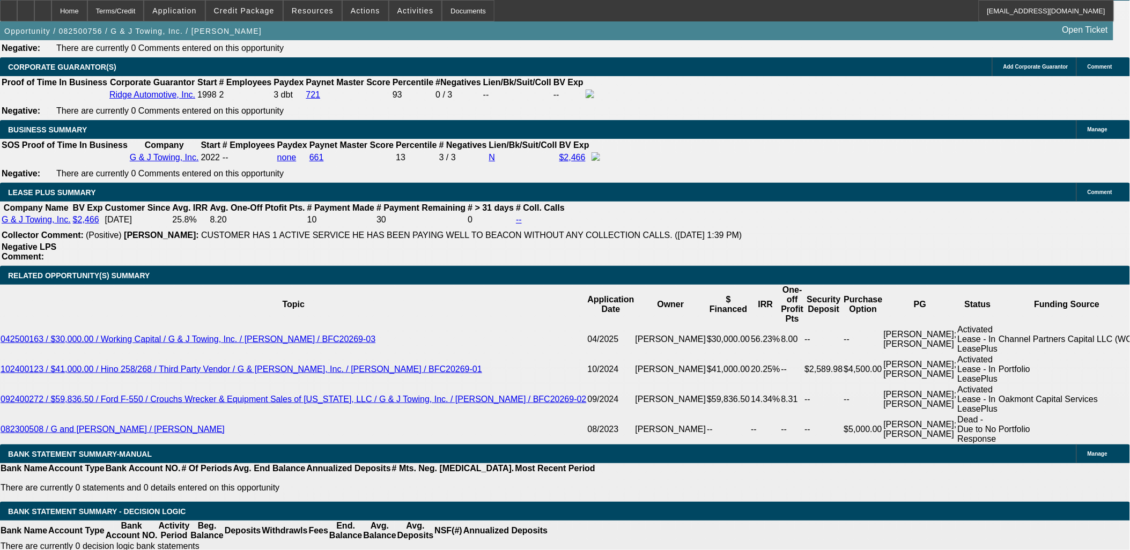
scroll to position [1718, 0]
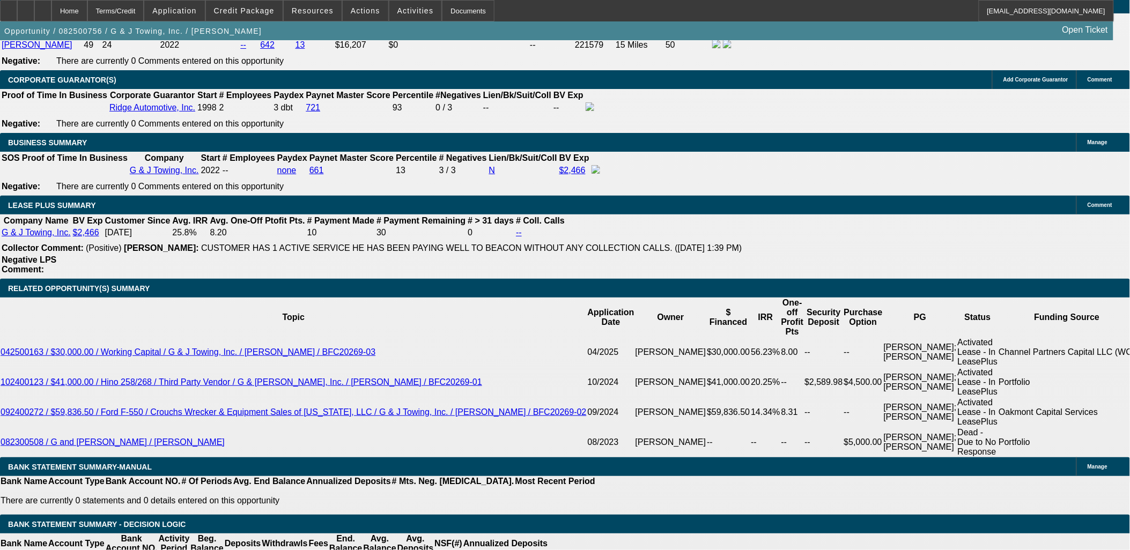
drag, startPoint x: 229, startPoint y: 337, endPoint x: 236, endPoint y: 338, distance: 7.7
type input "UNKNOWN"
type input "30"
type input "$1,727.91"
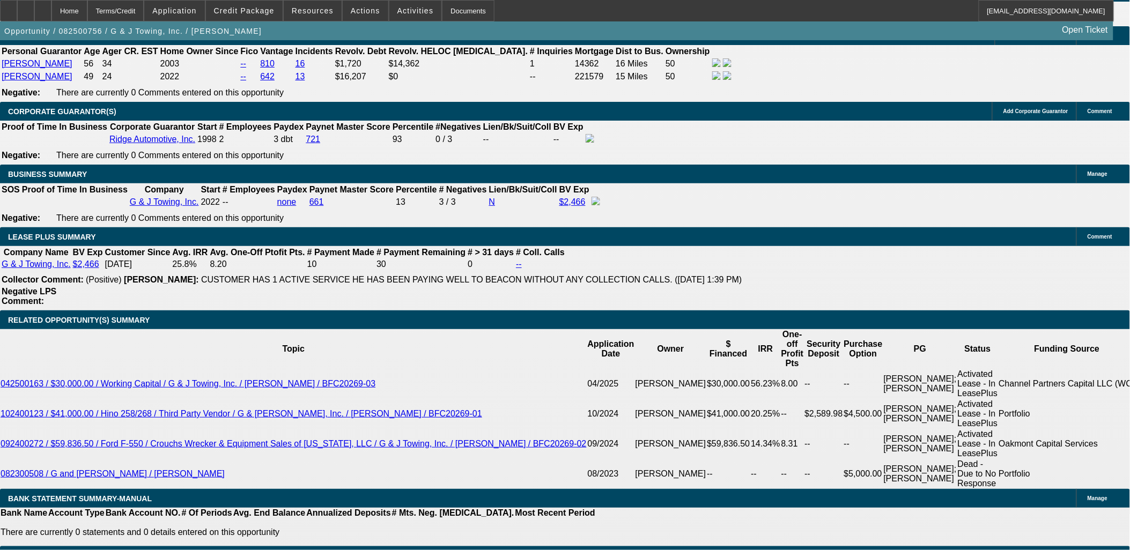
scroll to position [1659, 0]
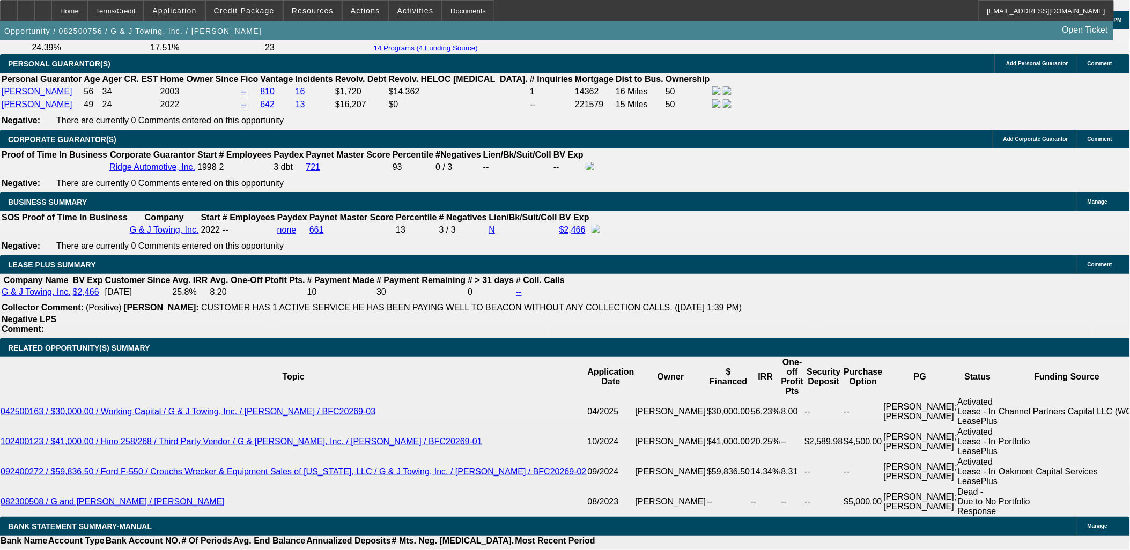
type input "30"
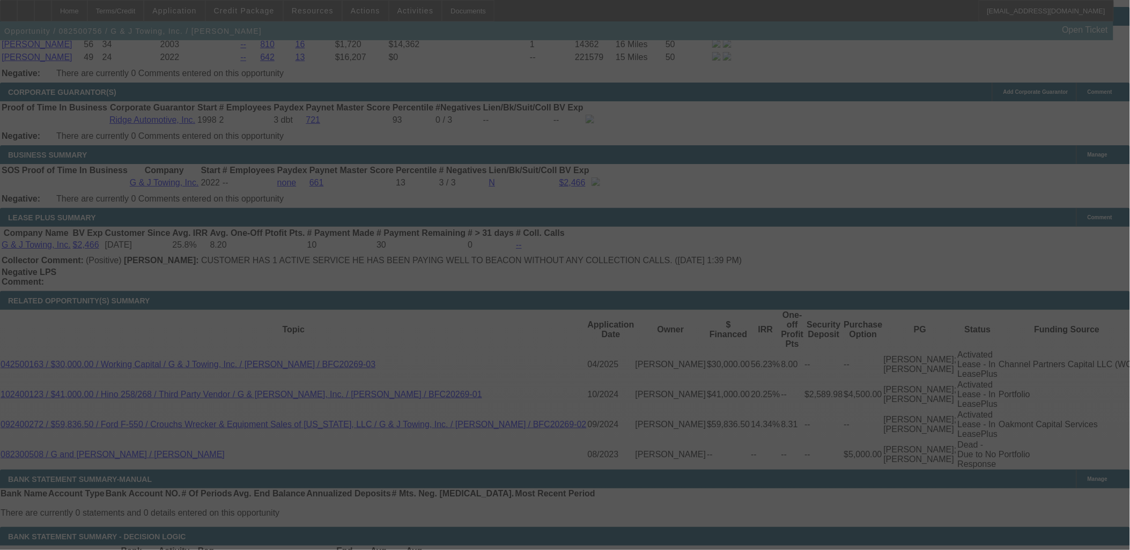
scroll to position [1718, 0]
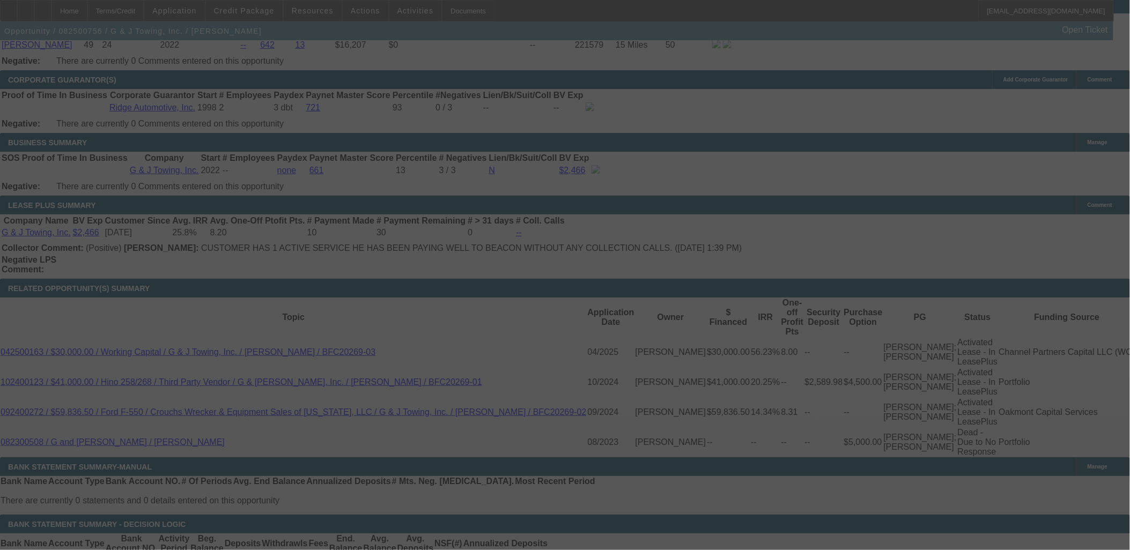
select select "0"
select select "6"
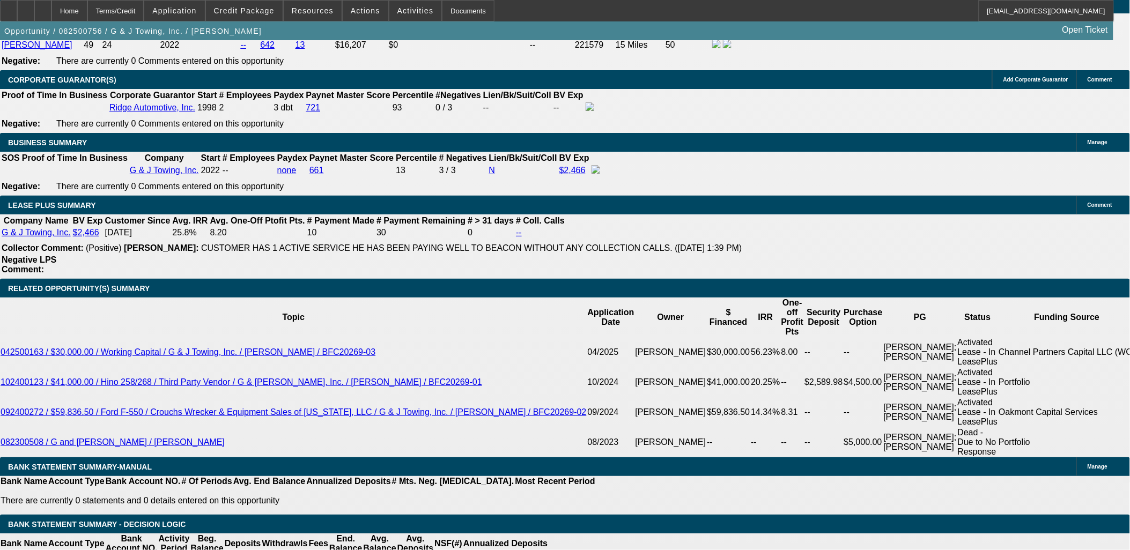
drag, startPoint x: 229, startPoint y: 340, endPoint x: 269, endPoint y: 340, distance: 39.7
click at [255, 17] on span at bounding box center [244, 11] width 77 height 26
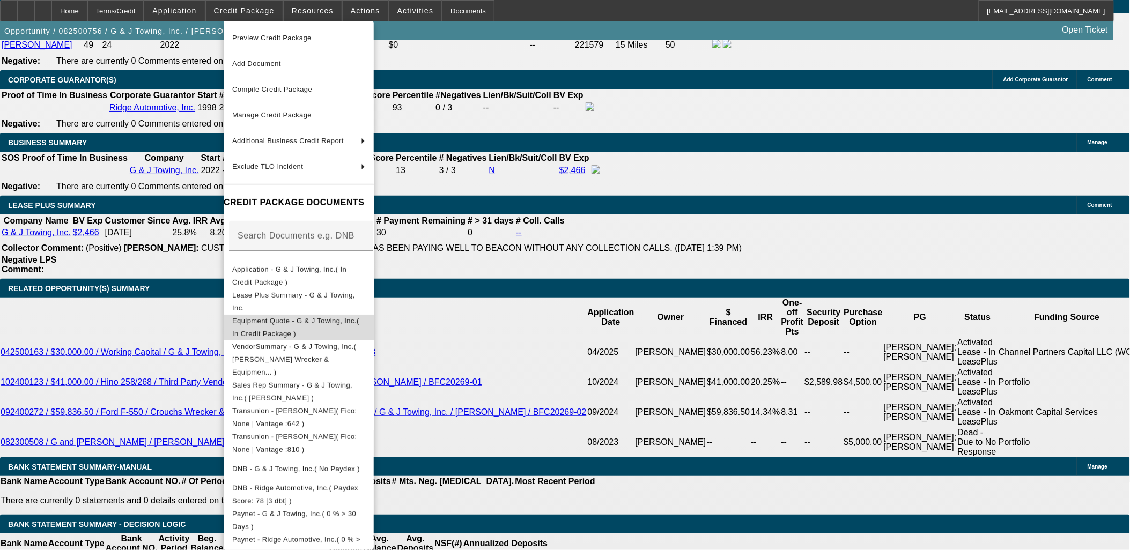
drag, startPoint x: 305, startPoint y: 314, endPoint x: 309, endPoint y: 320, distance: 6.9
click at [309, 320] on button "Equipment Quote - G & J Towing, Inc.( In Credit Package )" at bounding box center [299, 327] width 150 height 26
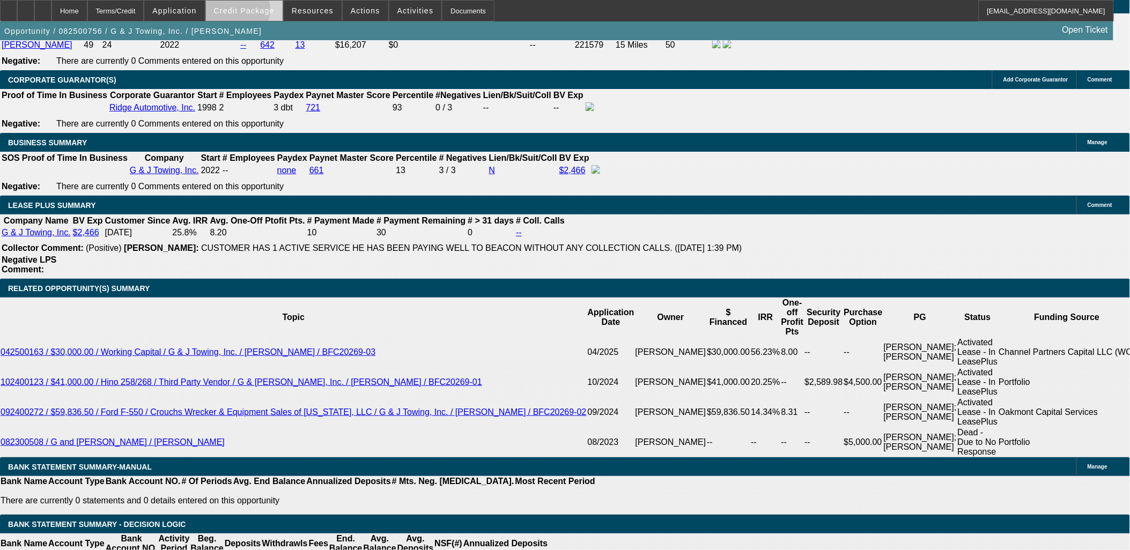
click at [249, 12] on span "Credit Package" at bounding box center [244, 10] width 61 height 9
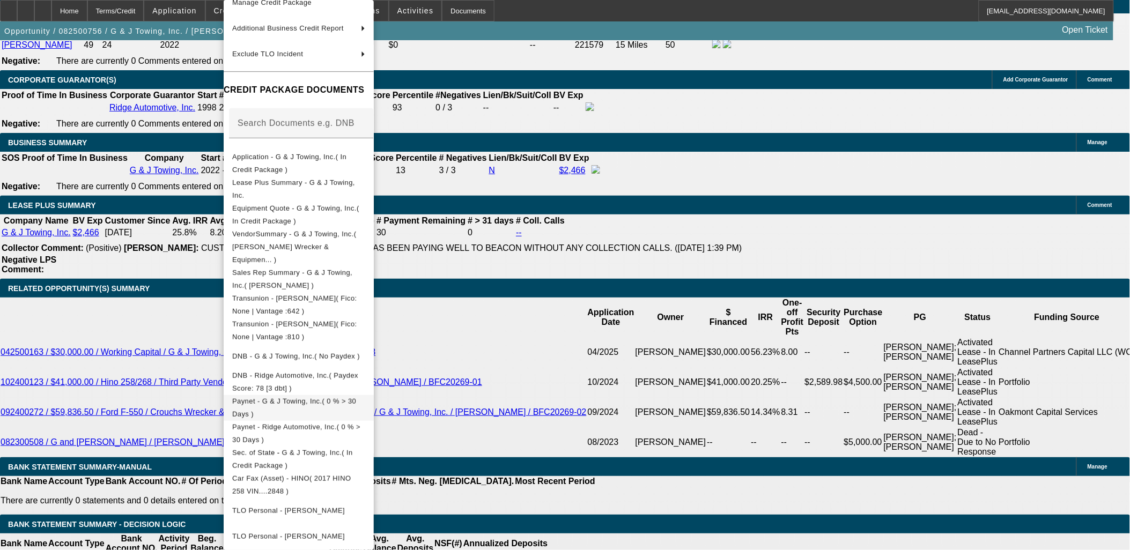
scroll to position [119, 0]
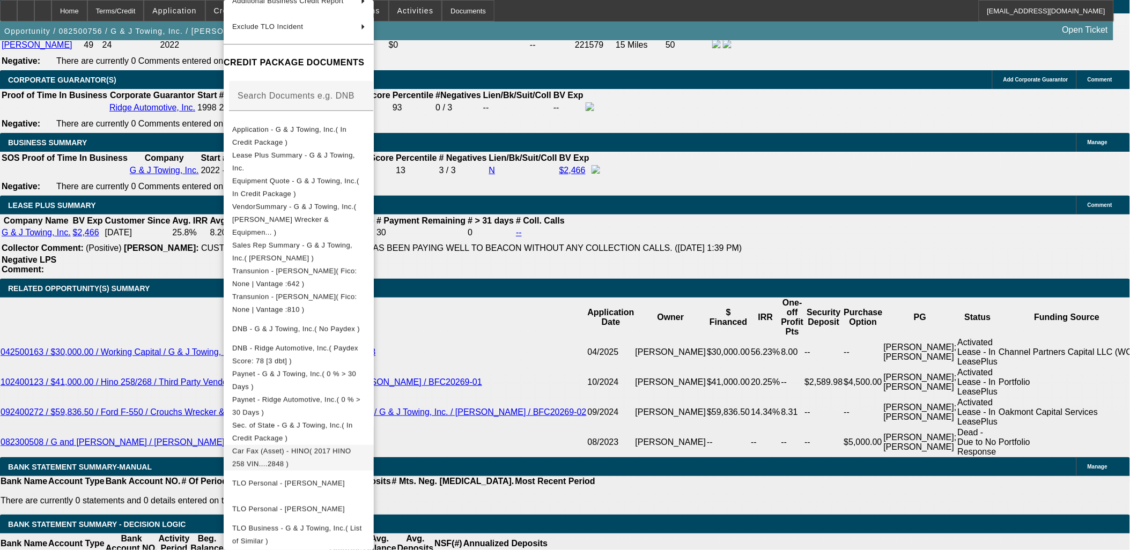
click at [308, 447] on span "Car Fax (Asset) - HINO( 2017 HINO 258 VIN....2848 )" at bounding box center [298, 458] width 133 height 26
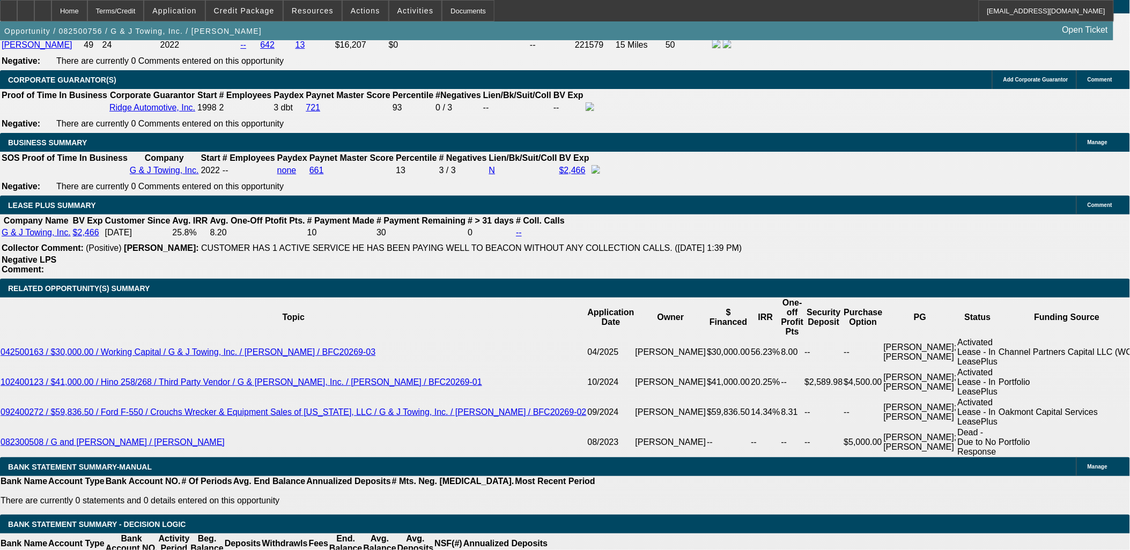
drag, startPoint x: 229, startPoint y: 341, endPoint x: 250, endPoint y: 340, distance: 20.9
type input "UNKNOWN"
type input "36"
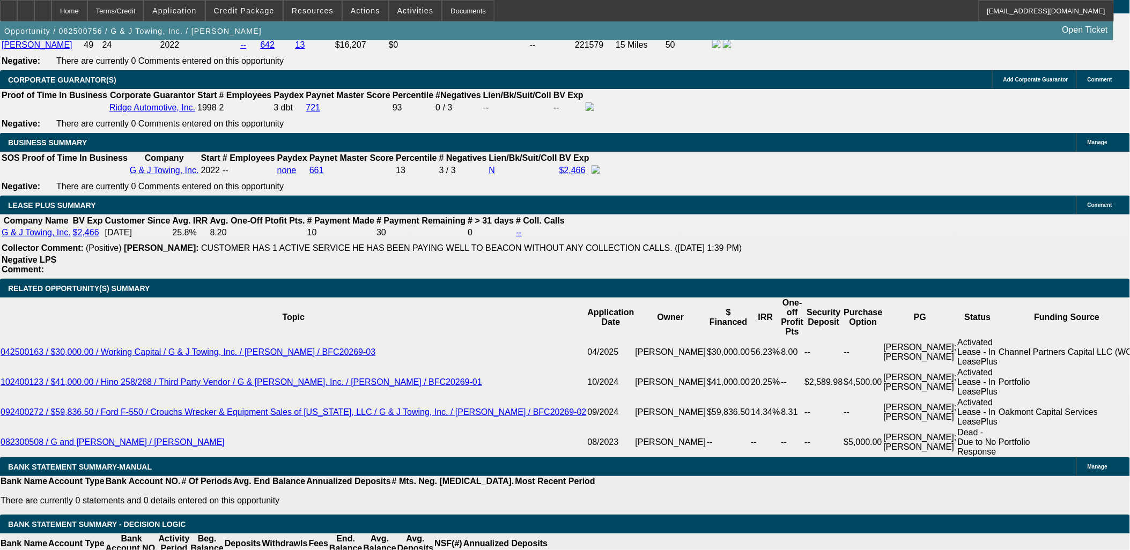
type input "$1,490.48"
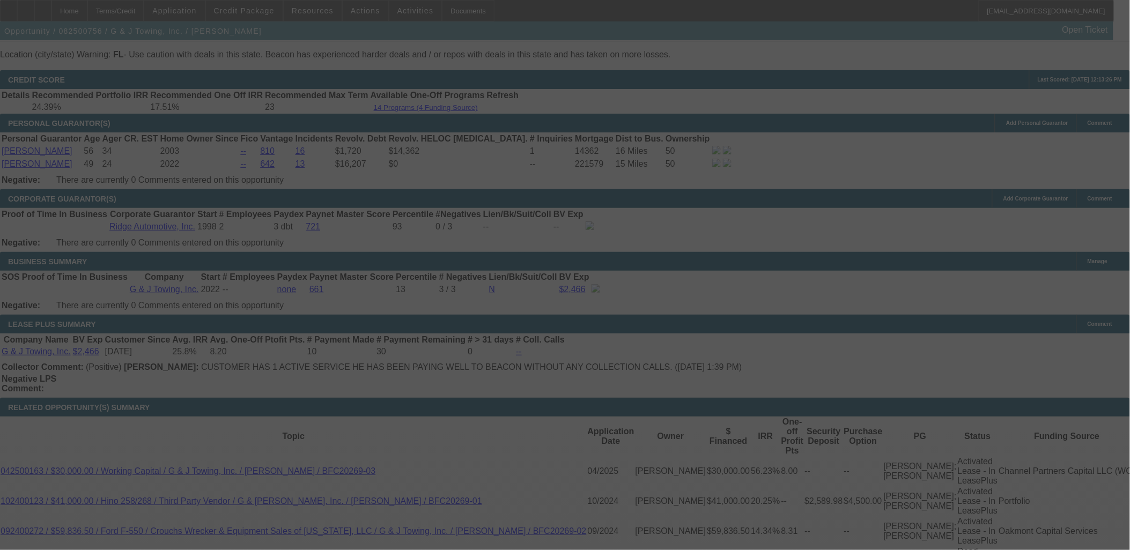
scroll to position [1659, 0]
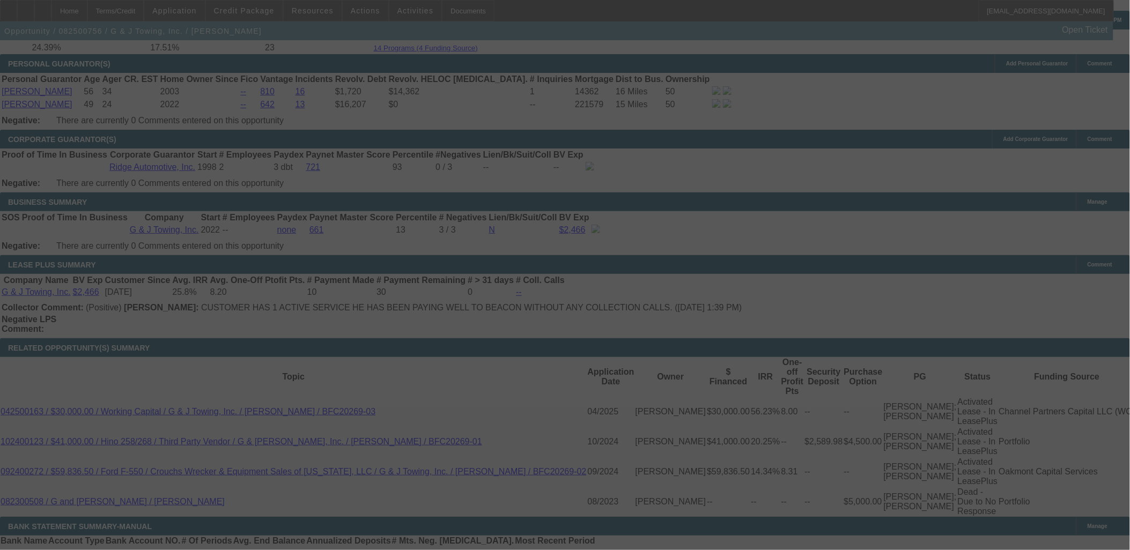
select select "0"
select select "6"
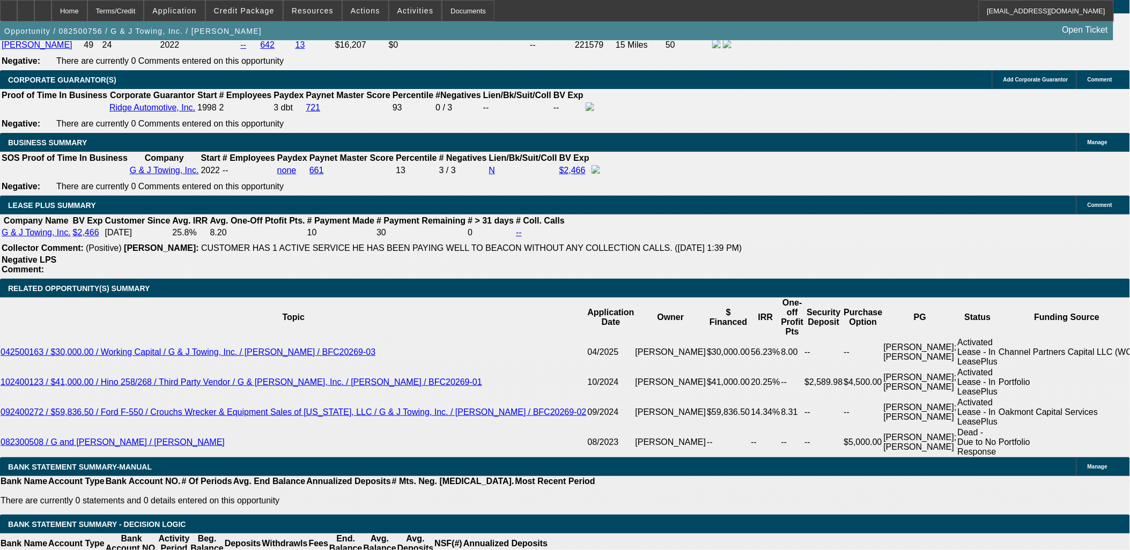
scroll to position [1778, 0]
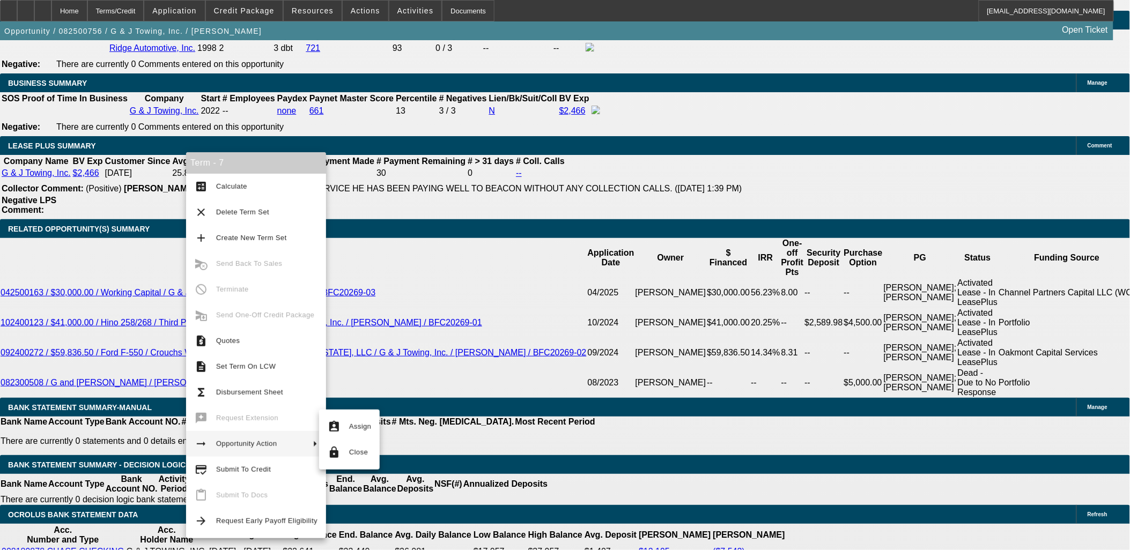
drag, startPoint x: 44, startPoint y: 333, endPoint x: 48, endPoint y: 326, distance: 8.2
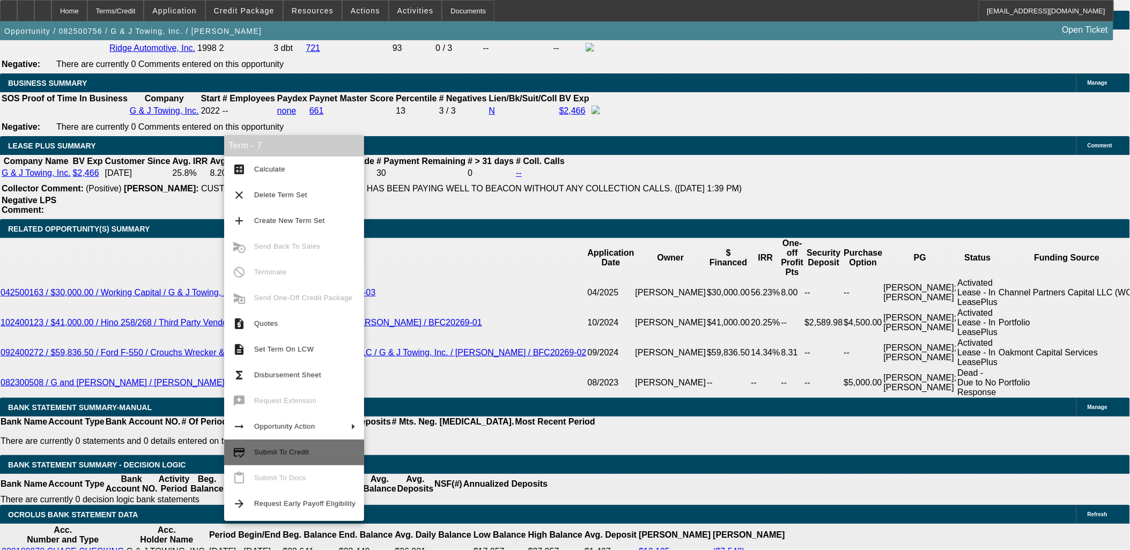
click at [297, 457] on span "Submit To Credit" at bounding box center [304, 452] width 101 height 13
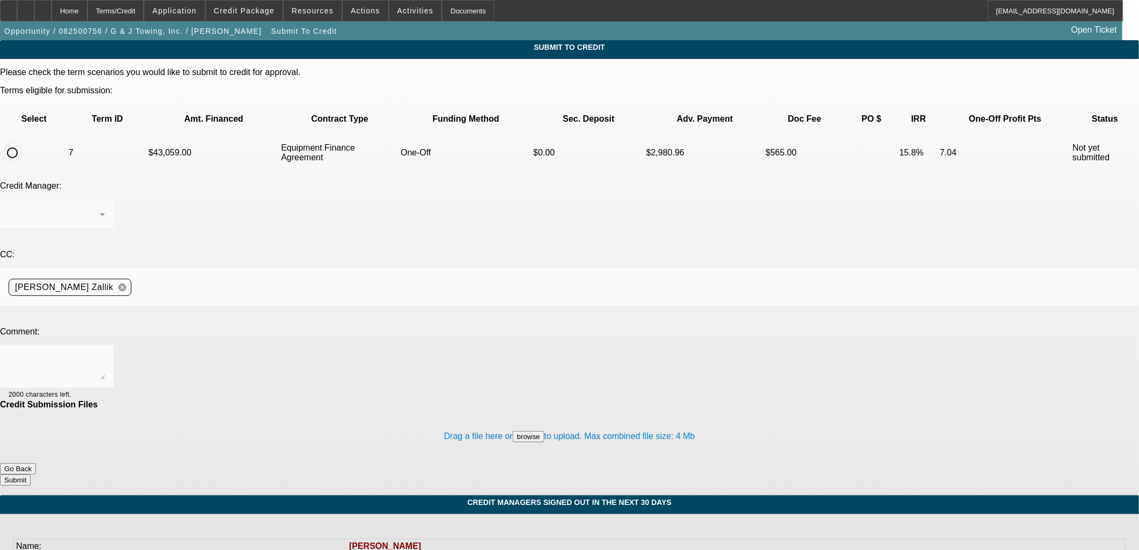
click at [23, 142] on input "radio" at bounding box center [12, 152] width 21 height 21
radio input "true"
click at [105, 354] on textarea at bounding box center [57, 367] width 97 height 26
click at [105, 345] on div "Please send to CPC to review for this other truck." at bounding box center [57, 366] width 97 height 43
click at [105, 354] on textarea "Please send to CPC to review for this other truck." at bounding box center [57, 367] width 97 height 26
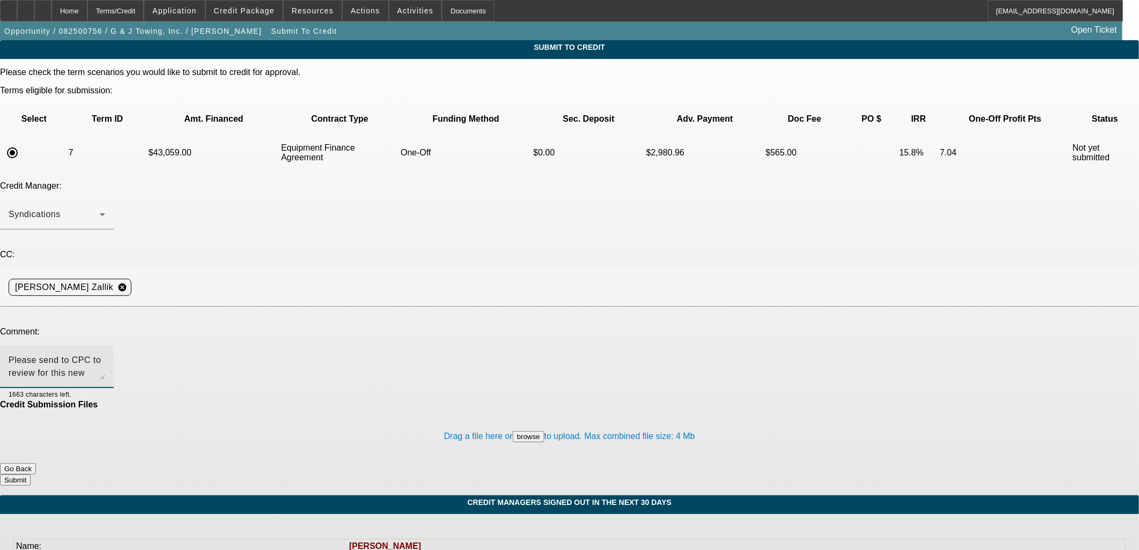
type textarea "Please send to CPC to review for this new truck. Customer went to the dealershi…"
click at [31, 475] on button "Submit" at bounding box center [15, 480] width 31 height 11
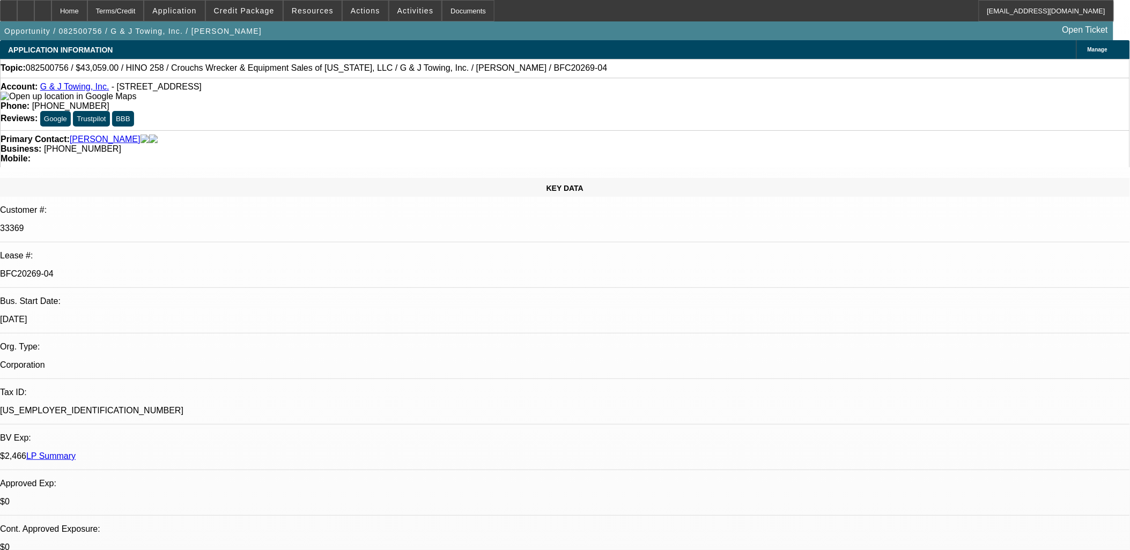
select select "0"
select select "6"
select select "0"
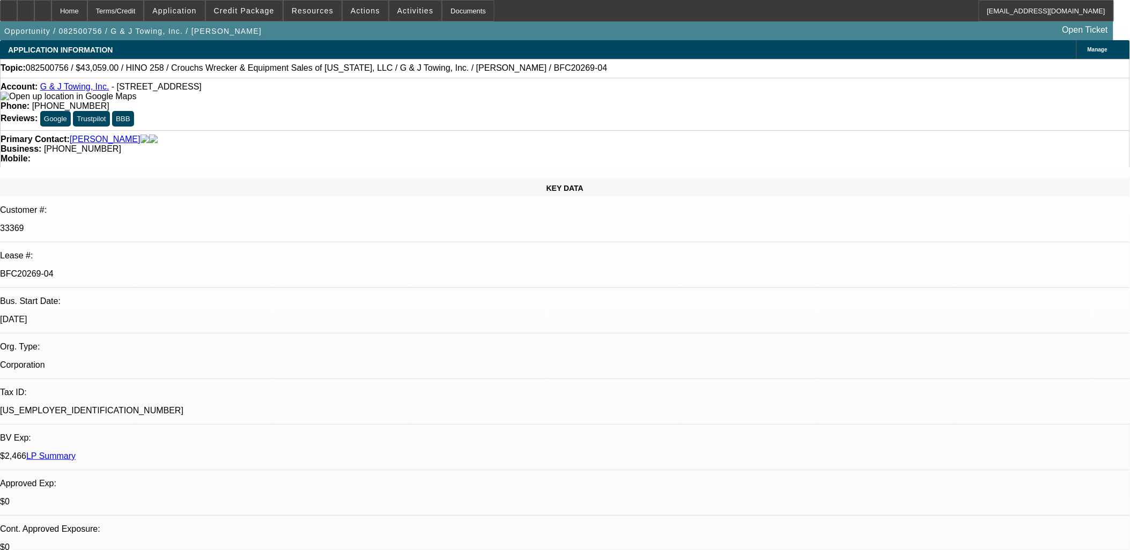
select select "0"
select select "3"
select select "0"
select select "6"
select select "0"
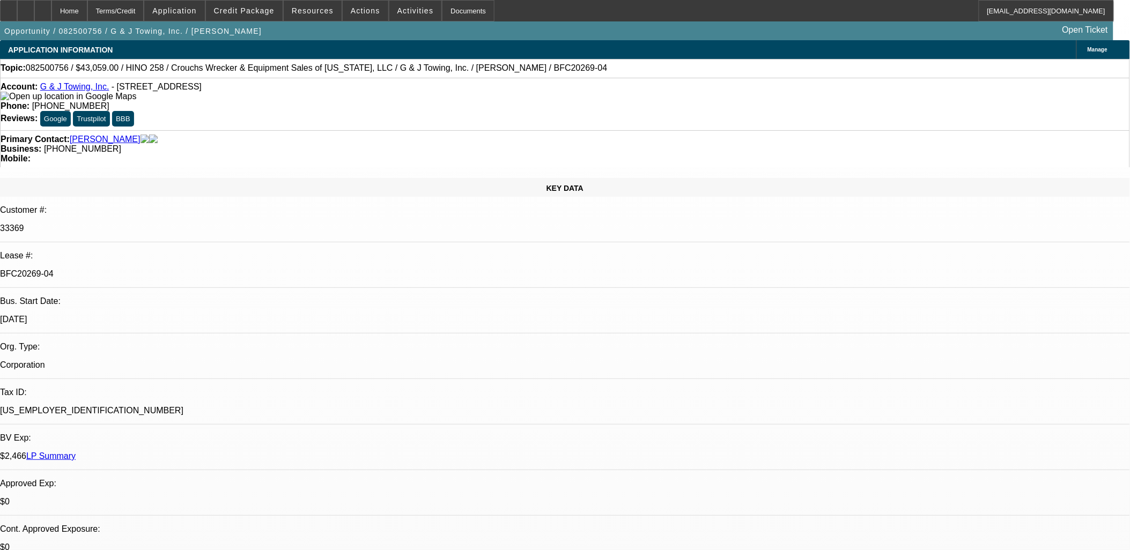
select select "0"
select select "3"
select select "0"
select select "6"
select select "0"
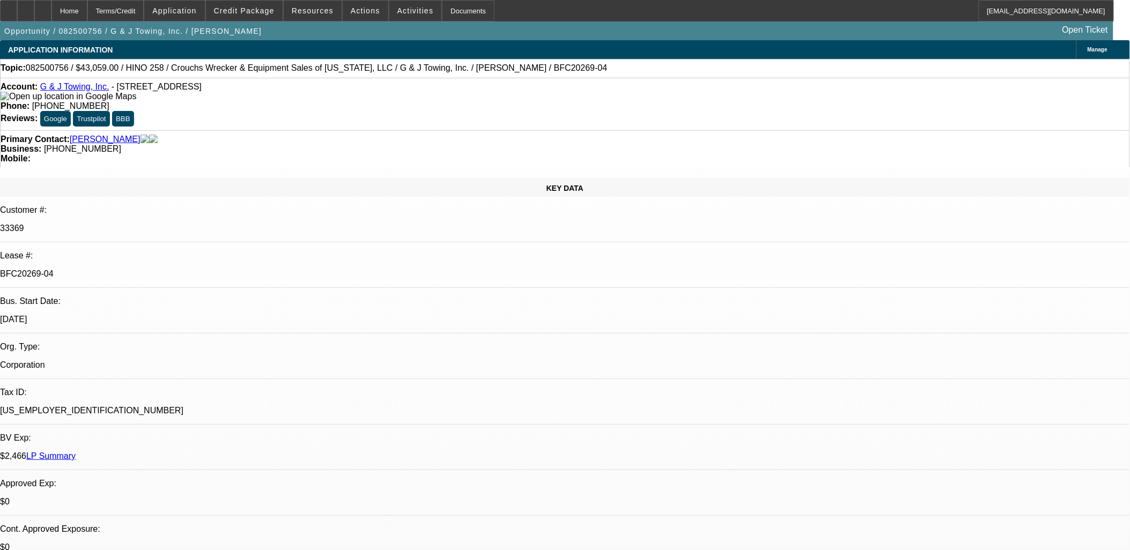
select select "0"
select select "6"
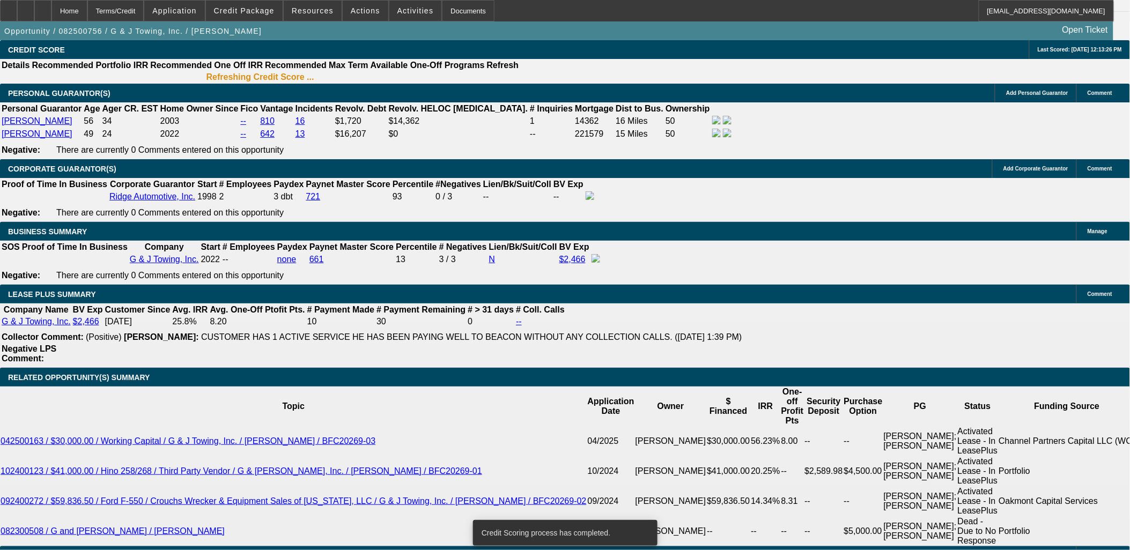
scroll to position [1625, 0]
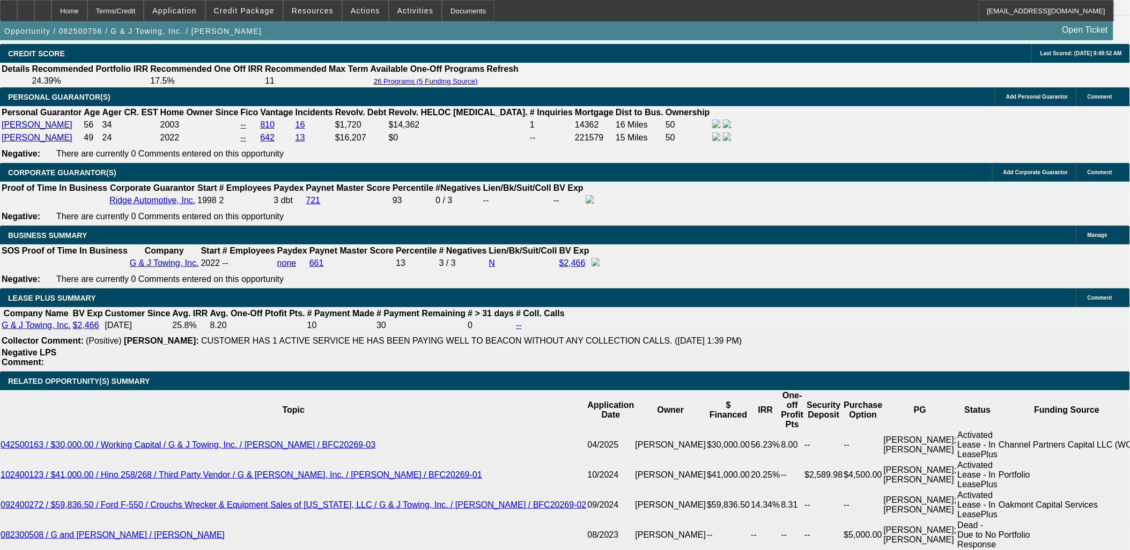
click at [258, 23] on div "Opportunity / 082500756 / G & J Towing, Inc. / Robbins, Jason Open Ticket" at bounding box center [556, 30] width 1113 height 19
click at [261, 17] on span at bounding box center [244, 11] width 77 height 26
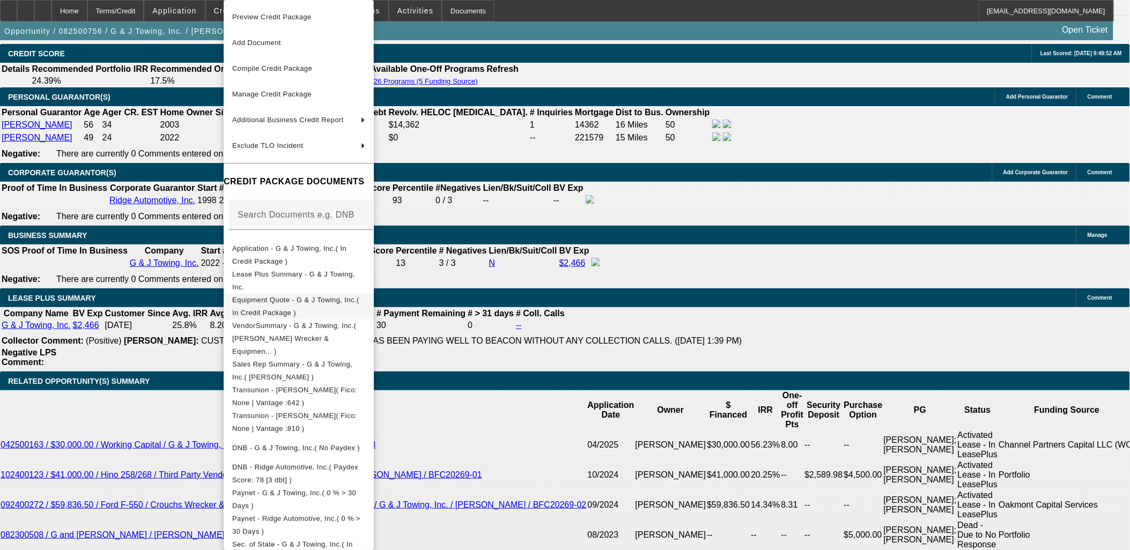
click at [312, 294] on button "Equipment Quote - G & J Towing, Inc.( In Credit Package )" at bounding box center [299, 307] width 150 height 26
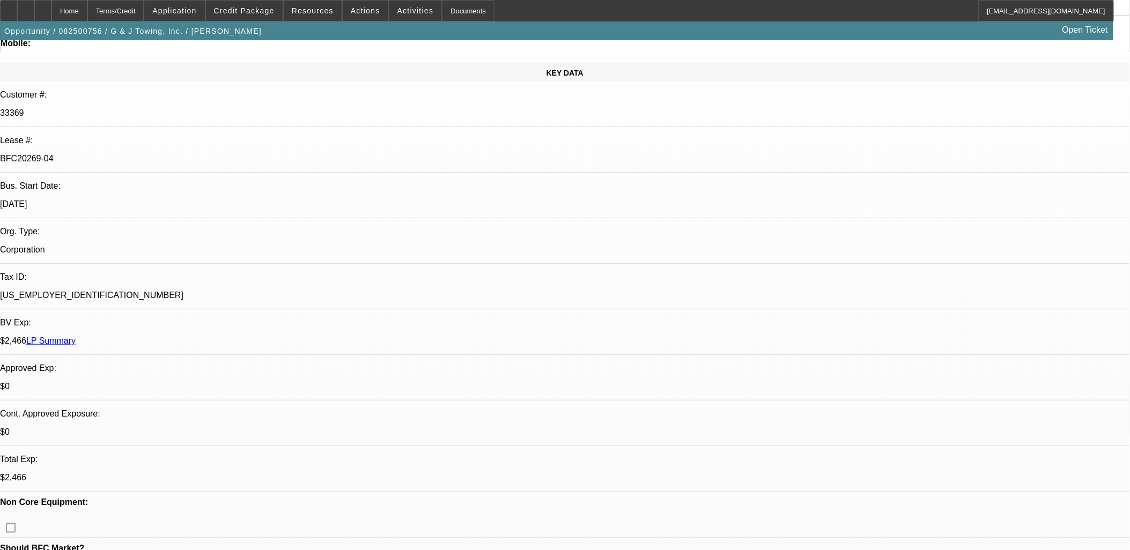
scroll to position [0, 0]
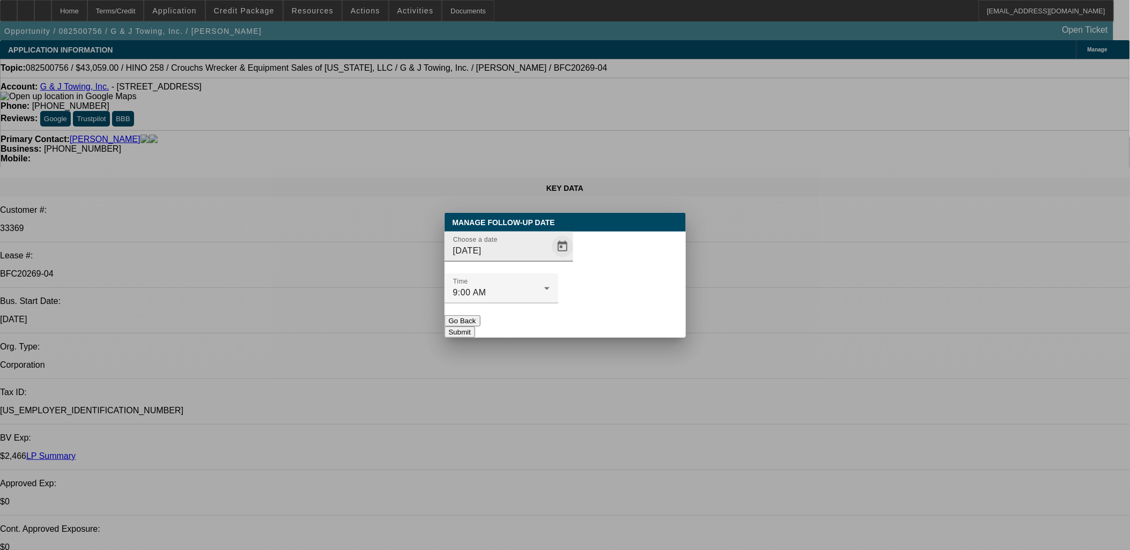
click at [550, 260] on span "Open calendar" at bounding box center [563, 247] width 26 height 26
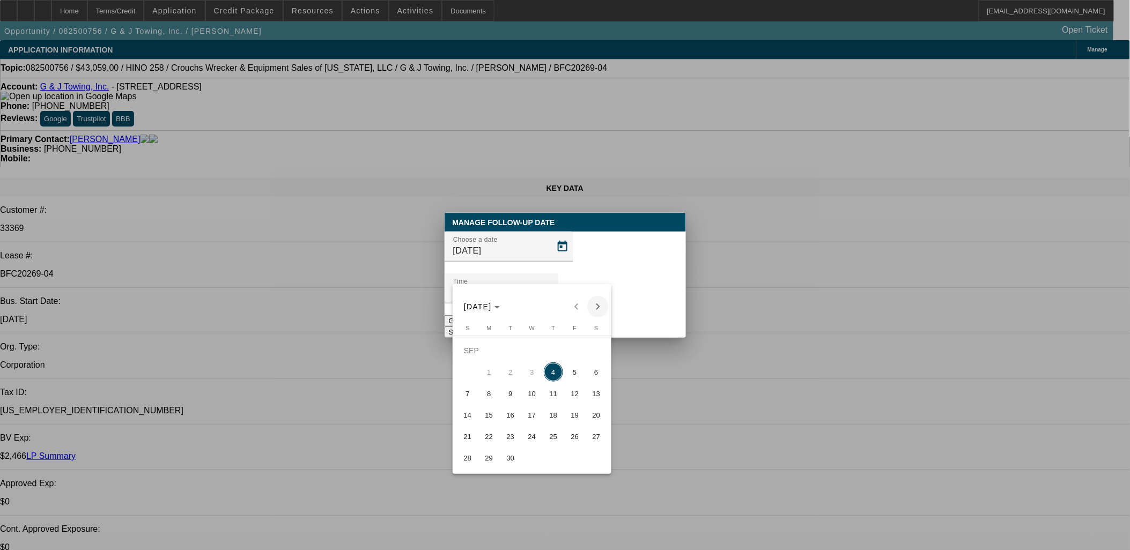
click at [571, 374] on span "5" at bounding box center [574, 372] width 19 height 19
type input "9/5/2025"
click at [613, 299] on div "Manage Follow-Up Date Choose a date 9/5/2025 Time 9:00 AM Go Back Submit SEP 20…" at bounding box center [565, 275] width 1130 height 550
click at [617, 300] on div at bounding box center [565, 275] width 1130 height 550
drag, startPoint x: 617, startPoint y: 300, endPoint x: 620, endPoint y: 306, distance: 6.3
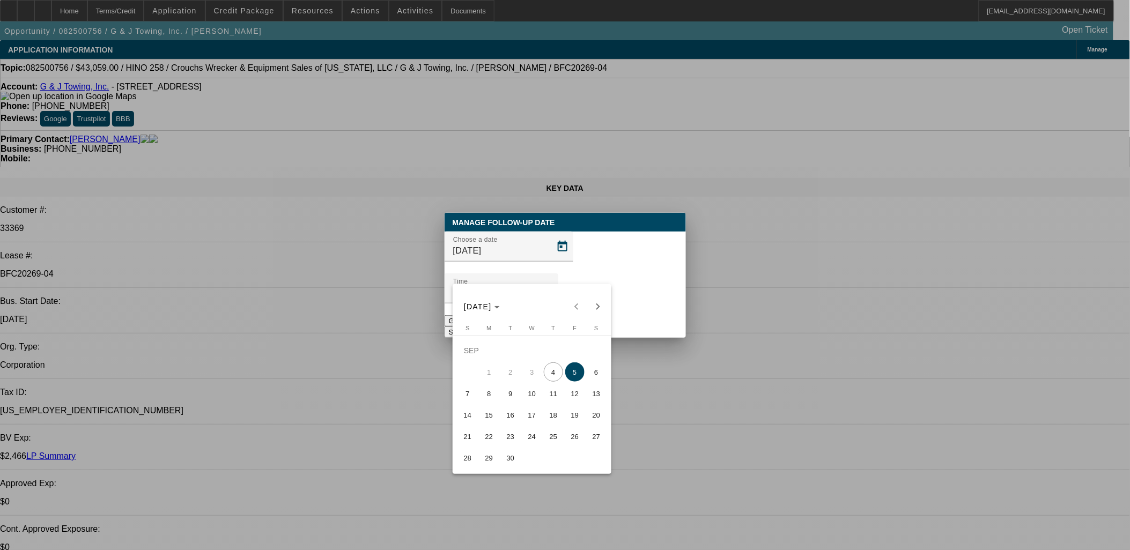
click at [475, 327] on button "Submit" at bounding box center [460, 332] width 31 height 11
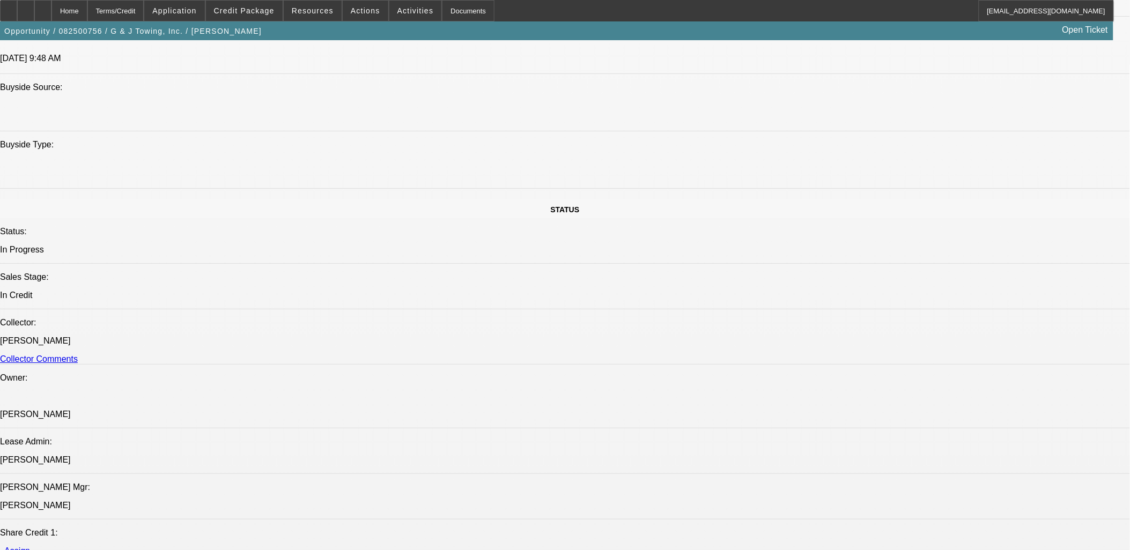
scroll to position [1489, 0]
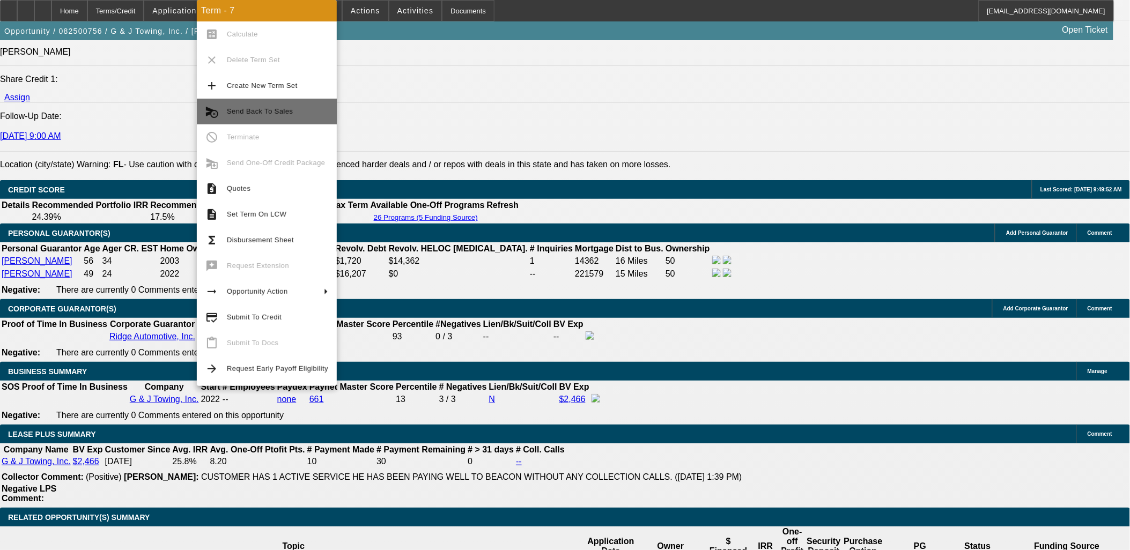
click at [272, 109] on span "Send Back To Sales" at bounding box center [260, 111] width 66 height 8
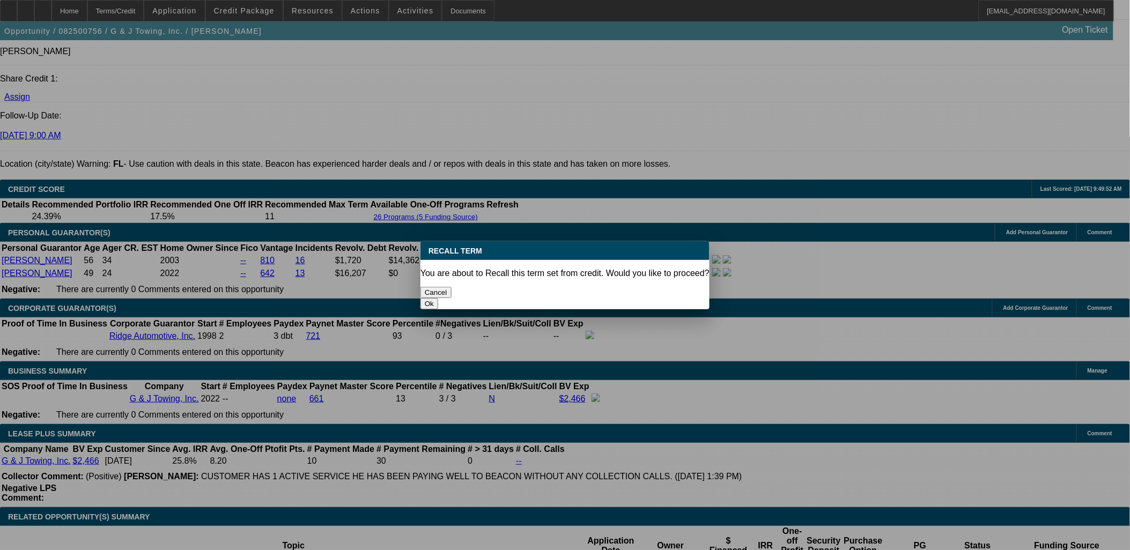
click at [438, 298] on button "Ok" at bounding box center [429, 303] width 18 height 11
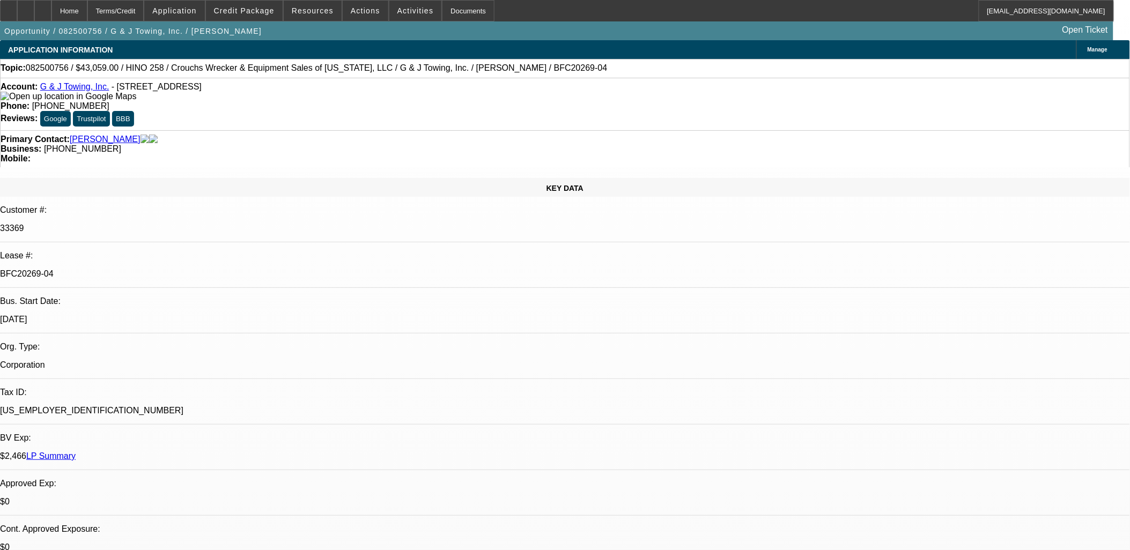
type textarea "Customer wants to look at financing 2 trucks"
drag, startPoint x: 1053, startPoint y: 233, endPoint x: 1047, endPoint y: 231, distance: 6.1
select select "0"
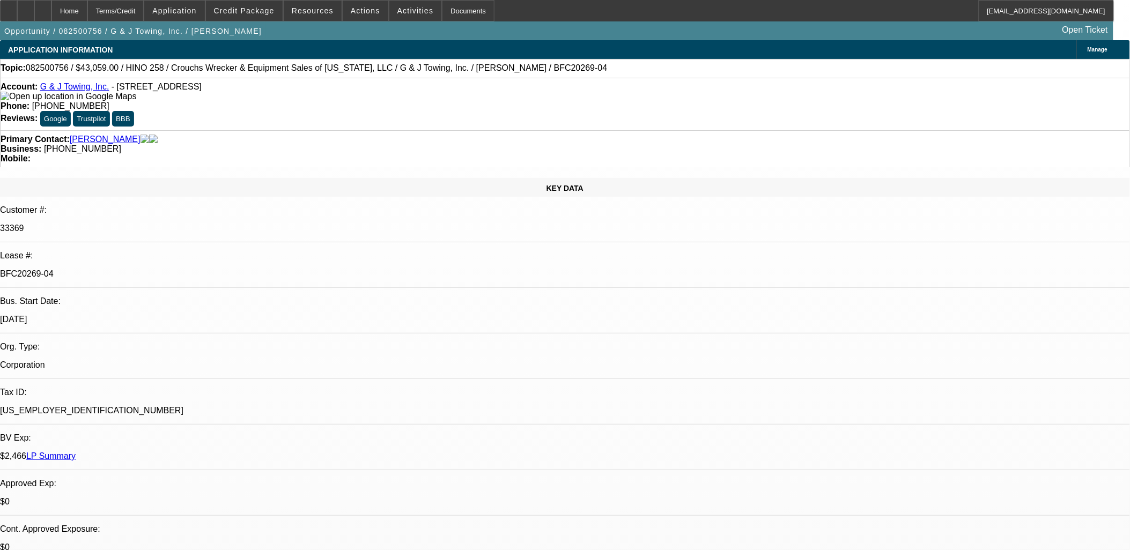
select select "0"
select select "6"
select select "0"
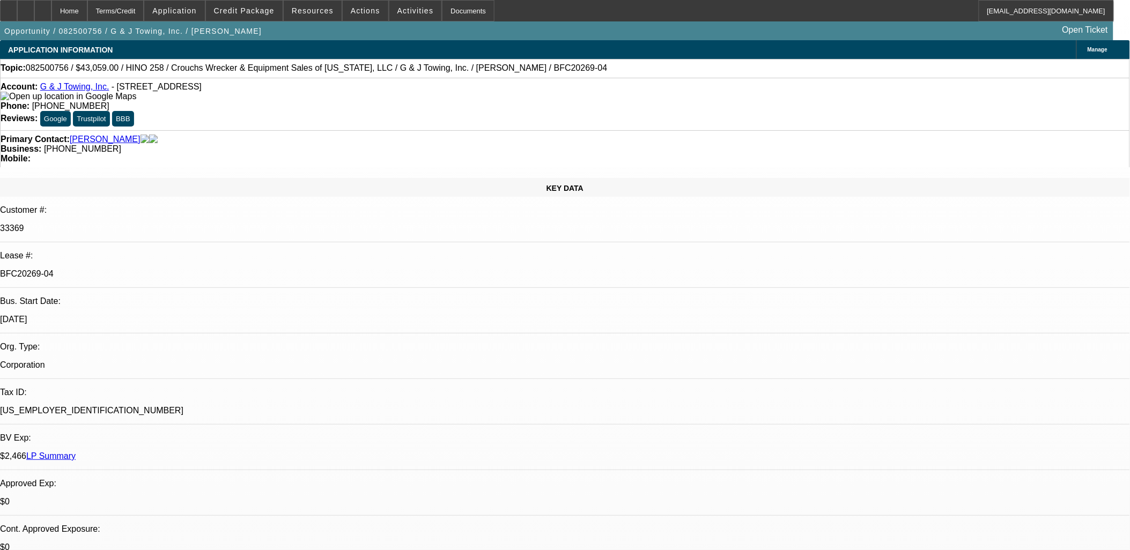
select select "0"
select select "6"
select select "0"
select select "3"
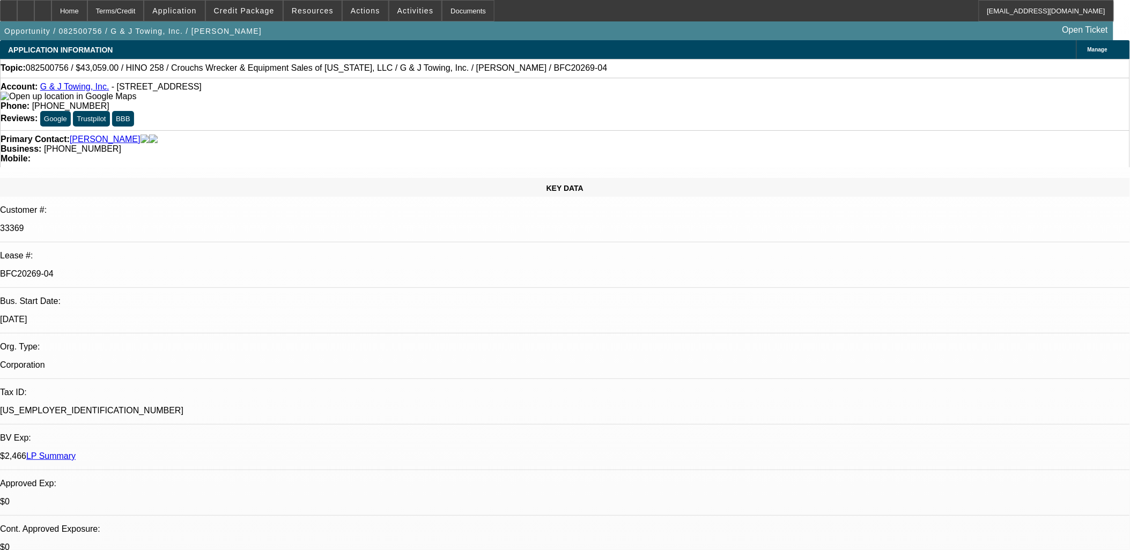
select select "0"
select select "6"
select select "0"
select select "3"
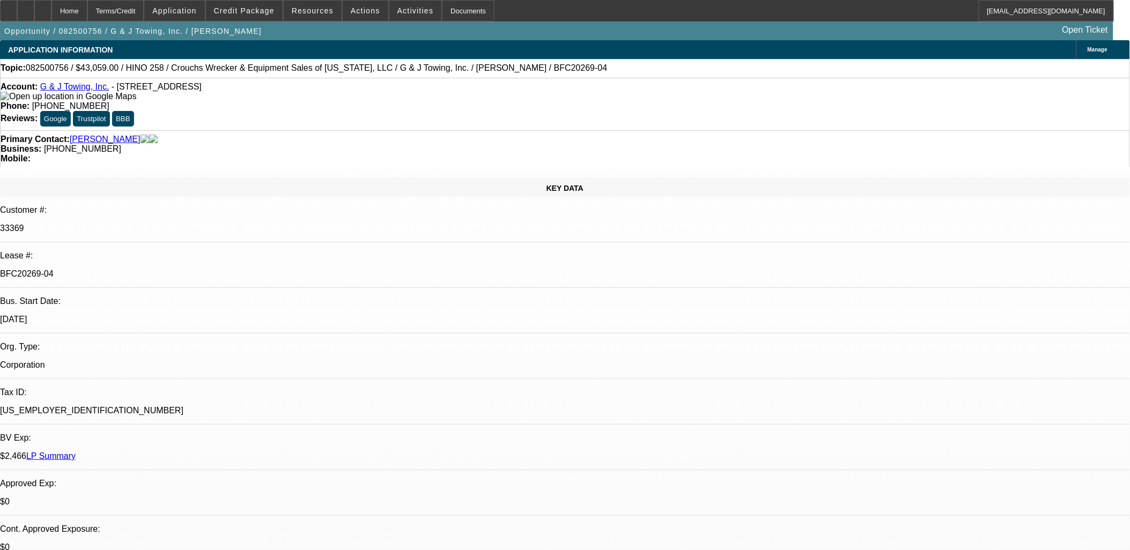
select select "0"
select select "6"
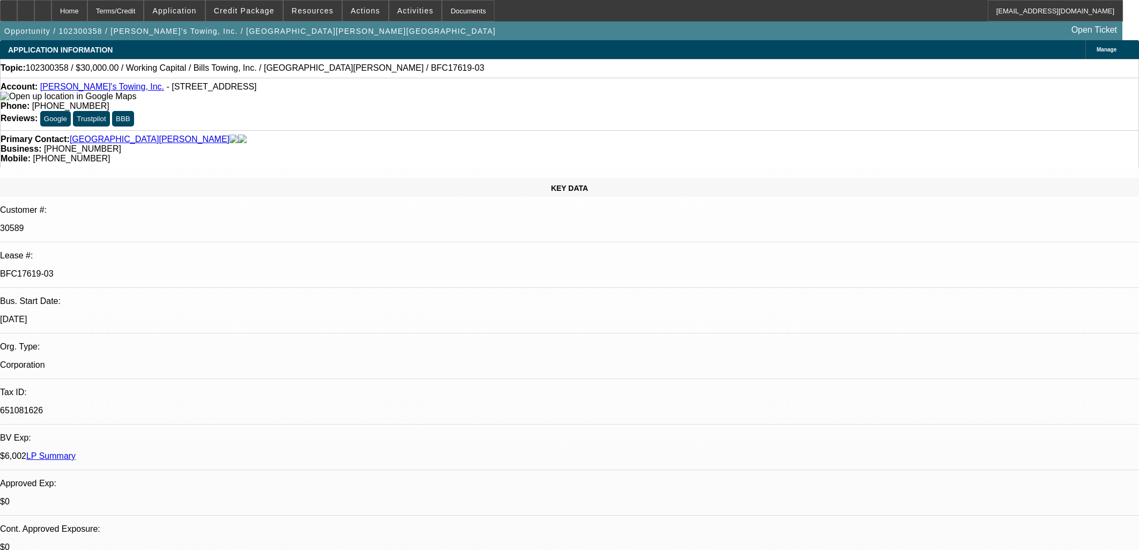
select select "0"
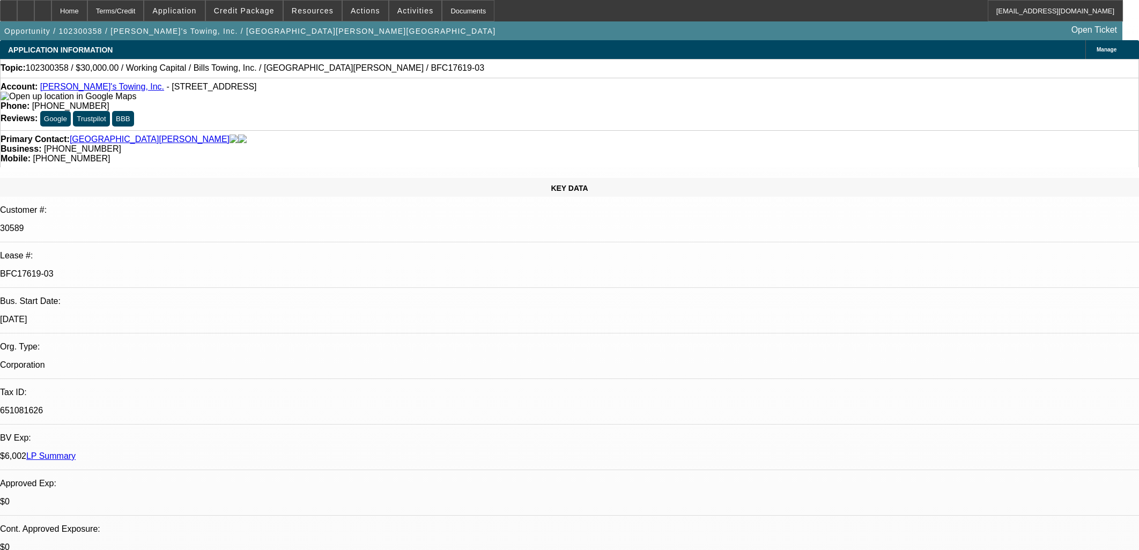
select select "0"
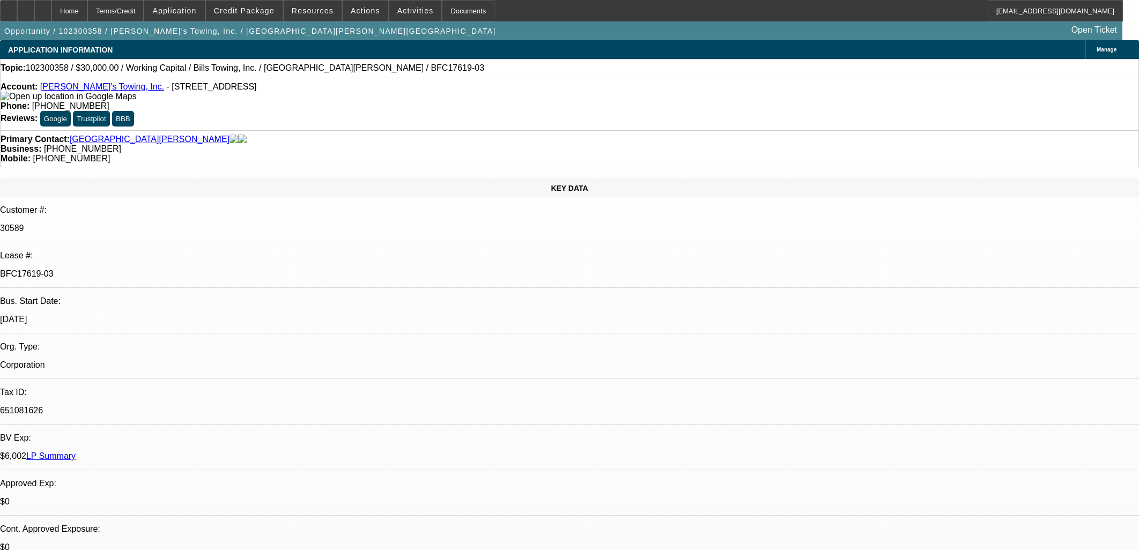
select select "0"
select select "1"
select select "2"
select select "6"
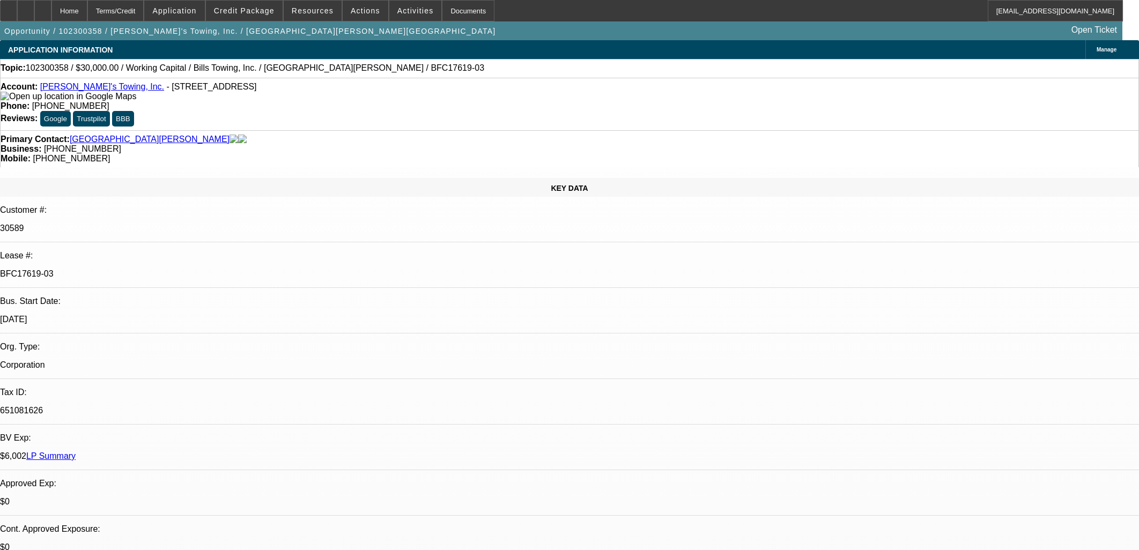
select select "1"
select select "2"
select select "6"
select select "1"
select select "2"
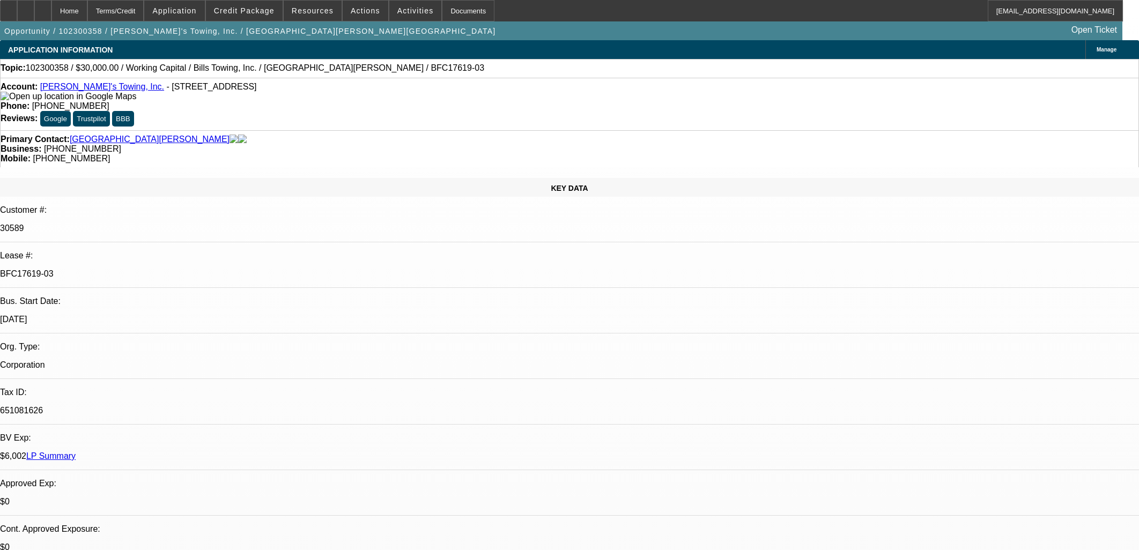
select select "6"
select select "1"
select select "2"
select select "6"
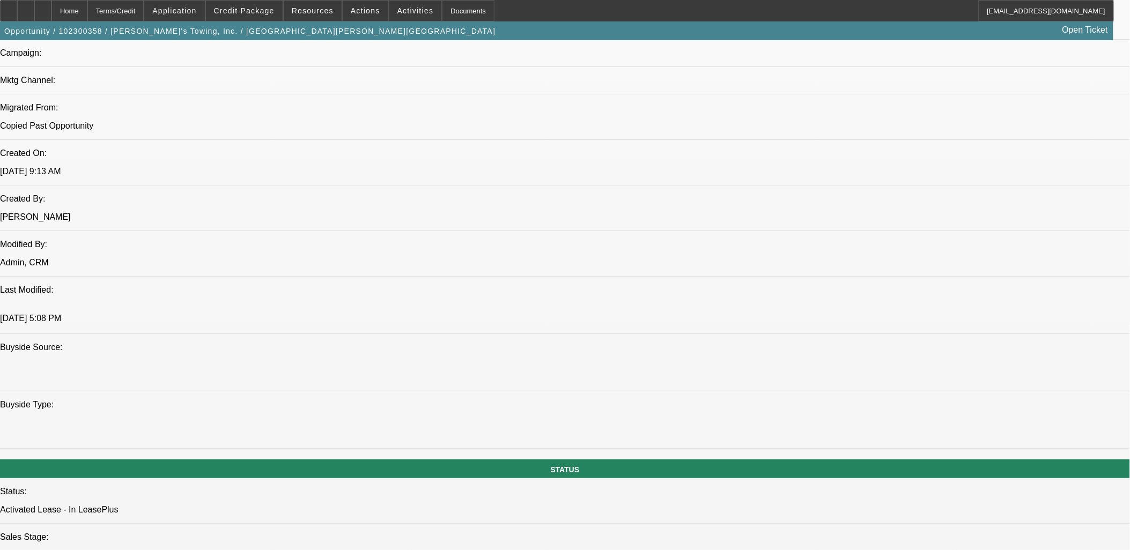
scroll to position [596, 0]
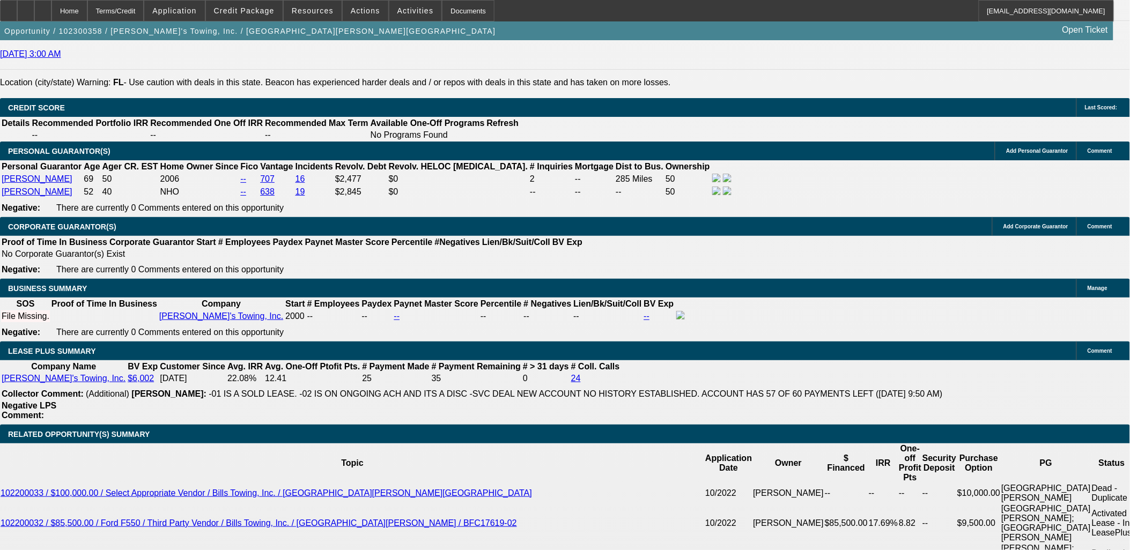
scroll to position [1609, 0]
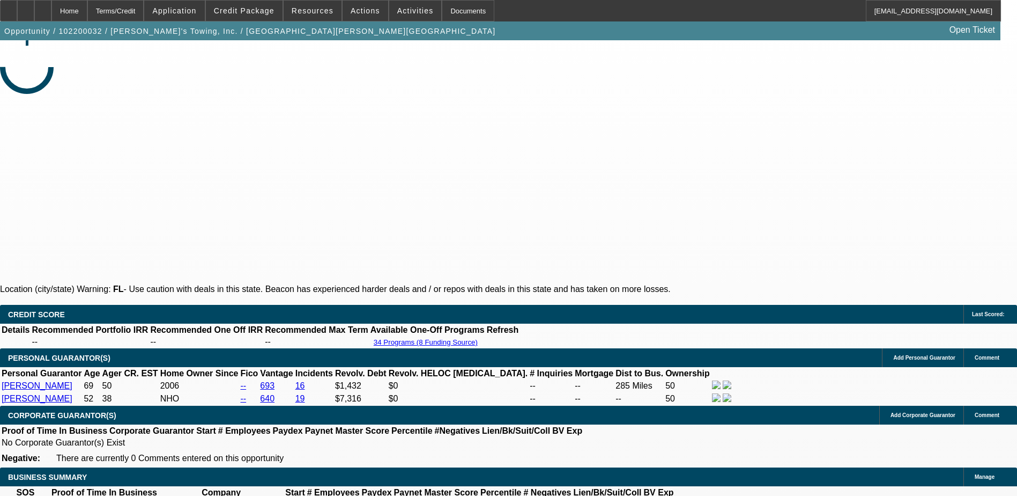
select select "0.1"
select select "0"
select select "0.1"
select select "0"
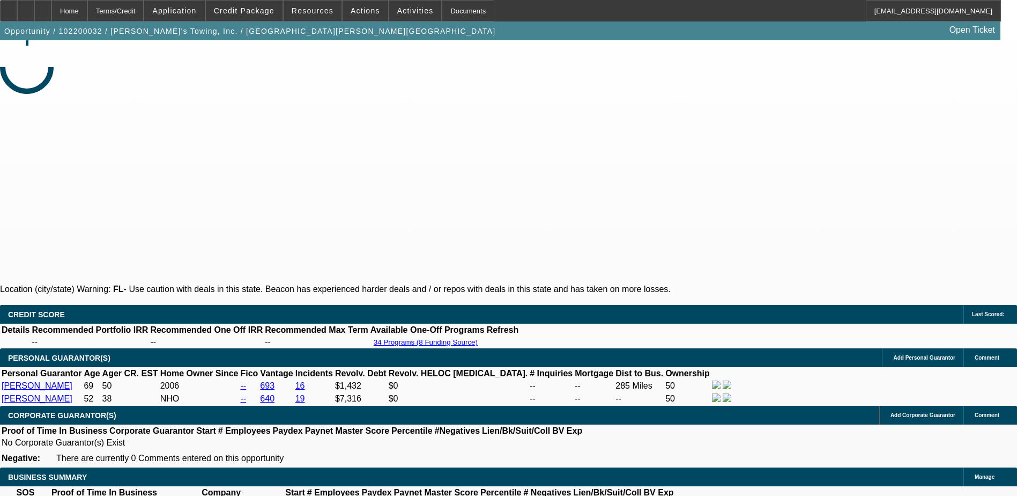
select select "0.1"
select select "0"
select select "0.1"
select select "0"
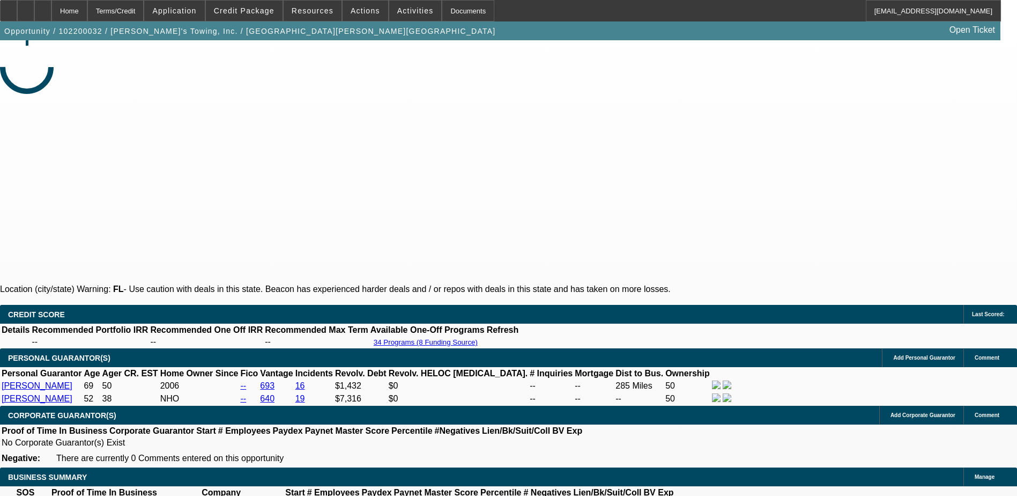
select select "0"
select select "0.1"
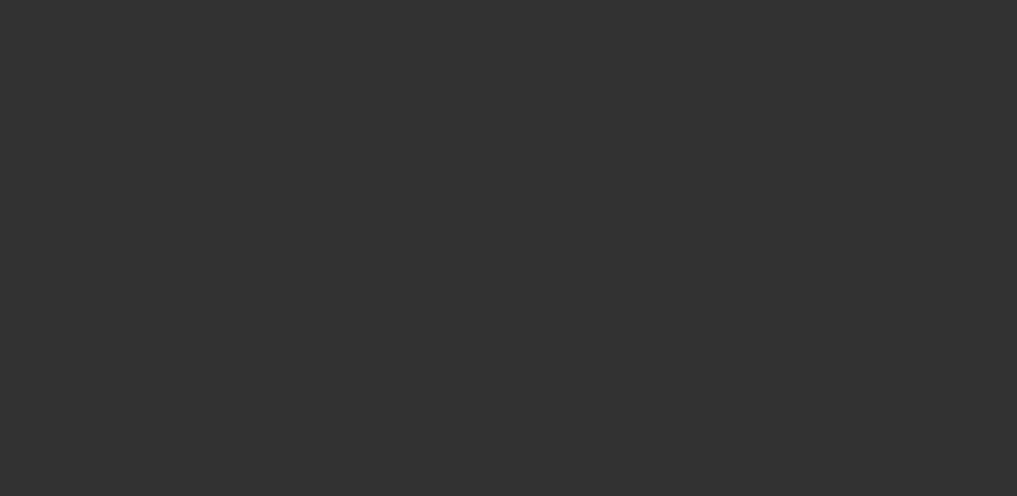
select select "1"
select select "4"
select select "1"
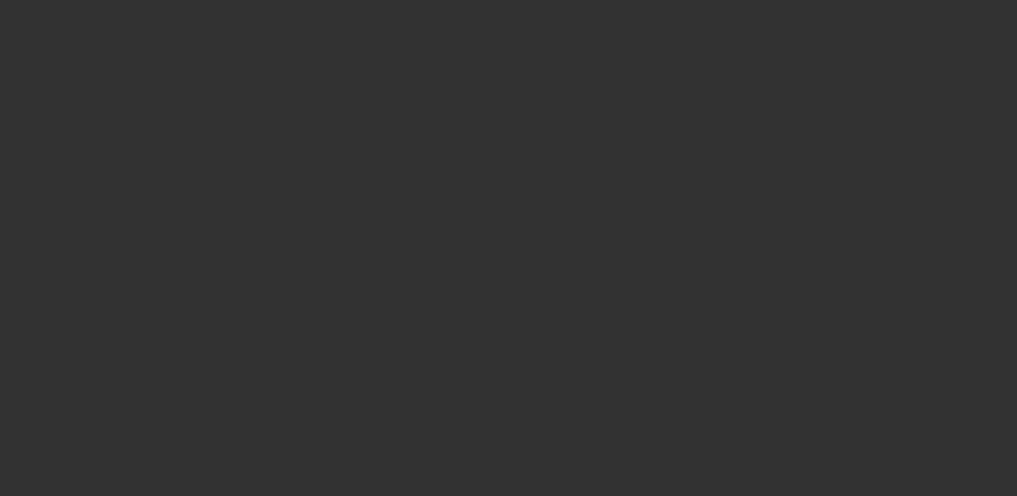
select select "4"
select select "1"
select select "4"
select select "1"
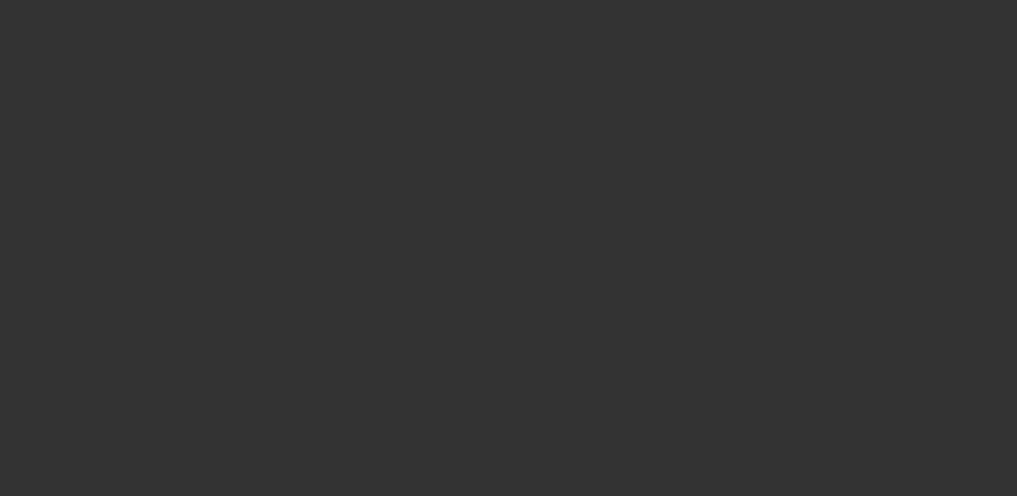
select select "1"
select select "4"
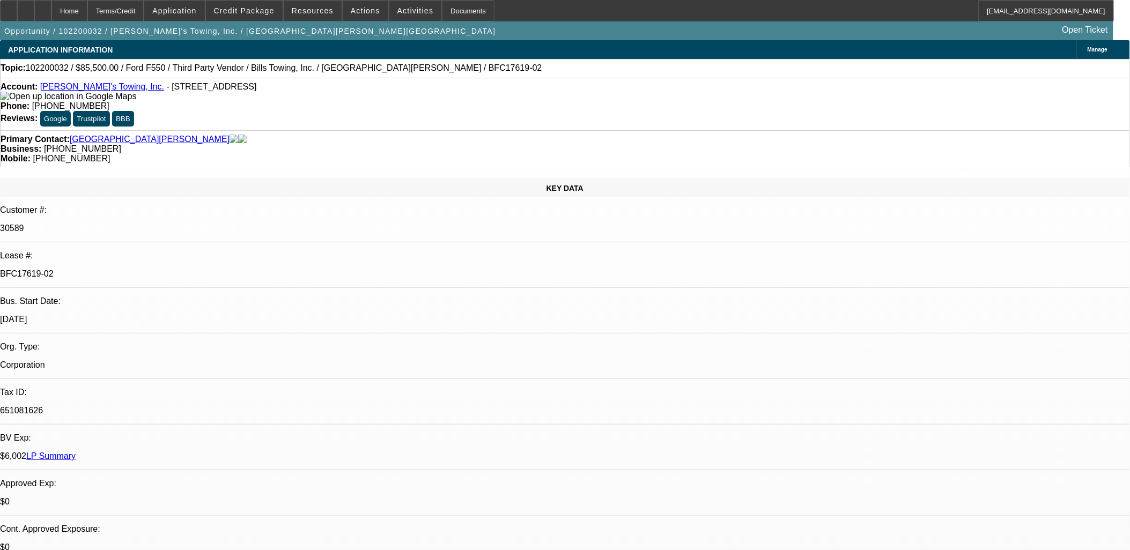
drag, startPoint x: 204, startPoint y: 183, endPoint x: 132, endPoint y: 180, distance: 72.0
click at [132, 269] on div "BFC17619-02" at bounding box center [565, 274] width 1130 height 10
copy p "BFC17619-02"
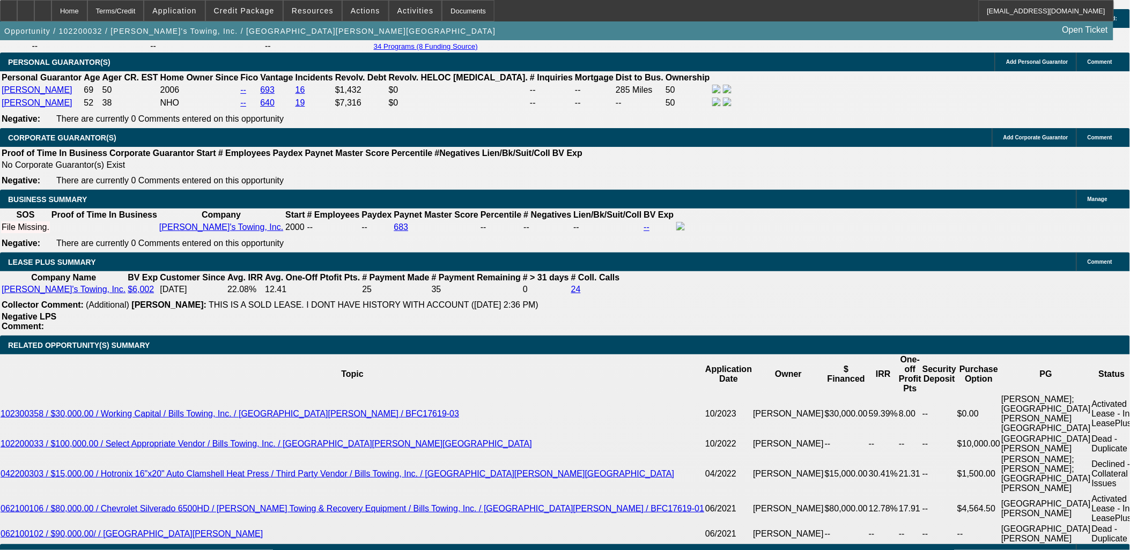
scroll to position [1668, 0]
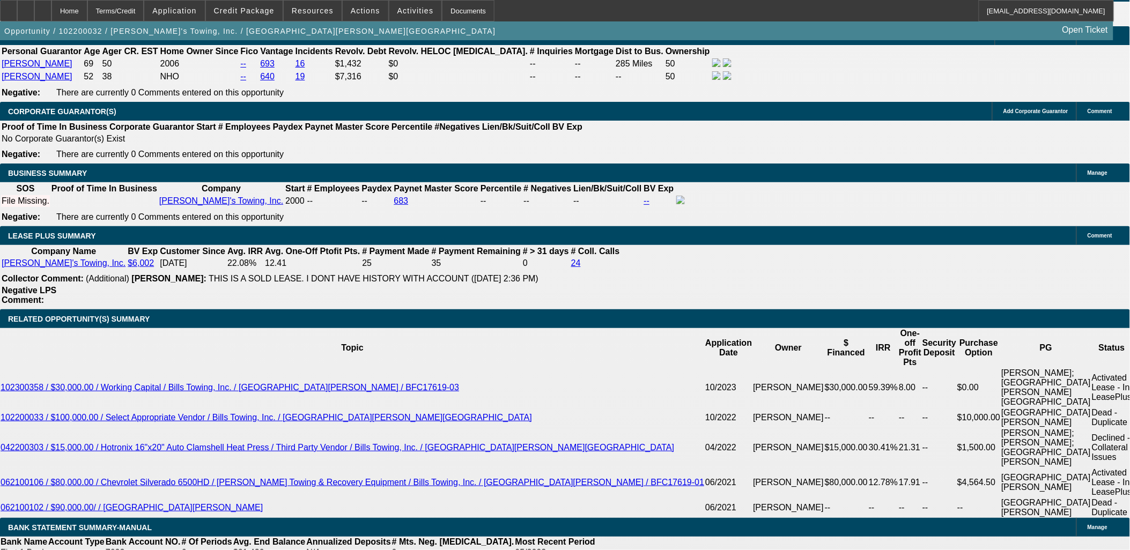
drag, startPoint x: 716, startPoint y: 360, endPoint x: 72, endPoint y: 55, distance: 712.2
drag, startPoint x: 72, startPoint y: 55, endPoint x: 105, endPoint y: 146, distance: 96.9
drag, startPoint x: 99, startPoint y: 286, endPoint x: 12, endPoint y: 122, distance: 185.9
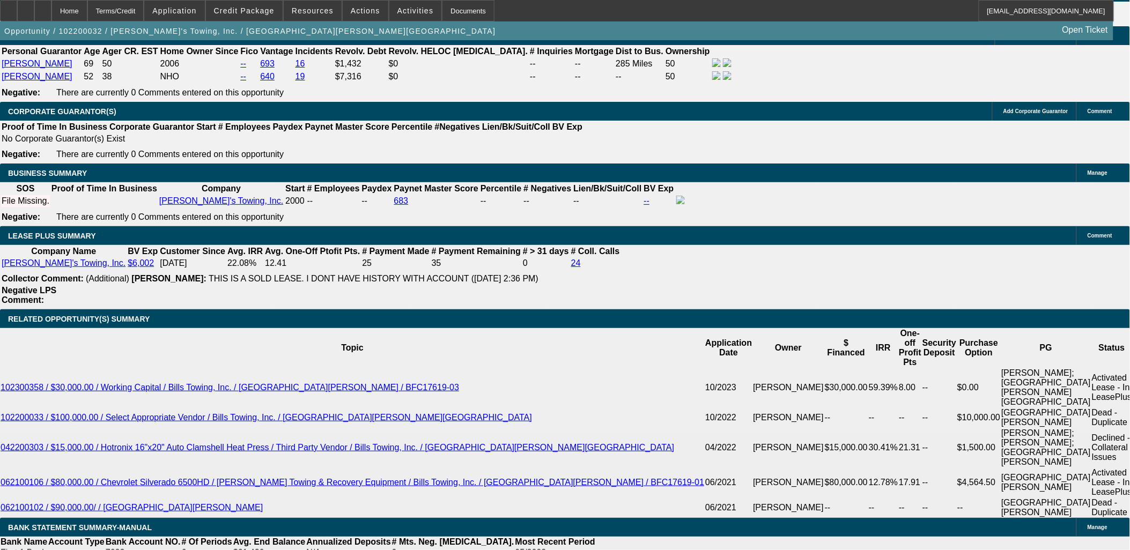
drag, startPoint x: 12, startPoint y: 121, endPoint x: 66, endPoint y: 292, distance: 180.0
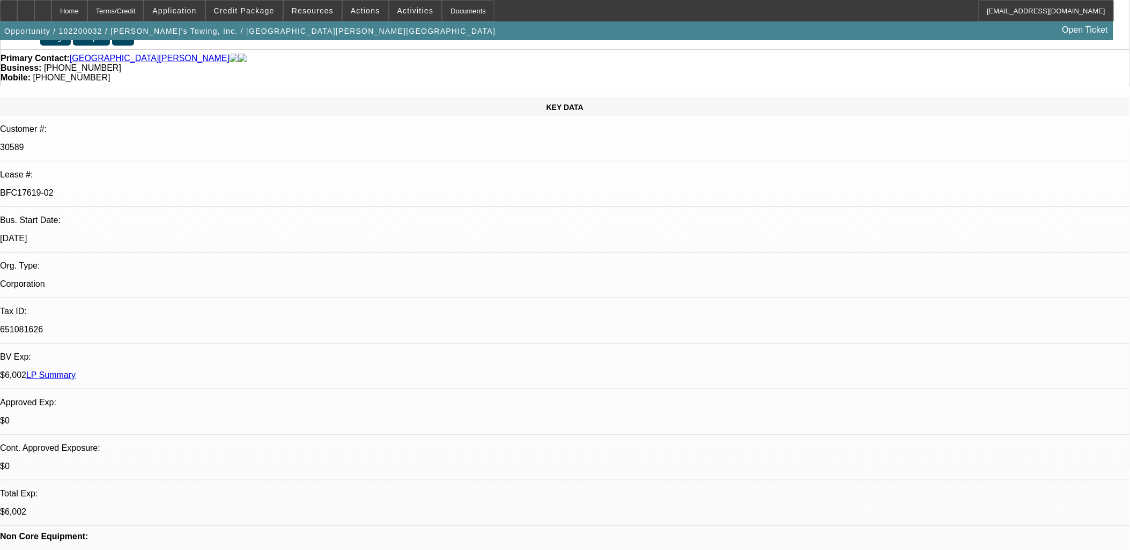
scroll to position [60, 0]
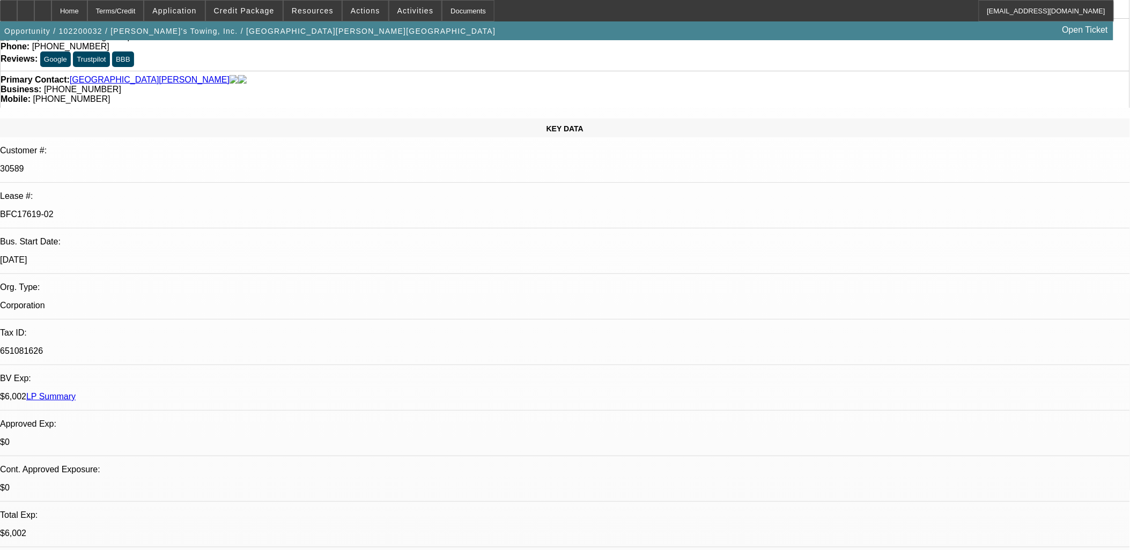
drag, startPoint x: 205, startPoint y: 120, endPoint x: 138, endPoint y: 120, distance: 67.6
click at [138, 210] on div "BFC17619-02" at bounding box center [565, 215] width 1130 height 10
copy p "BFC17619-02"
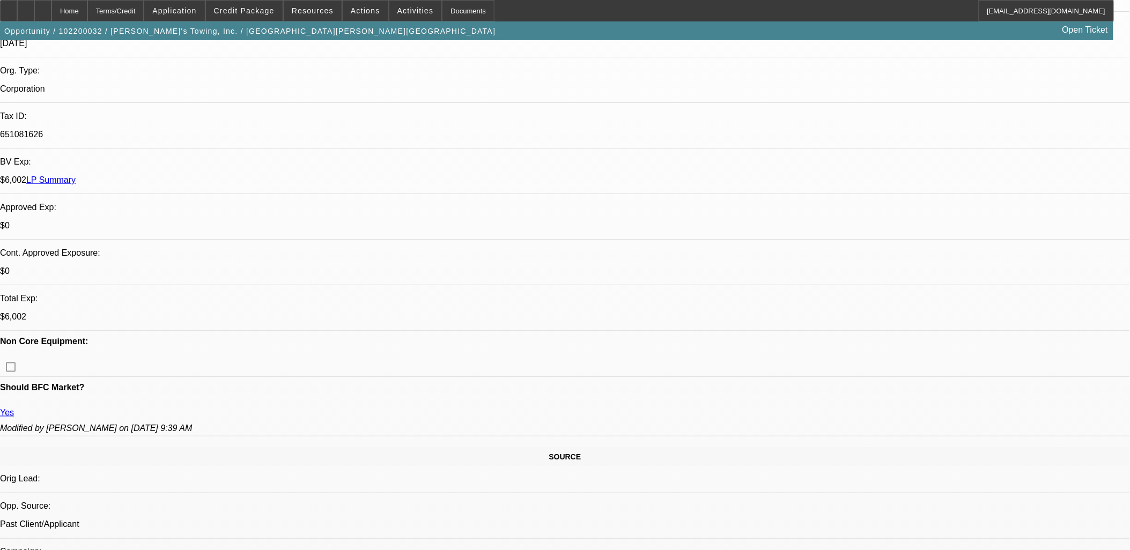
scroll to position [119, 0]
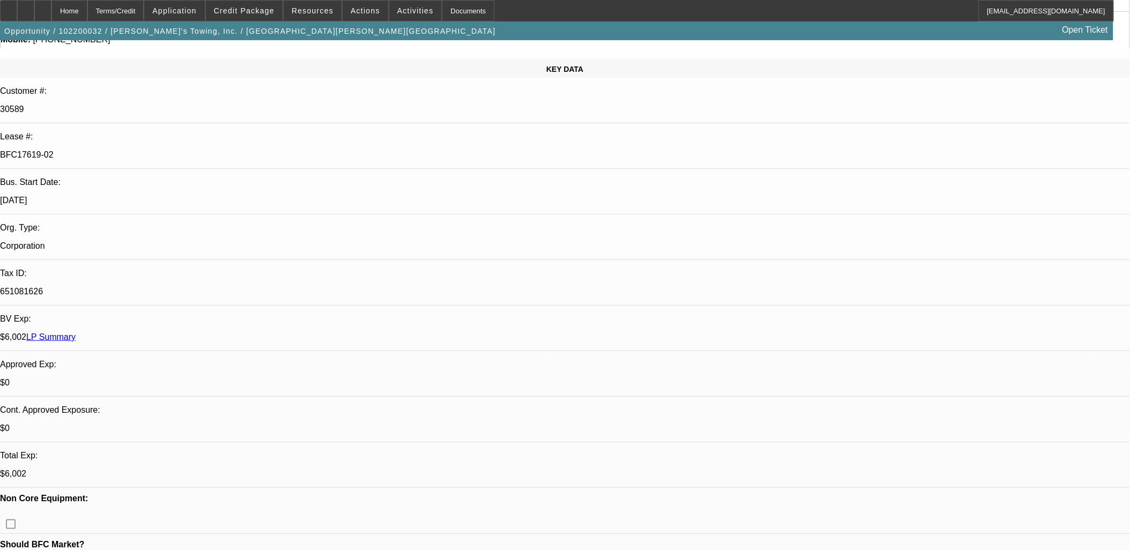
drag, startPoint x: 830, startPoint y: 401, endPoint x: 767, endPoint y: 354, distance: 78.6
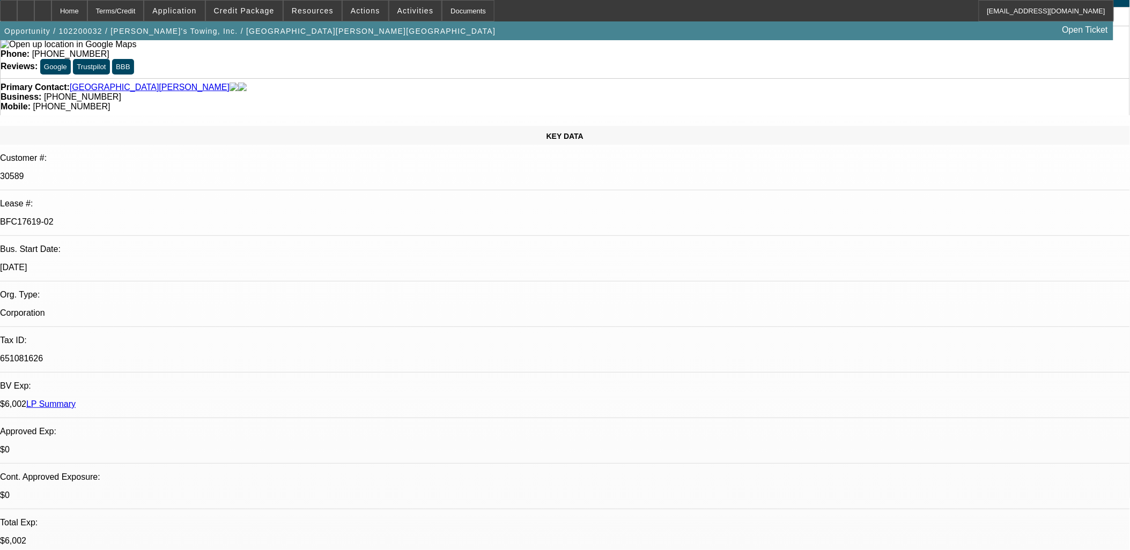
scroll to position [0, 0]
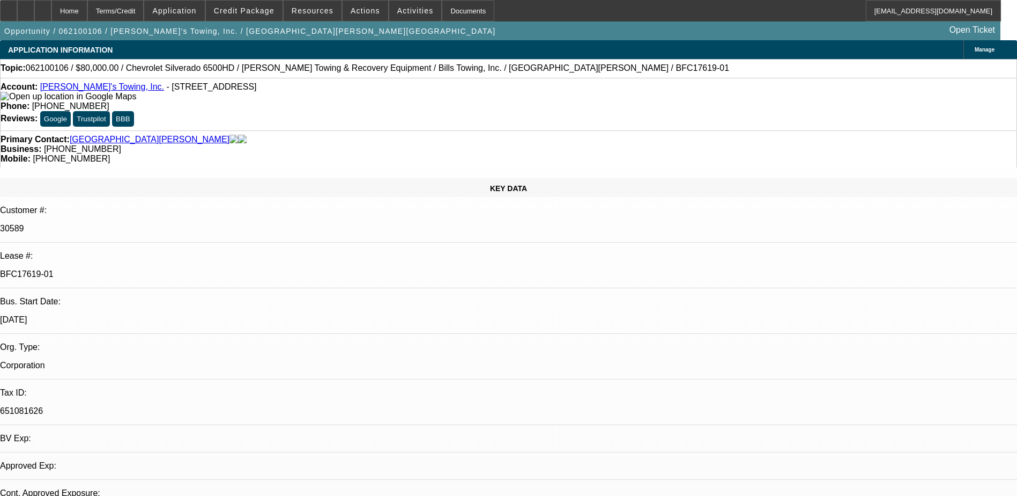
select select "0"
select select "15"
select select "0"
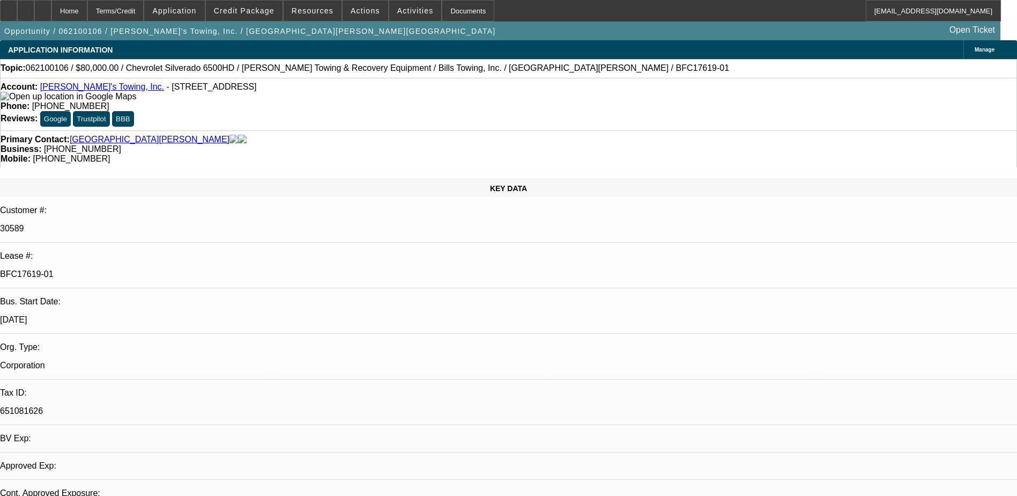
select select "15"
select select "0"
select select "0.1"
select select "4"
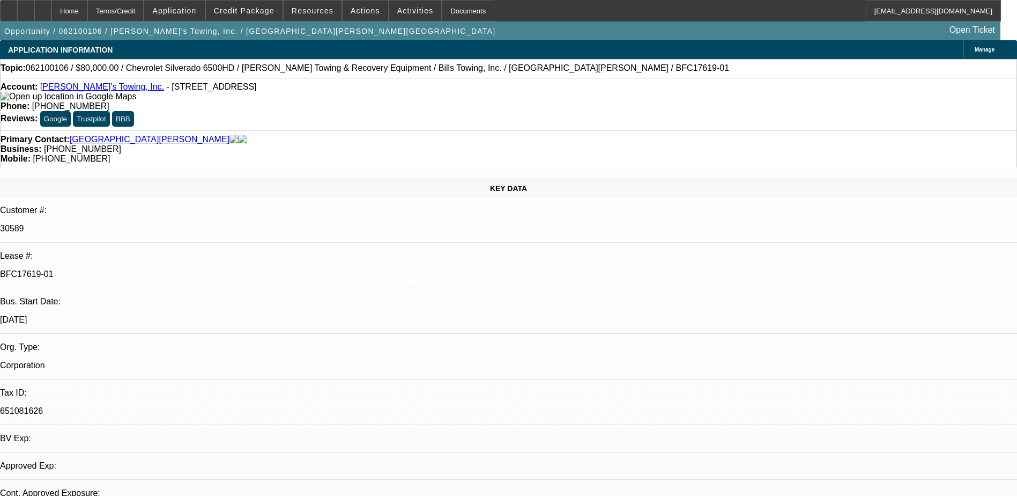
select select "0"
select select "0.1"
select select "4"
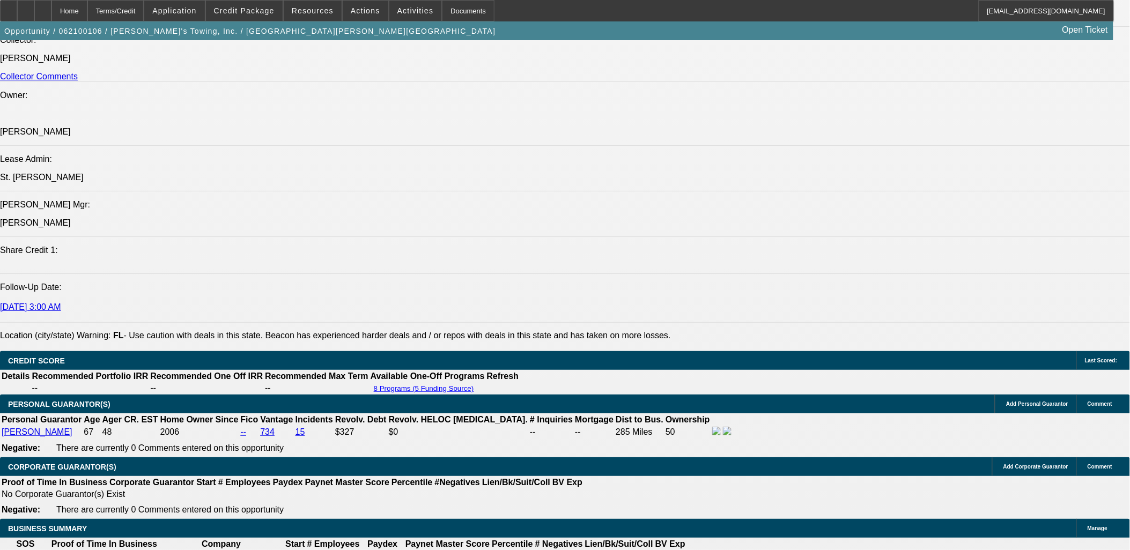
scroll to position [1370, 0]
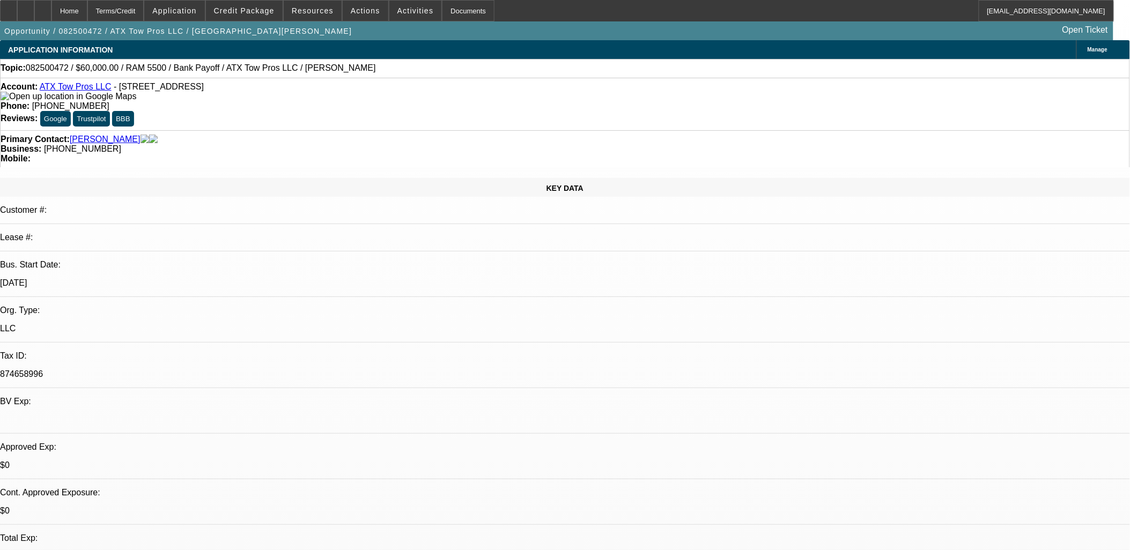
select select "0"
select select "0.1"
select select "0"
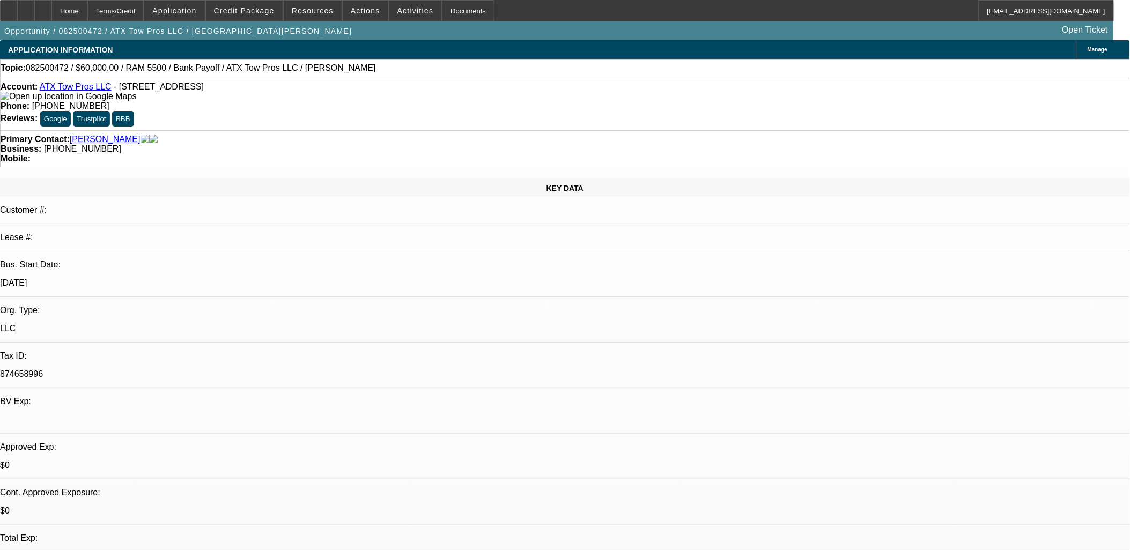
select select "0"
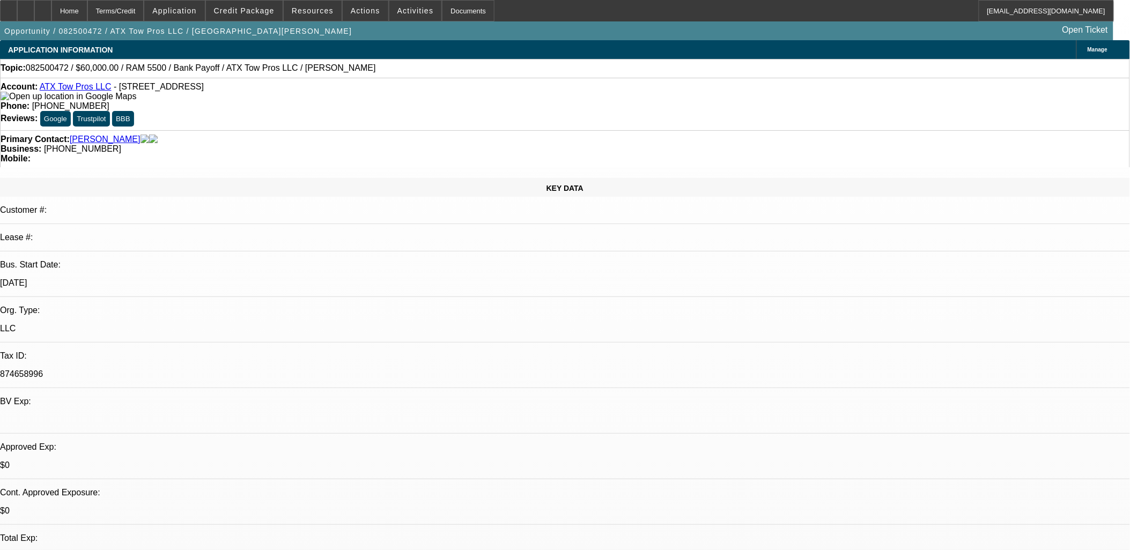
select select "0"
select select "0.1"
select select "1"
select select "3"
select select "4"
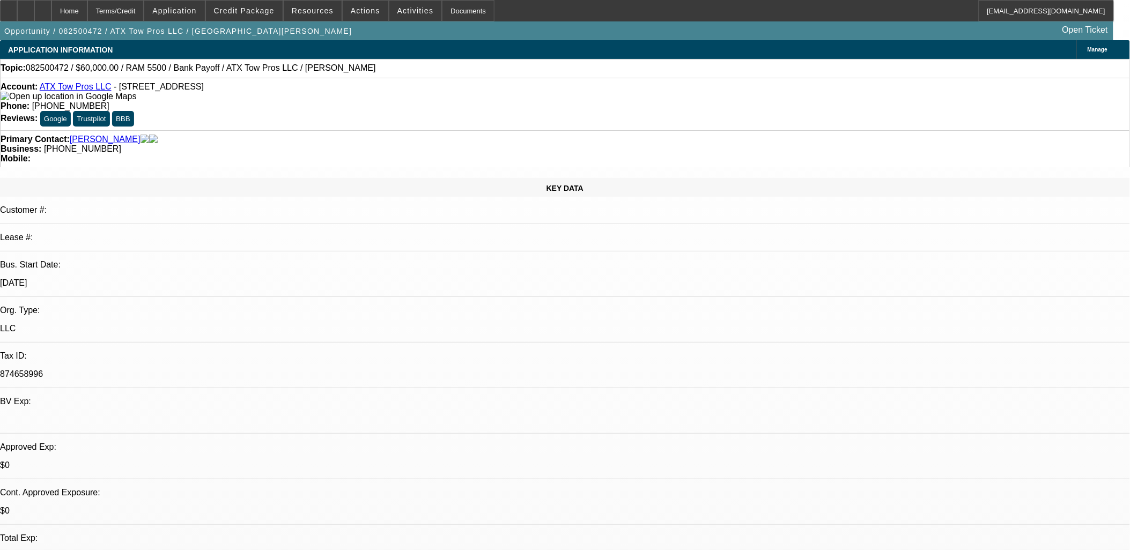
select select "1"
select select "3"
select select "6"
select select "1"
select select "3"
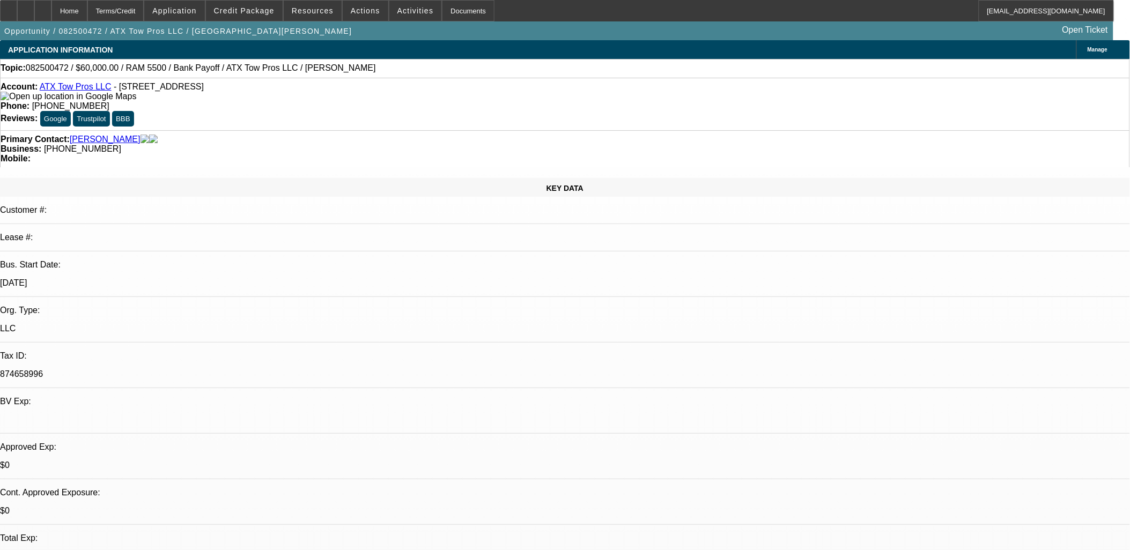
select select "6"
select select "1"
select select "3"
select select "4"
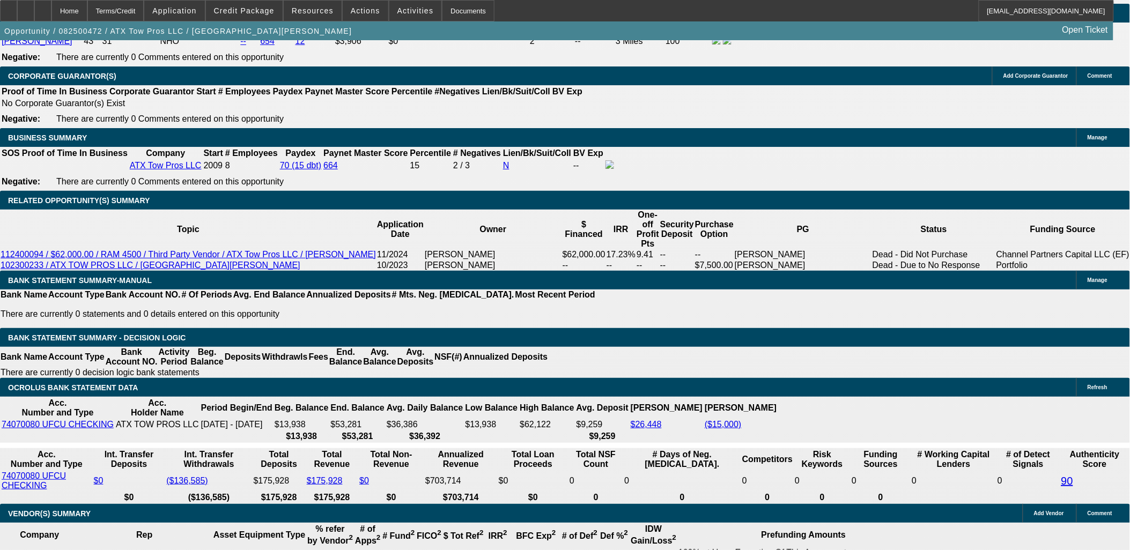
scroll to position [1609, 0]
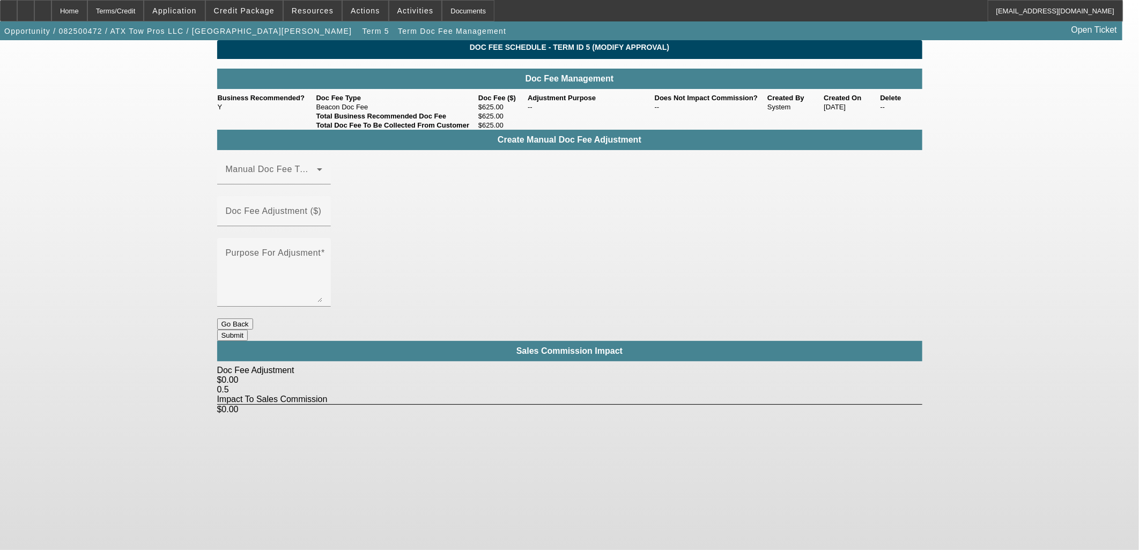
click at [253, 319] on button "Go Back" at bounding box center [235, 324] width 36 height 11
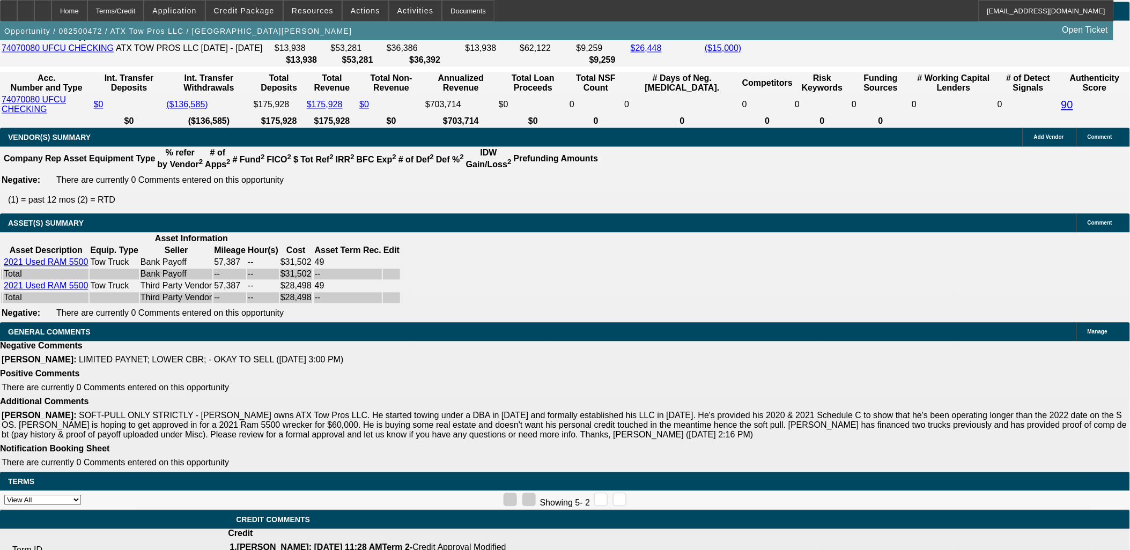
select select "0"
select select "3"
select select "0.1"
select select "4"
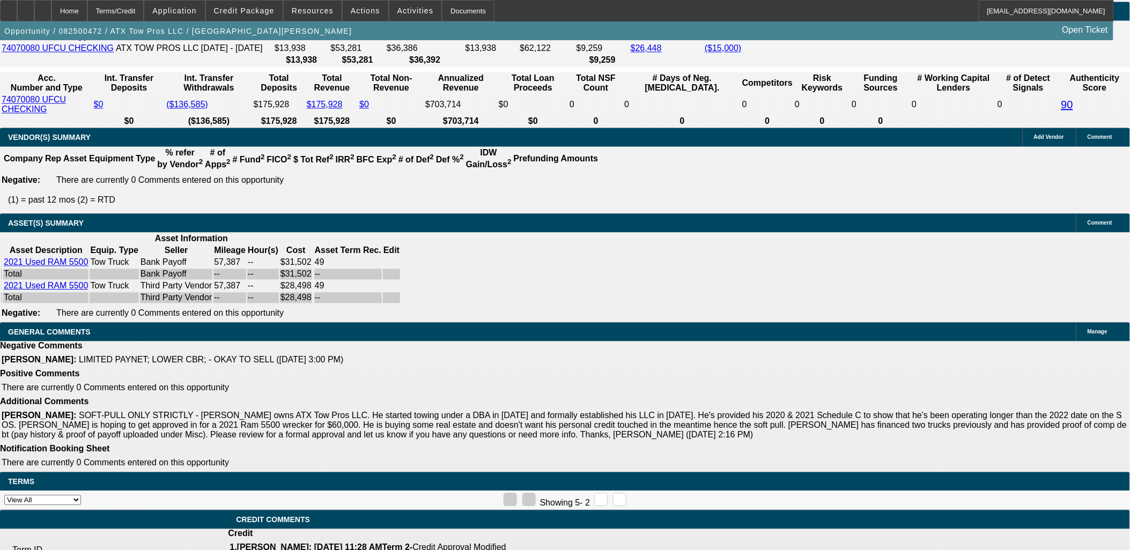
select select "0"
select select "3"
select select "0"
select select "6"
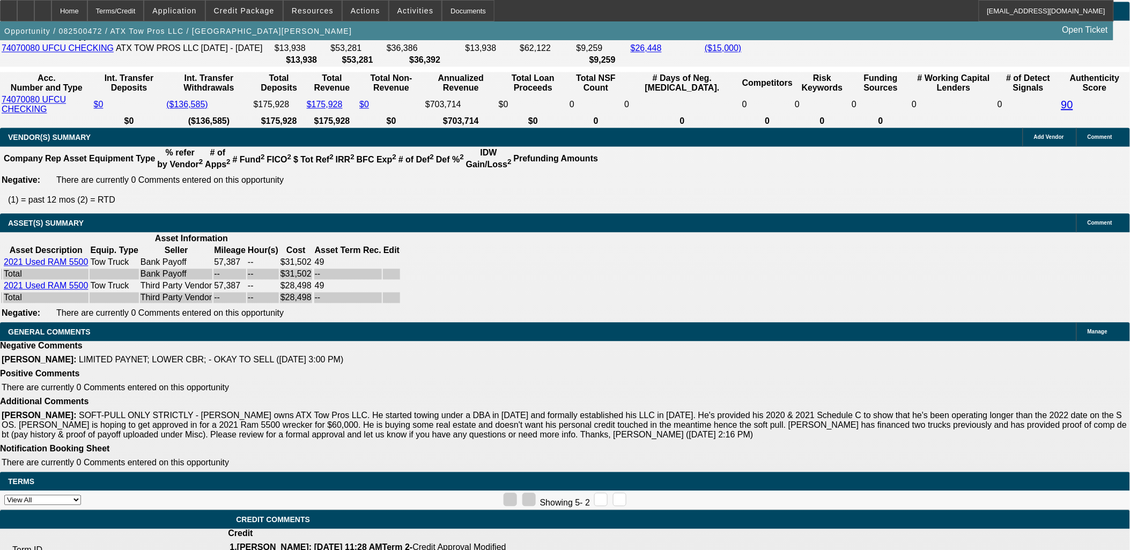
select select "0"
select select "3"
select select "0"
select select "6"
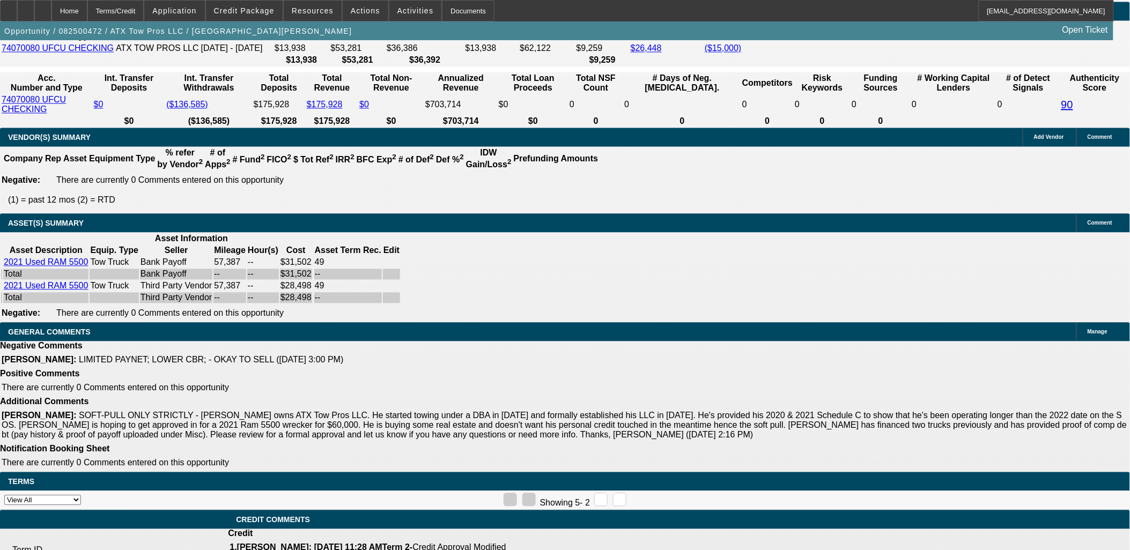
select select "0"
select select "3"
select select "0.1"
select select "4"
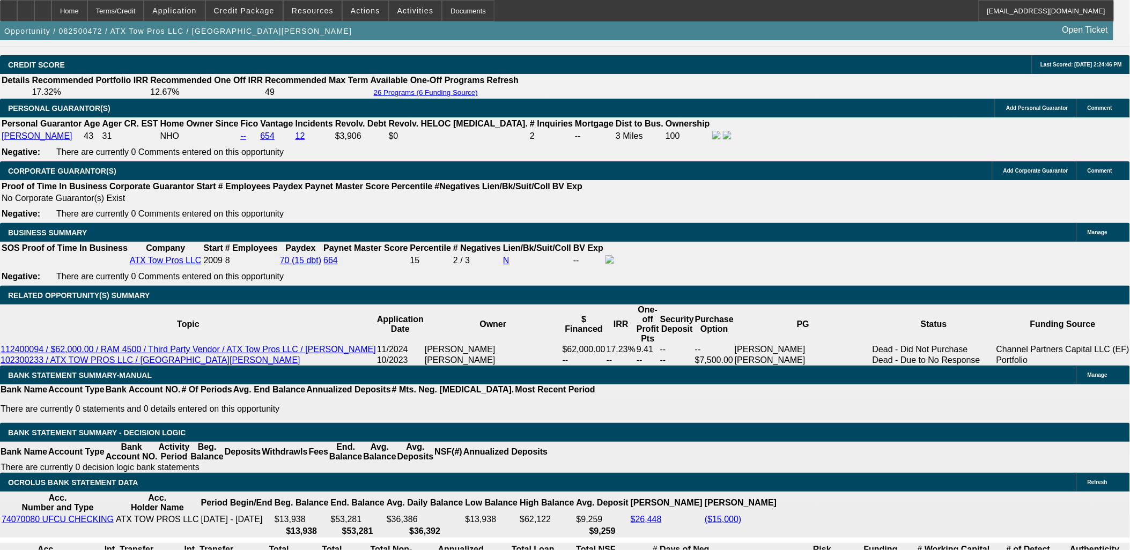
scroll to position [1555, 0]
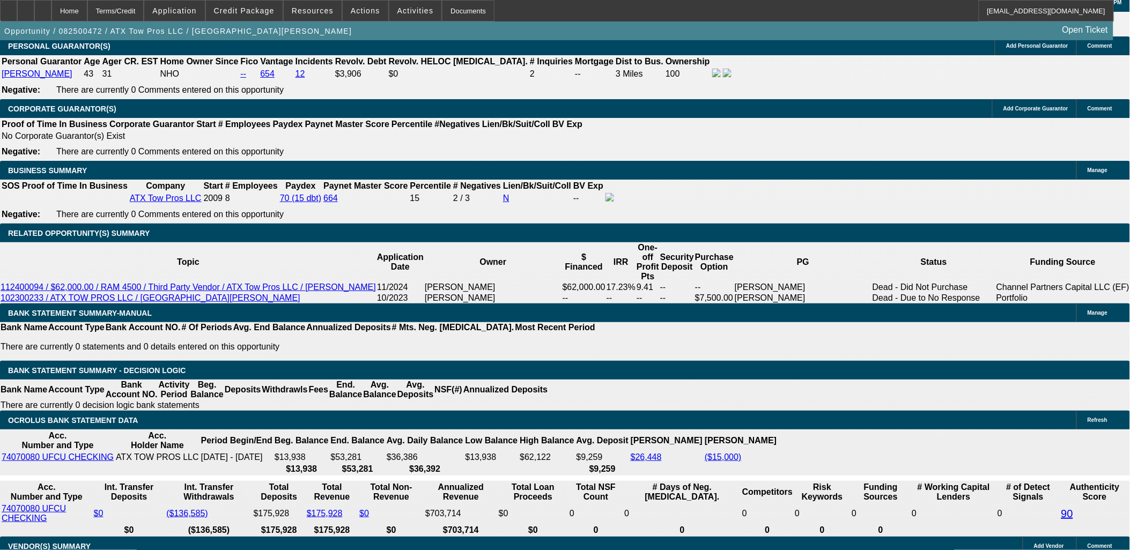
type input "$10,000.00"
type input "UNKNOWN"
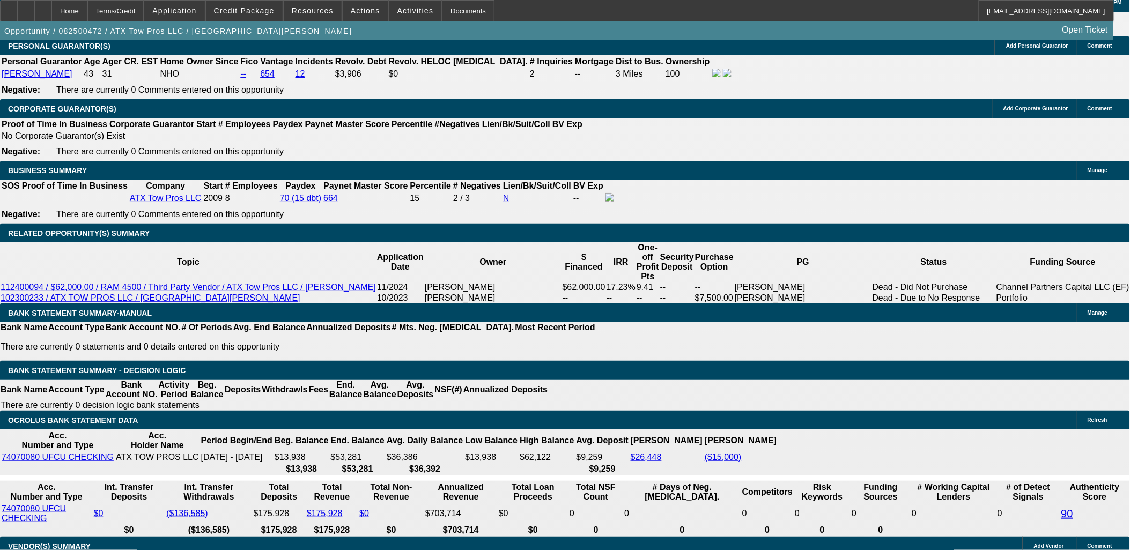
type input "$1,187.50"
type input "$10,000.00"
type input "UNKNOWN"
type input "$1,125.00"
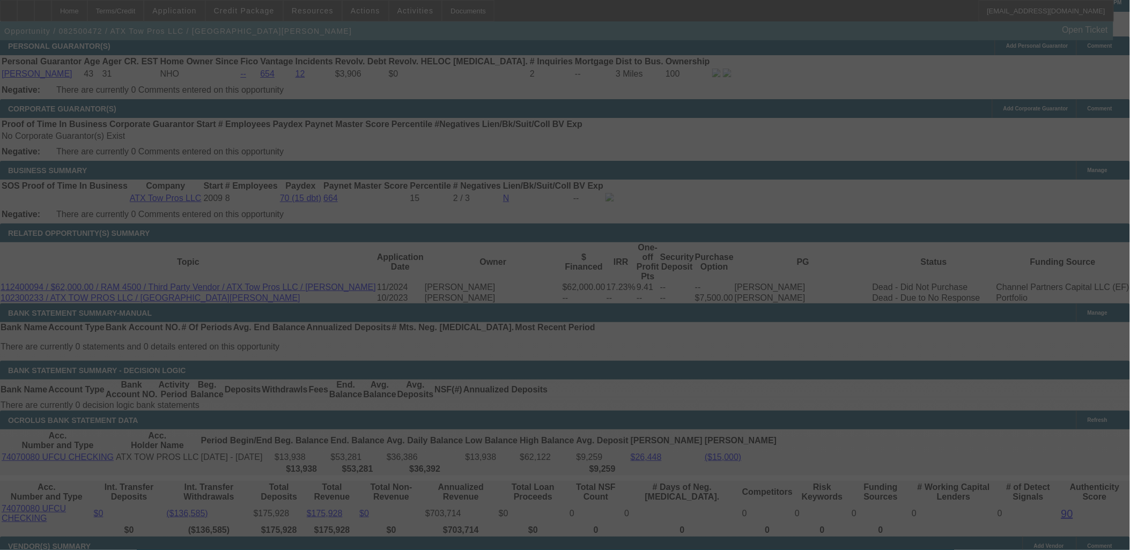
select select "0"
select select "3"
select select "0"
select select "6"
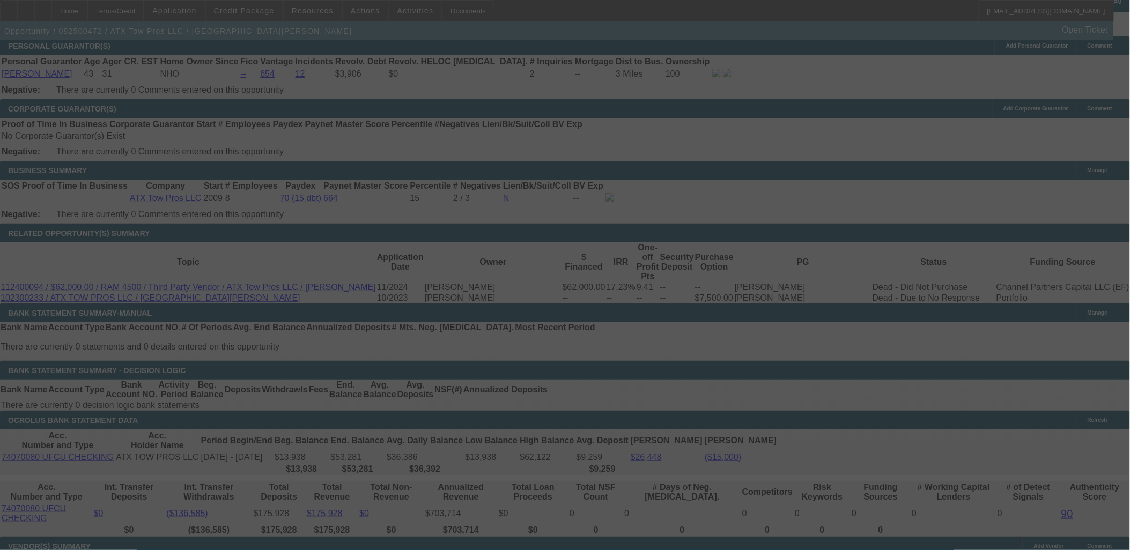
scroll to position [1674, 0]
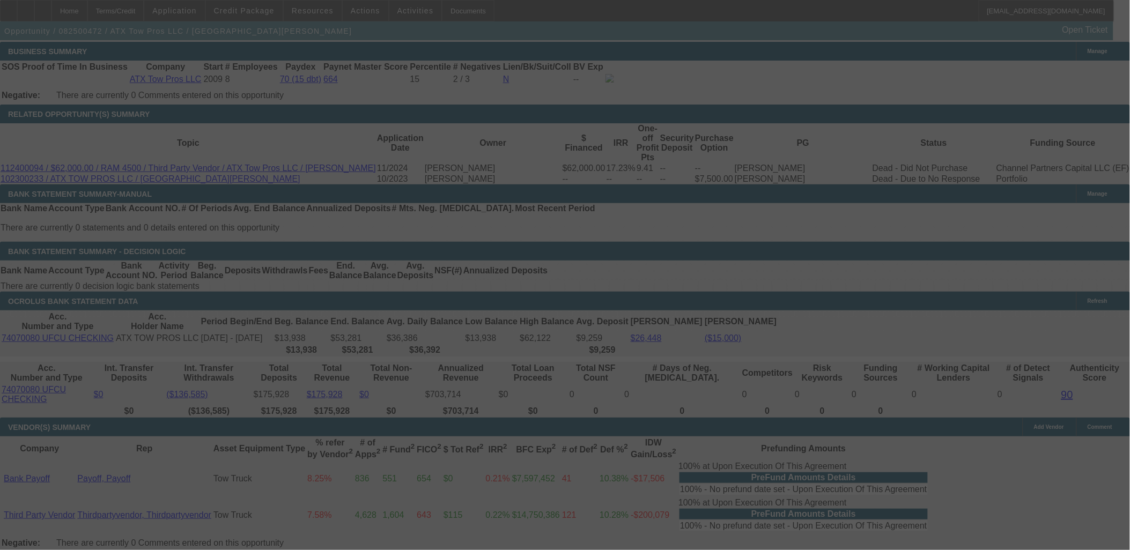
select select "0"
select select "3"
select select "0.1"
select select "4"
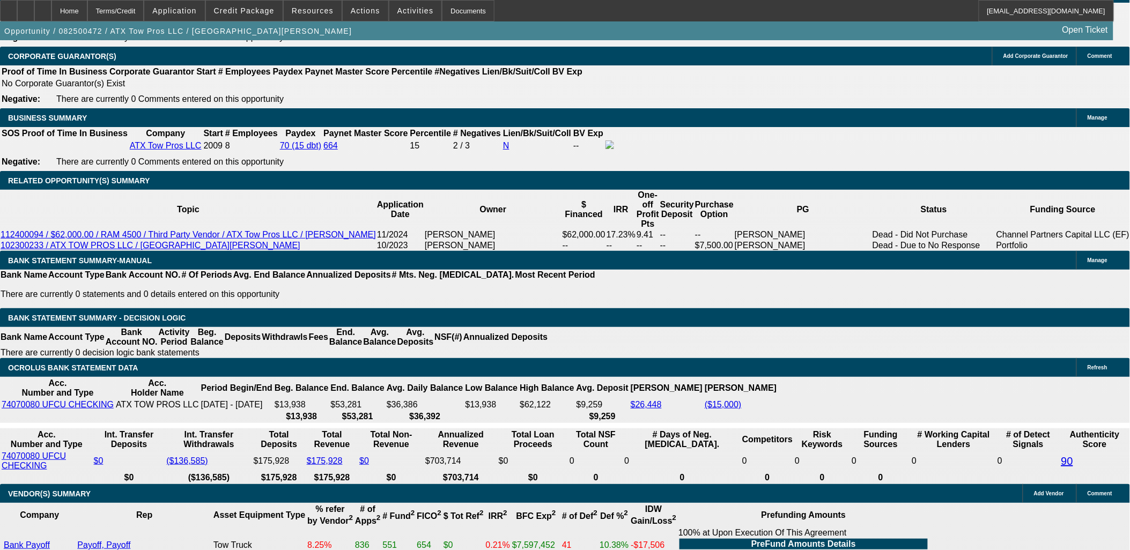
scroll to position [1609, 0]
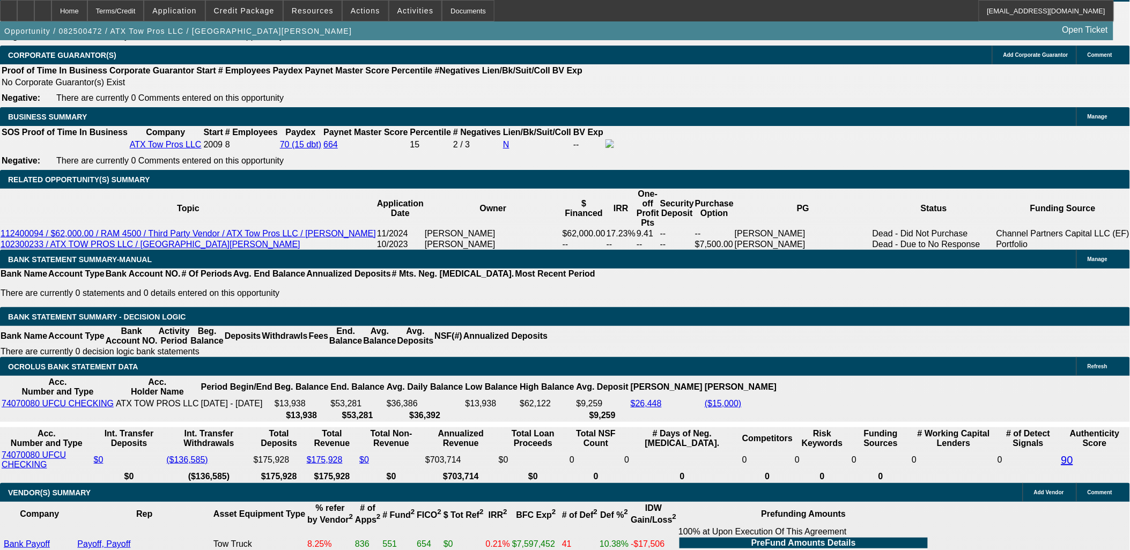
type input "1105"
type input "UNKNOWN"
type input "11.7"
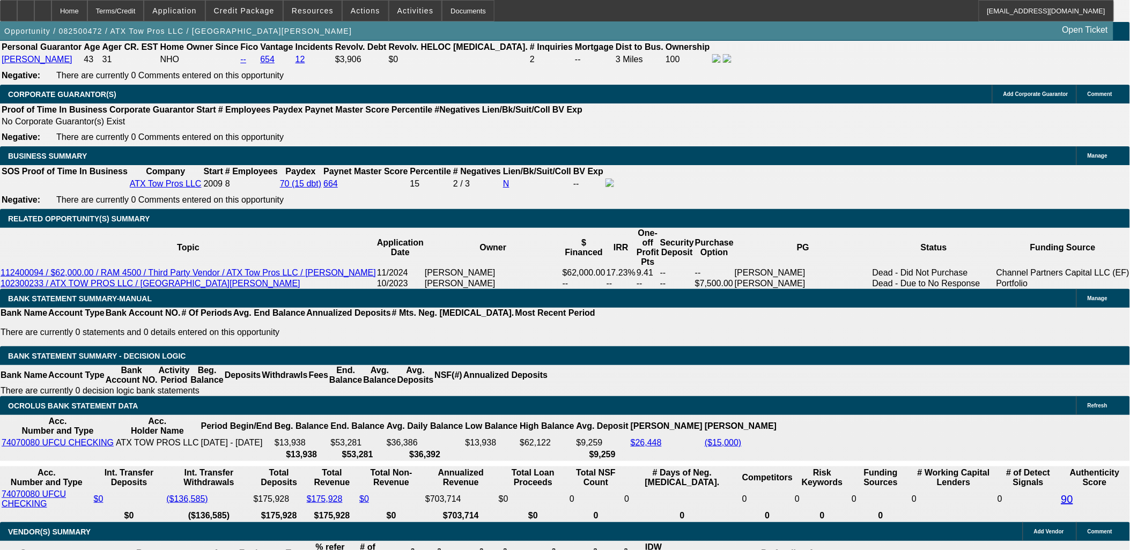
scroll to position [1549, 0]
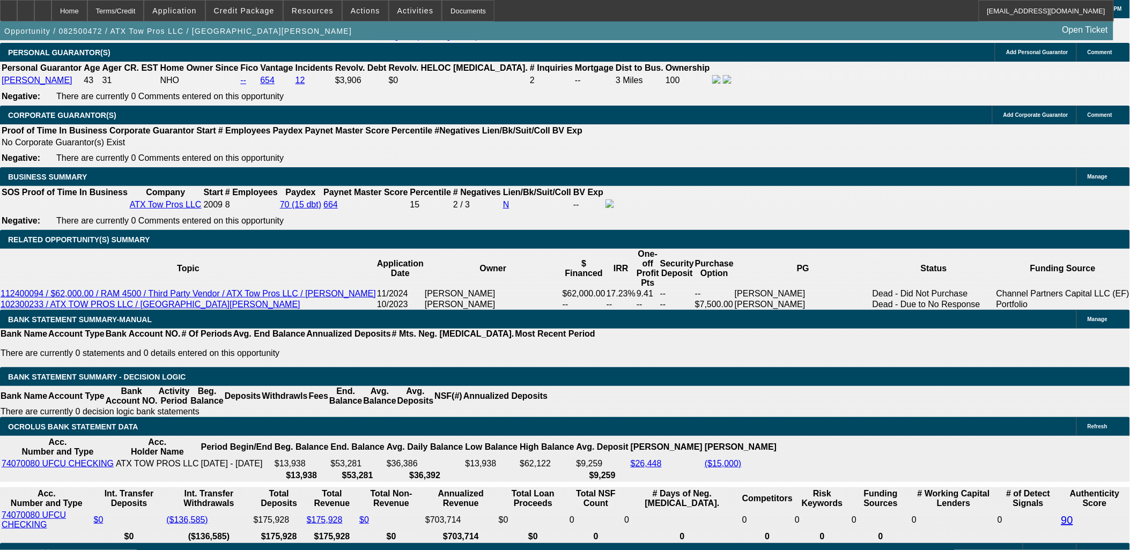
type input "$1,105.00"
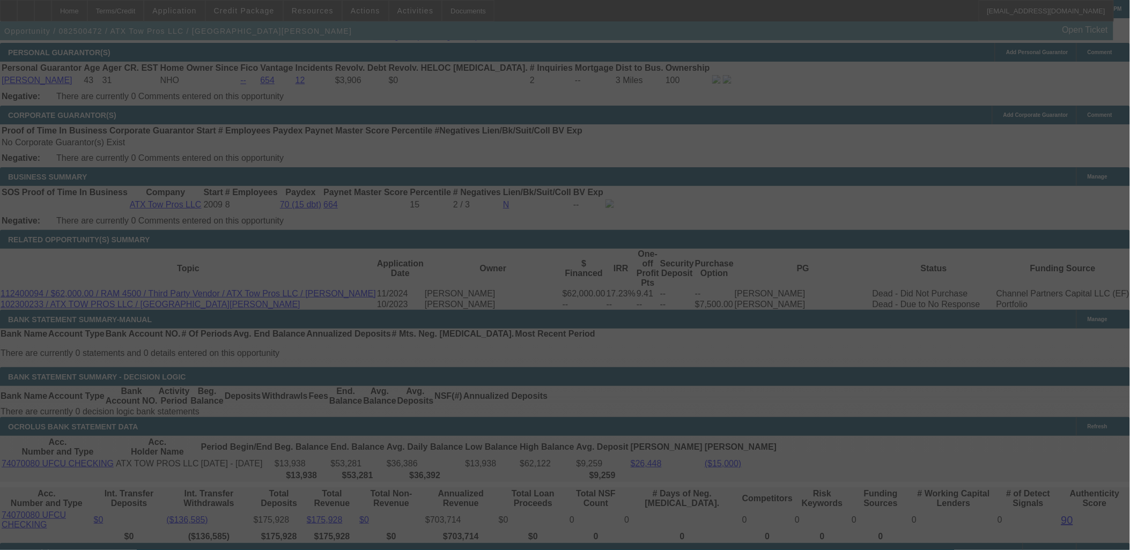
select select "0"
select select "3"
select select "0.1"
select select "4"
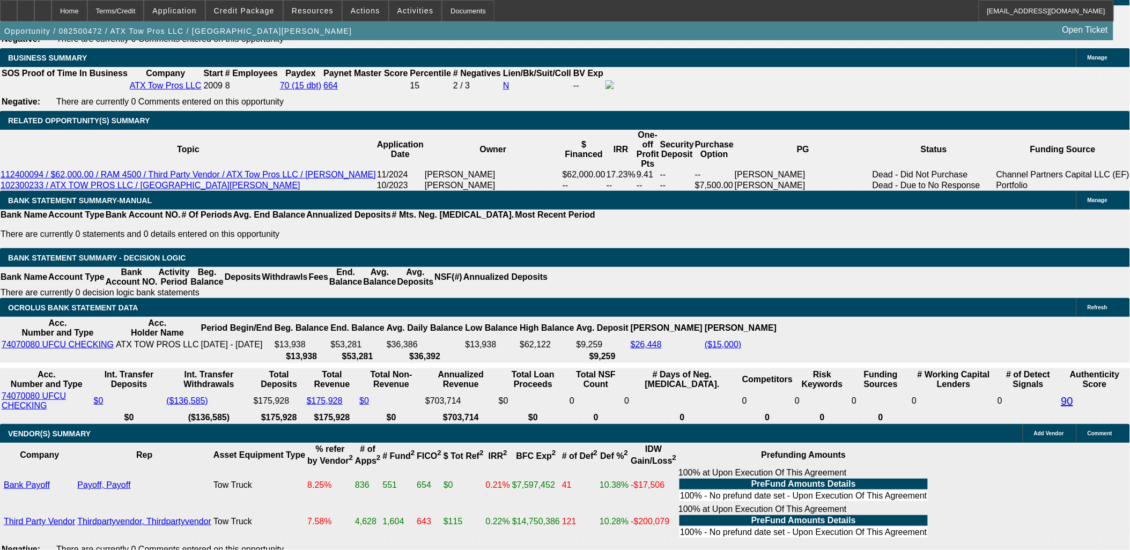
scroll to position [1668, 0]
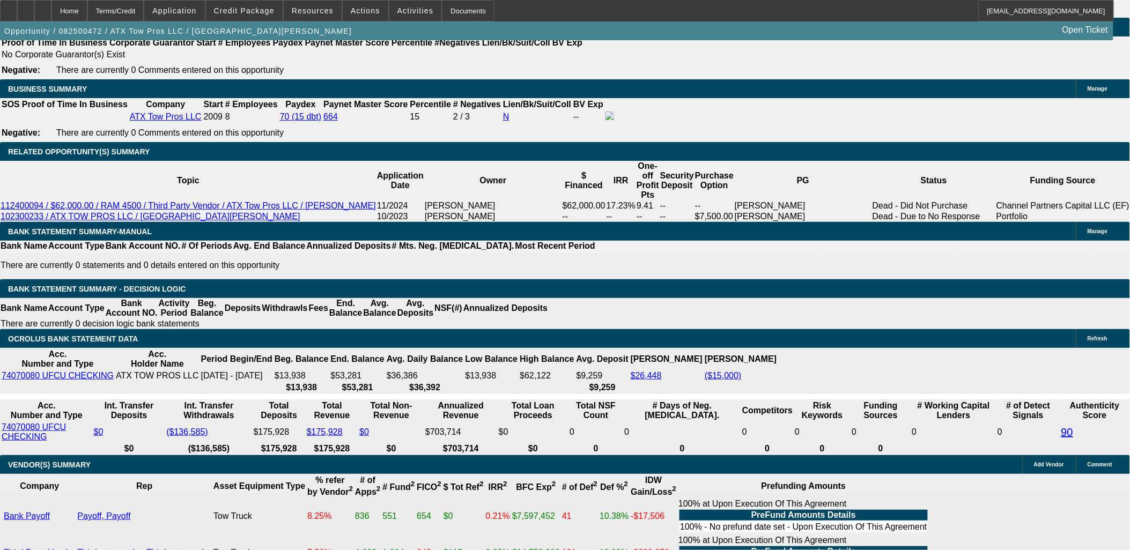
scroll to position [1609, 0]
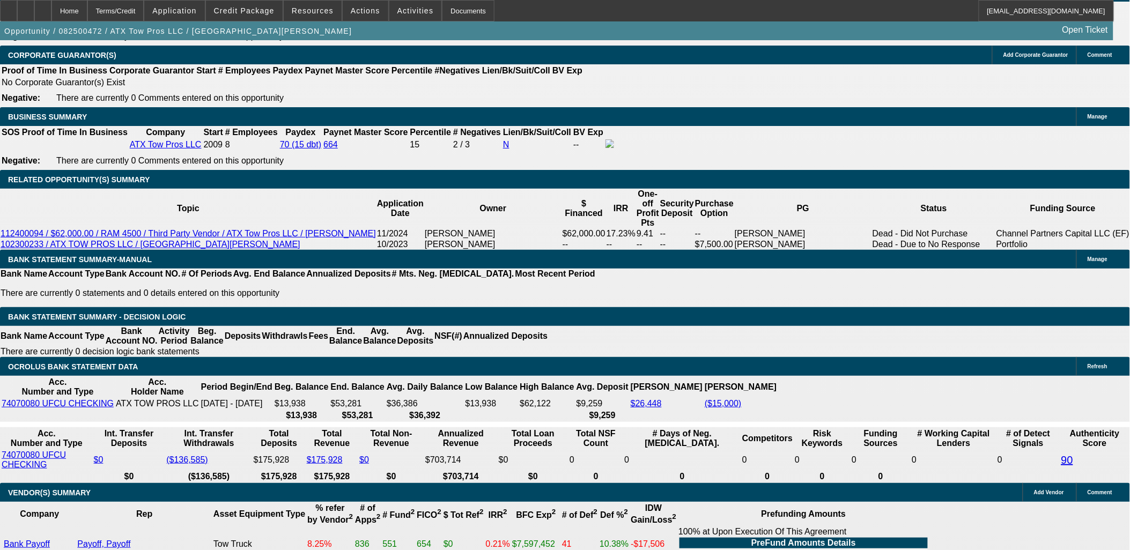
type input "$0.00"
type input "UNKNOWN"
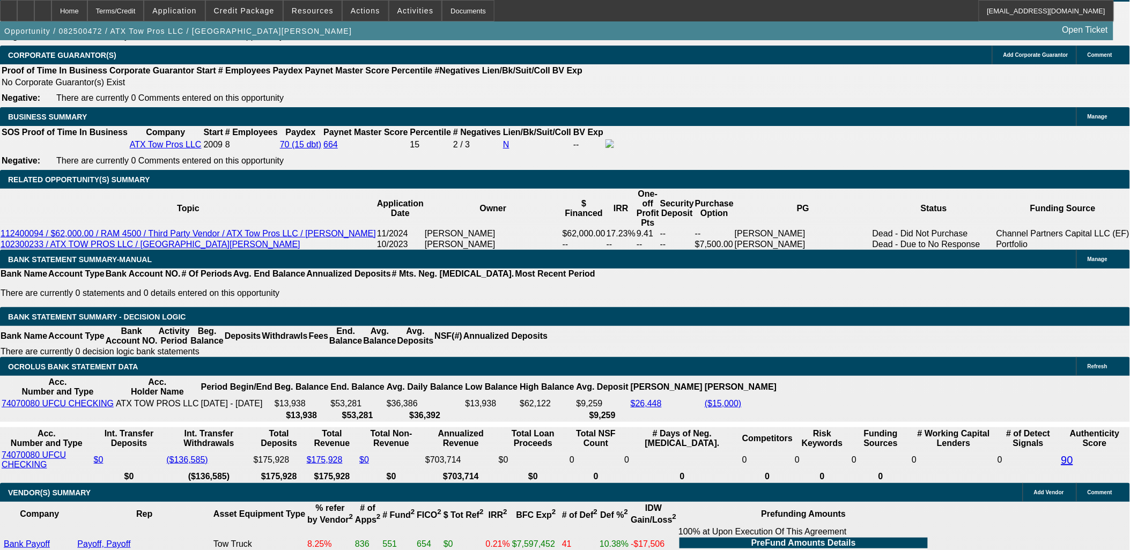
type input "$1,326.01"
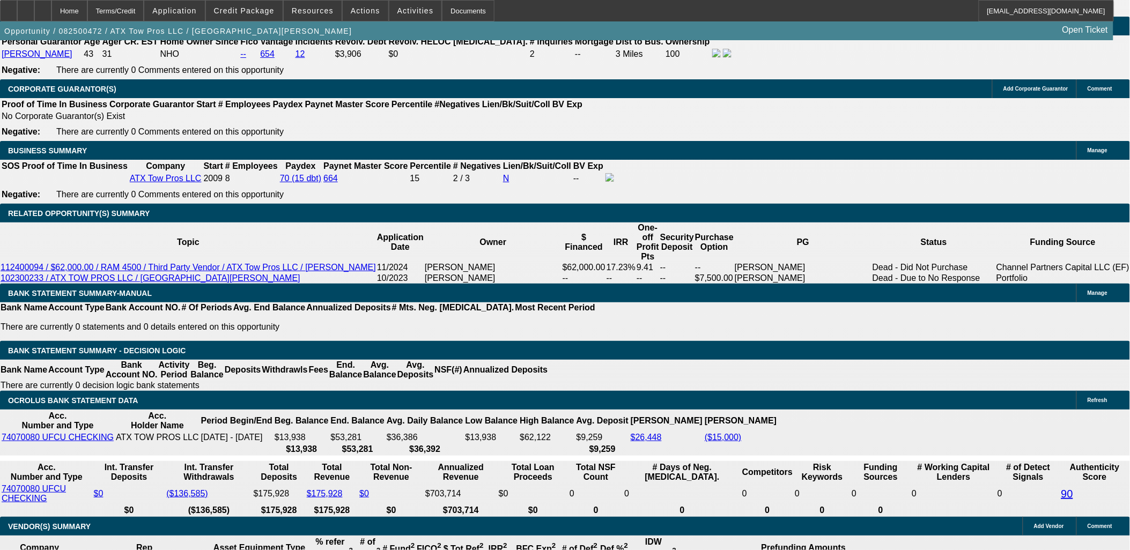
scroll to position [1549, 0]
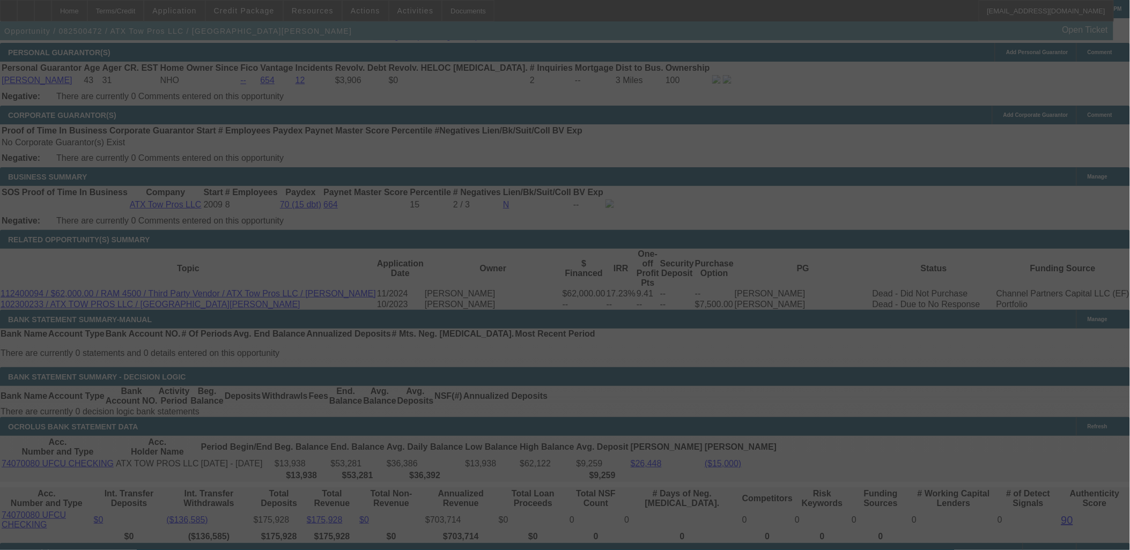
select select "0"
select select "3"
select select "0.1"
select select "4"
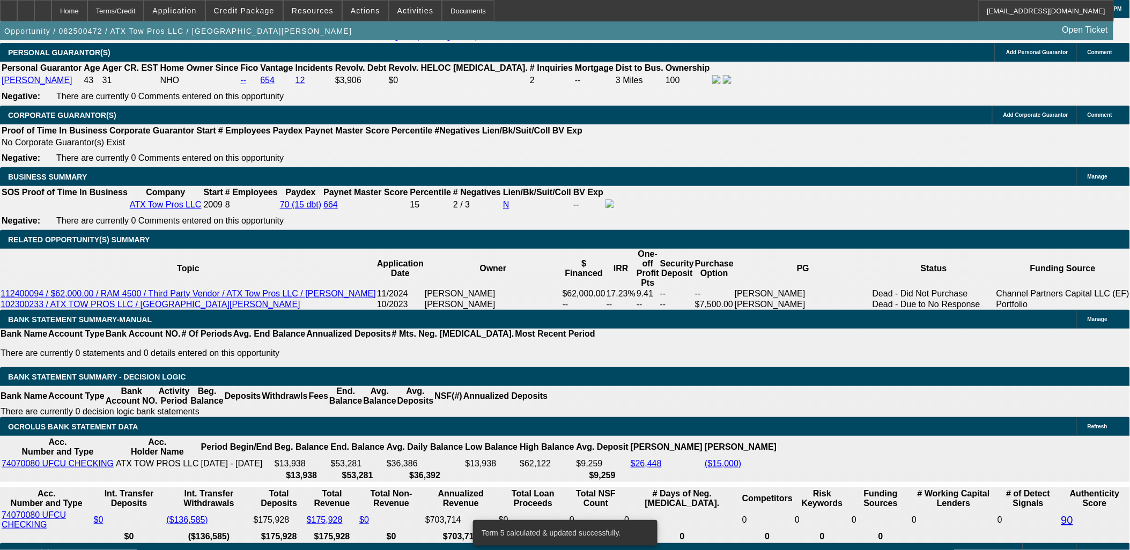
drag, startPoint x: 191, startPoint y: 359, endPoint x: 230, endPoint y: 357, distance: 38.7
type input "13"
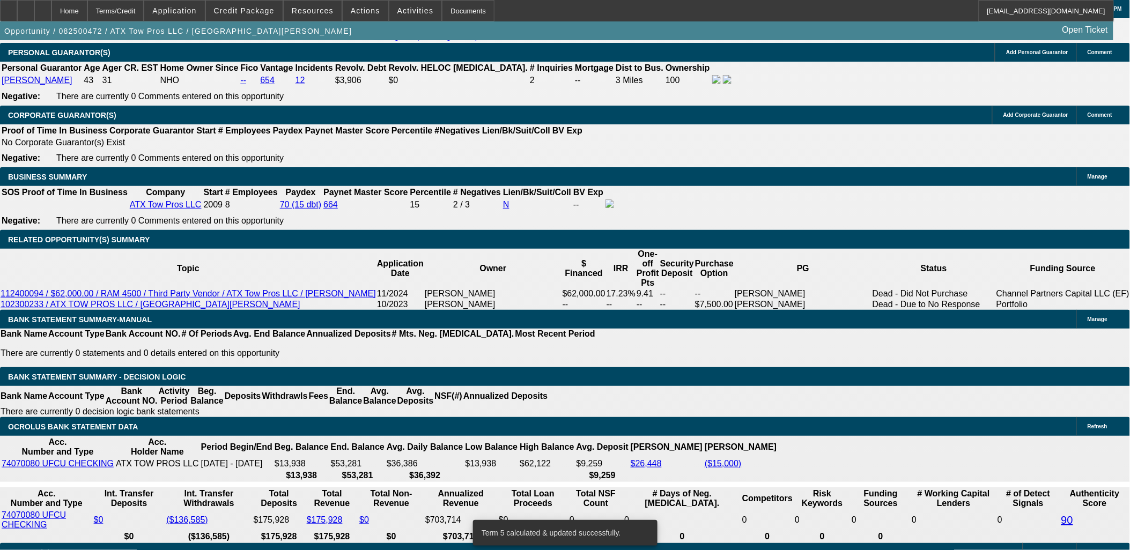
type input "UNKNOWN"
type input "134"
type input "1349"
type input "12.5"
type input "1349."
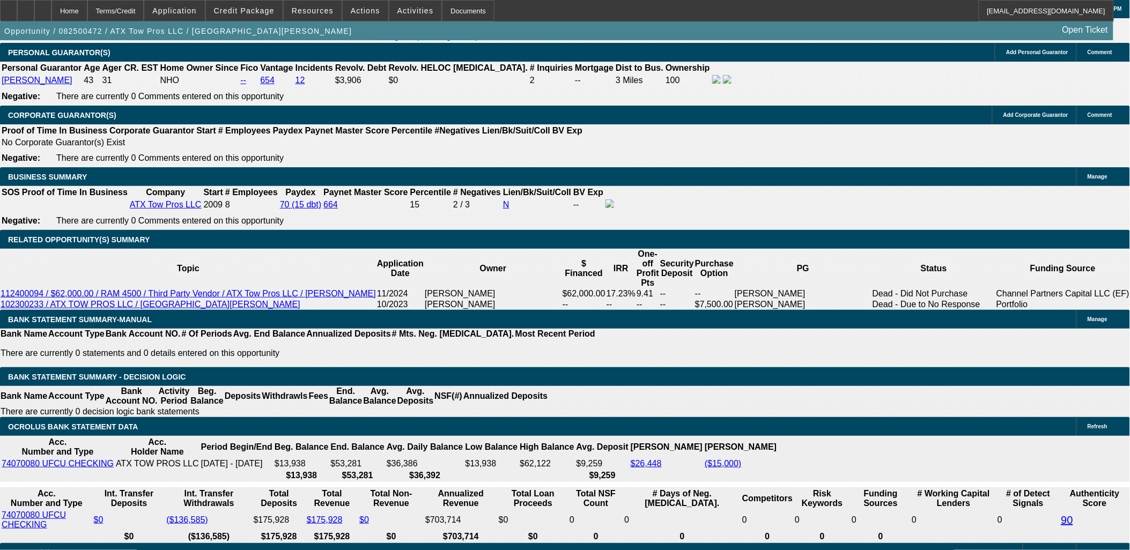
type input "12.5"
type input "$1,349.99"
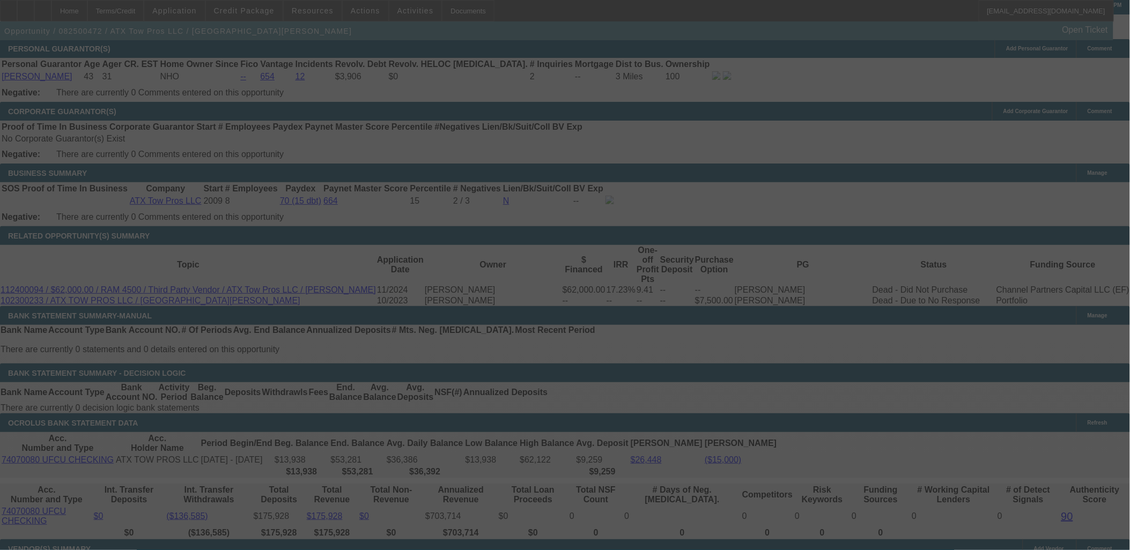
scroll to position [1609, 0]
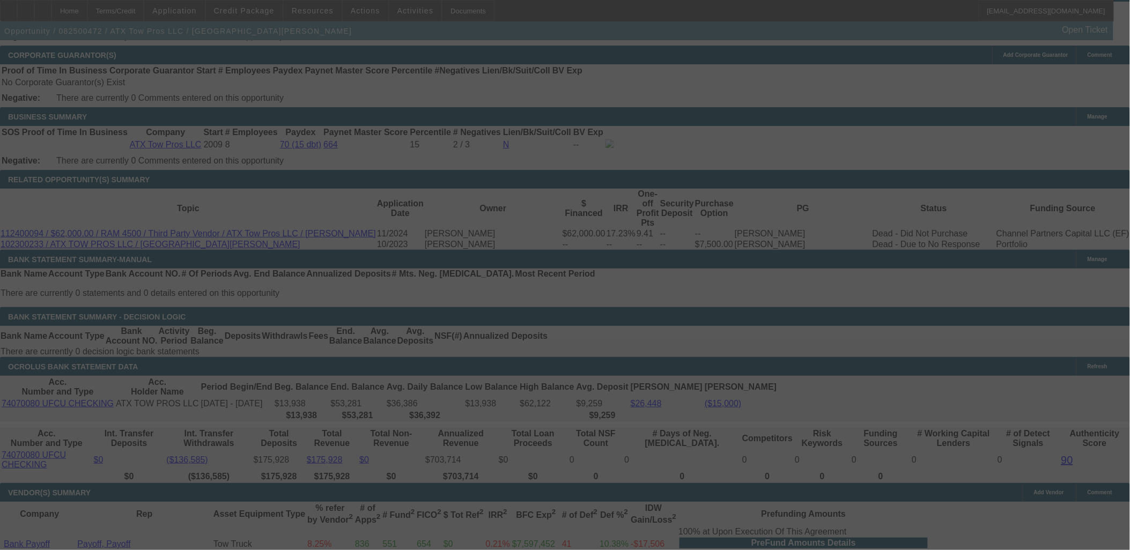
select select "0"
select select "3"
select select "0.1"
select select "4"
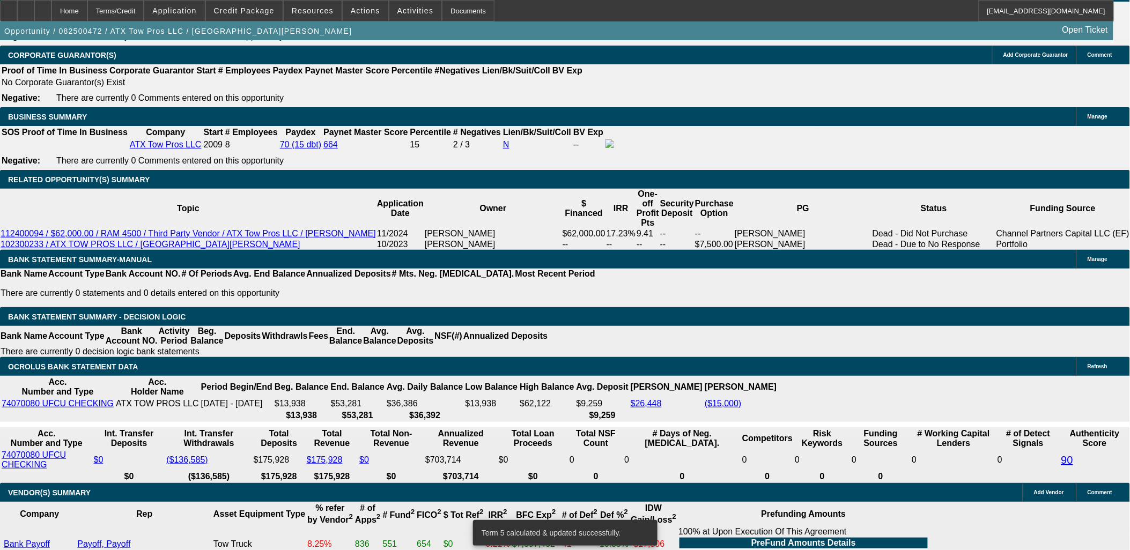
drag, startPoint x: 366, startPoint y: 211, endPoint x: 366, endPoint y: 217, distance: 5.4
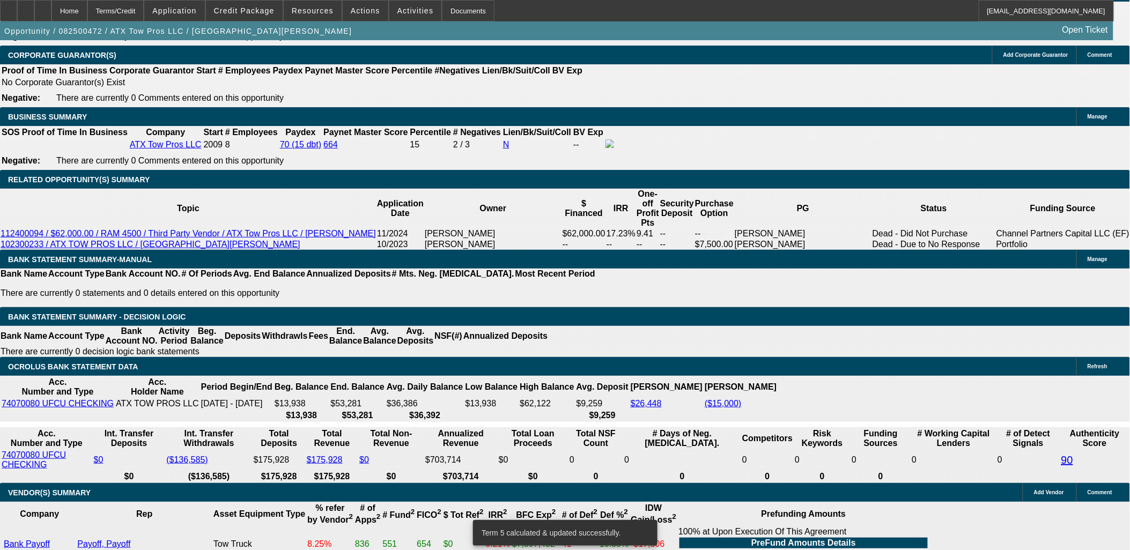
type input "$0.00"
type input "UNKNOWN"
drag, startPoint x: 339, startPoint y: 300, endPoint x: 358, endPoint y: 298, distance: 19.0
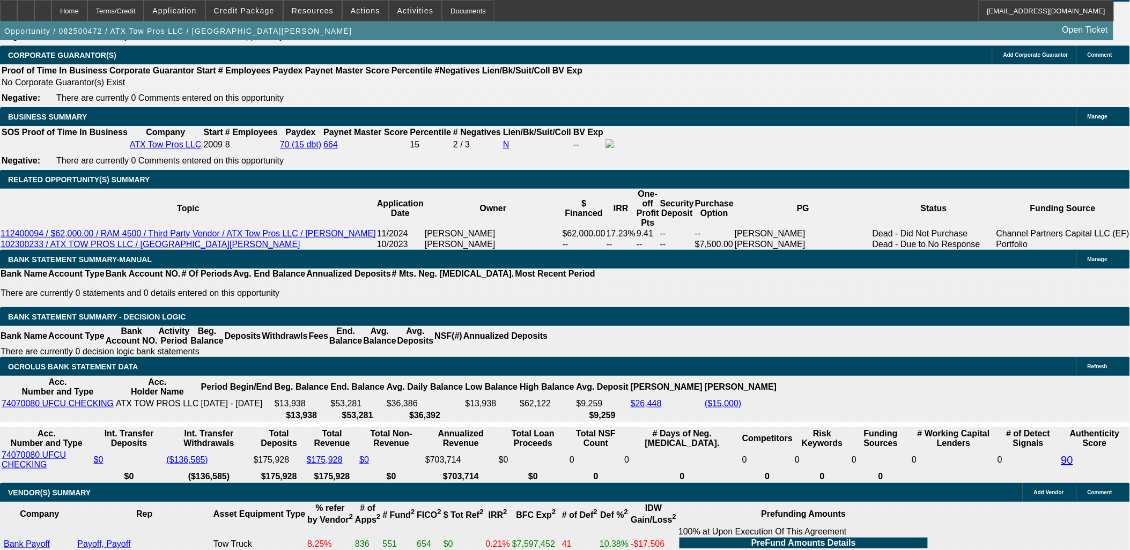
type input "$1,424.99"
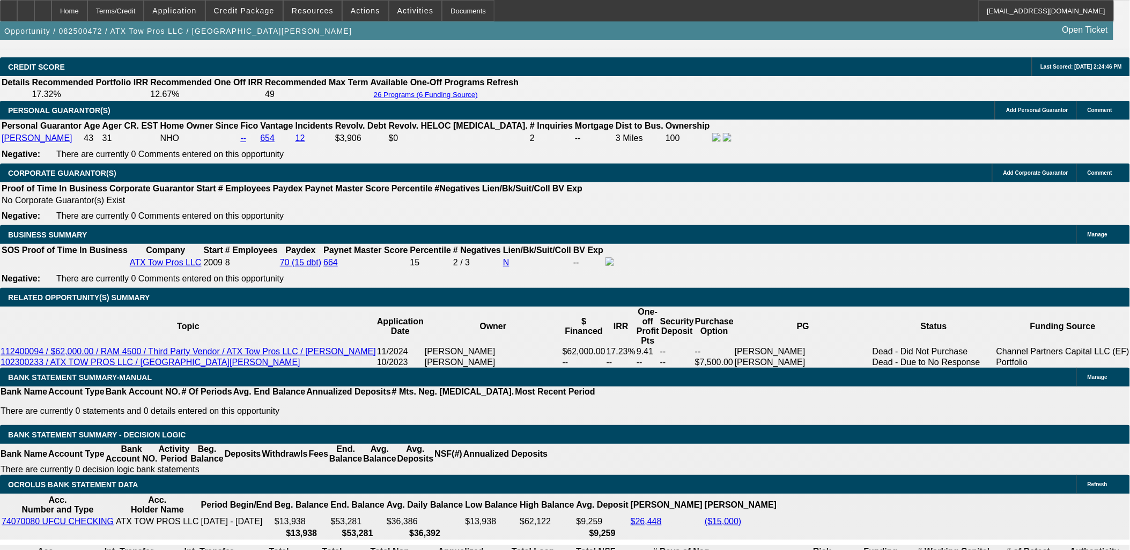
scroll to position [1489, 0]
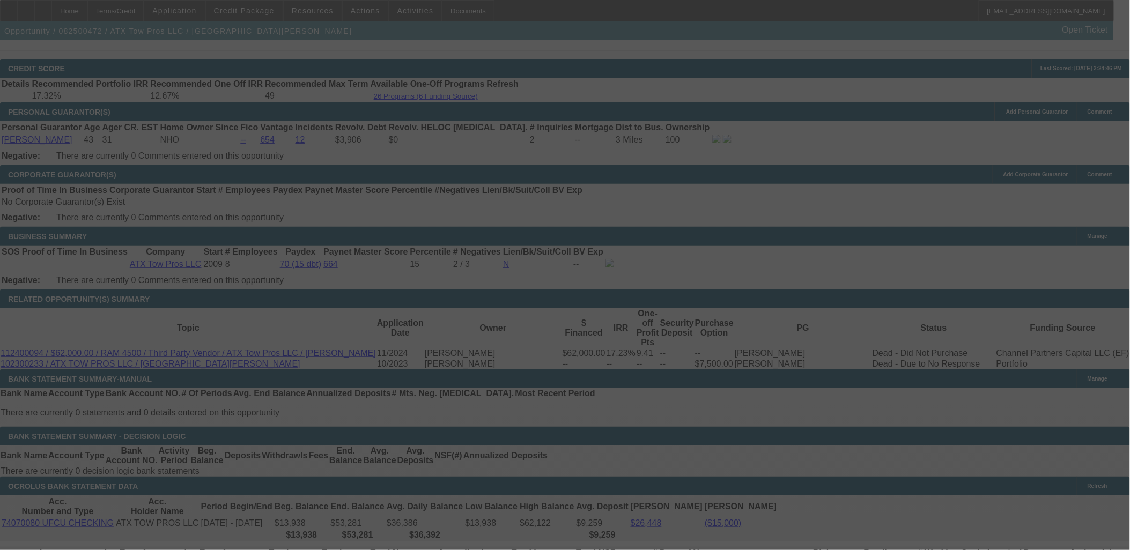
select select "0"
select select "3"
select select "0"
select select "6"
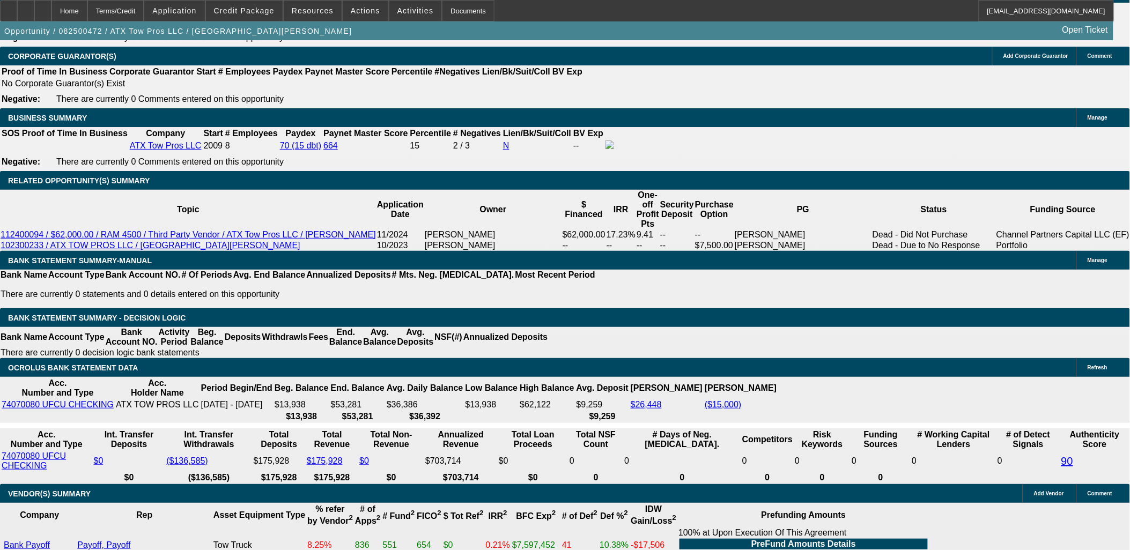
scroll to position [1609, 0]
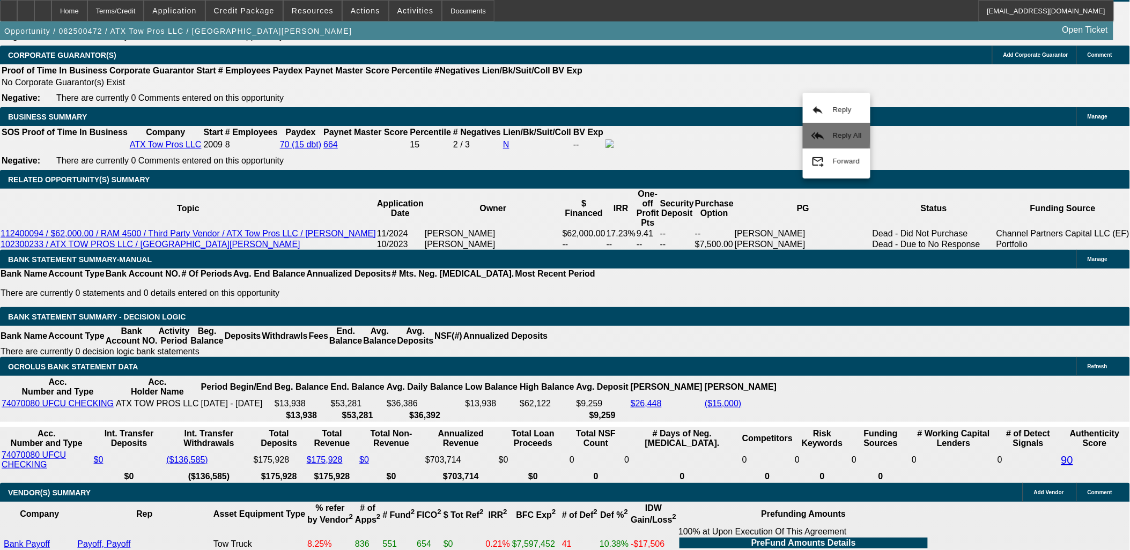
click at [819, 131] on mat-icon "reply_all" at bounding box center [817, 135] width 13 height 13
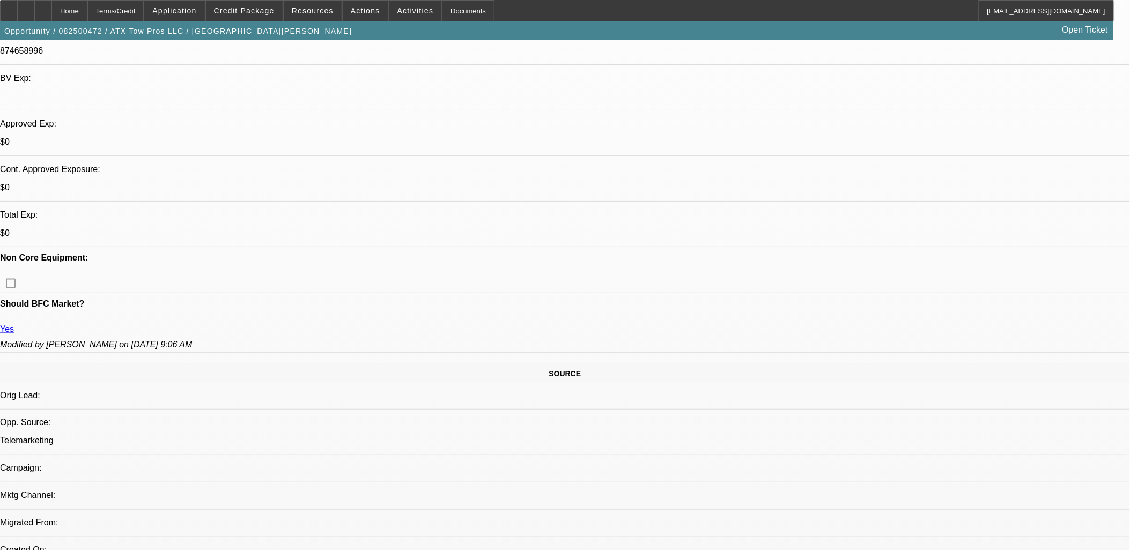
scroll to position [119, 0]
